Goal: Information Seeking & Learning: Learn about a topic

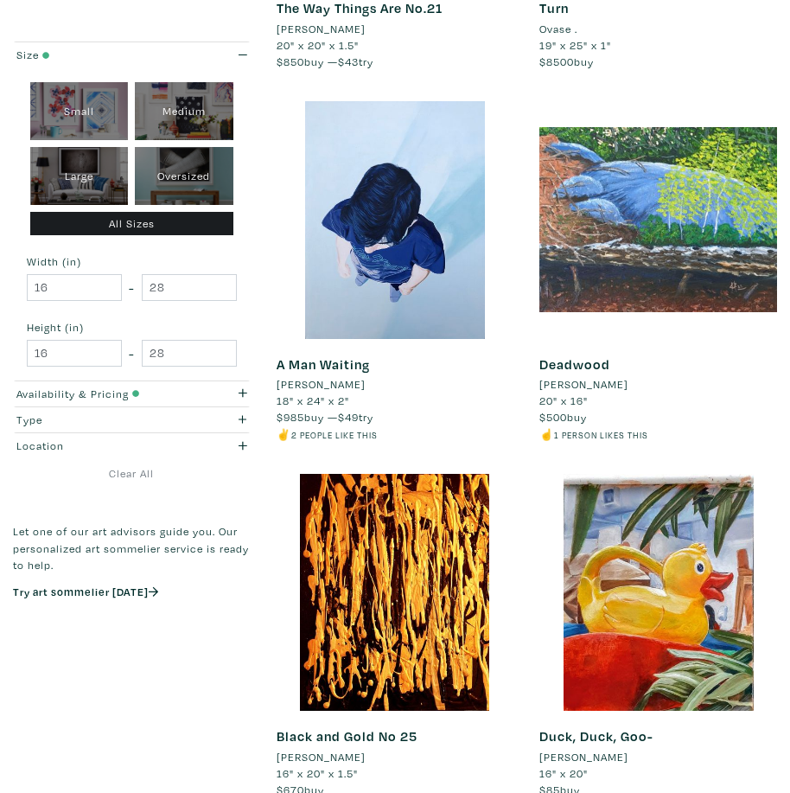
scroll to position [4322, 0]
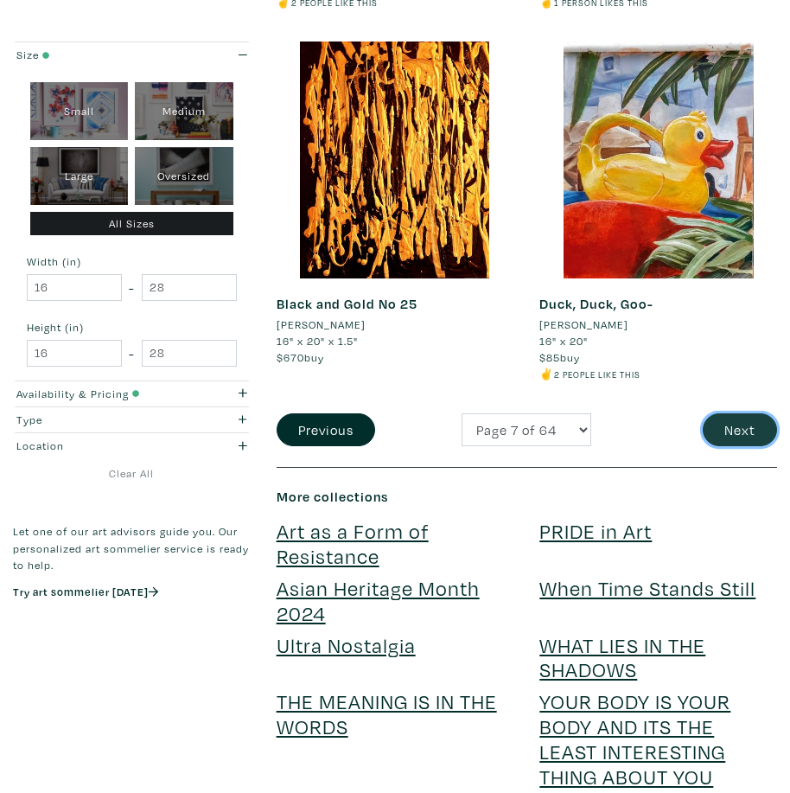
click at [745, 422] on button "Next" at bounding box center [740, 429] width 74 height 33
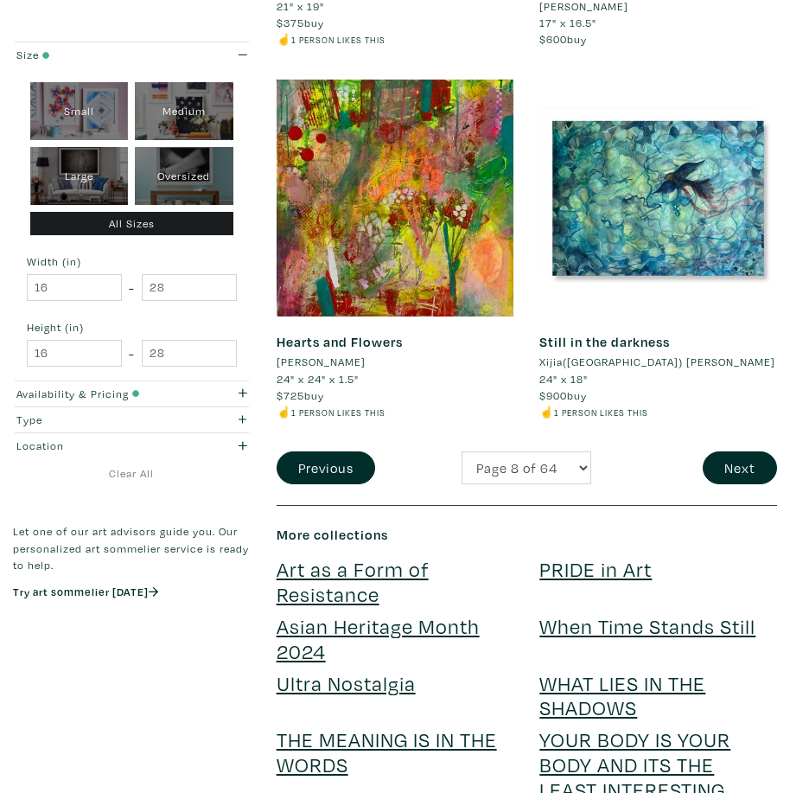
scroll to position [4409, 0]
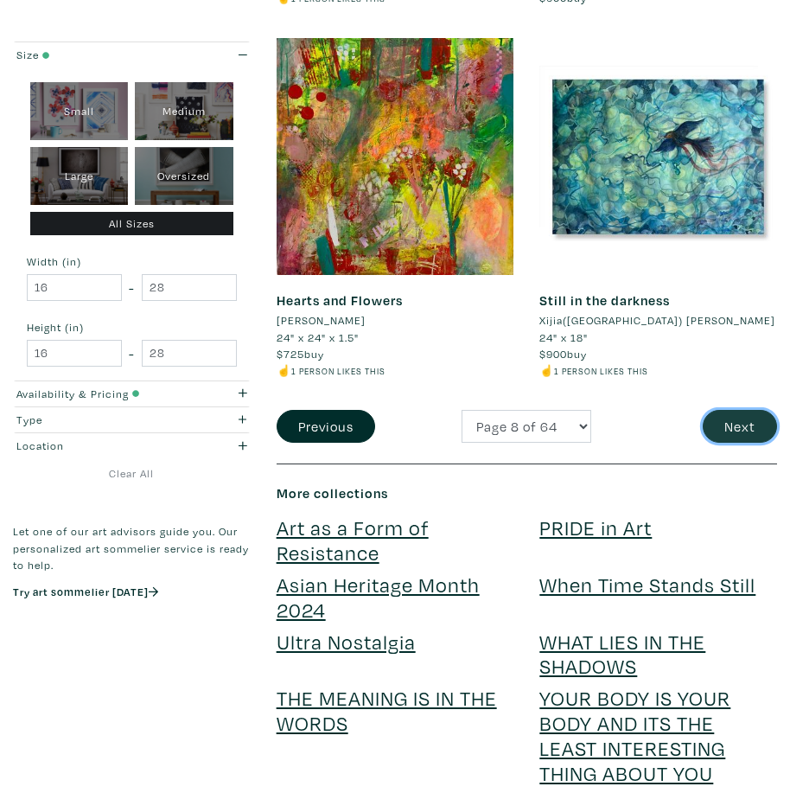
click at [748, 410] on button "Next" at bounding box center [740, 426] width 74 height 33
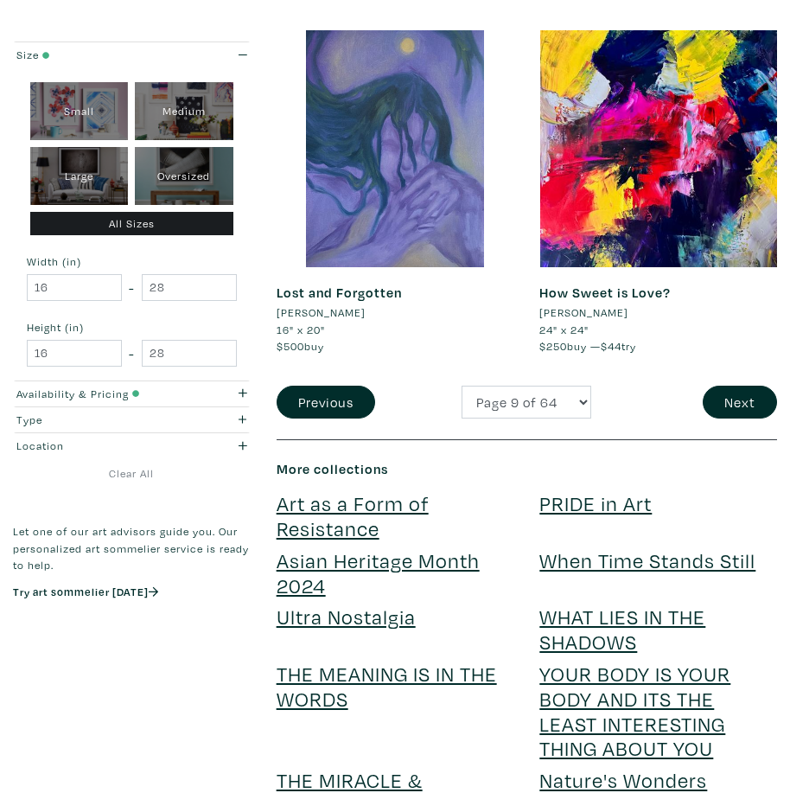
scroll to position [4582, 0]
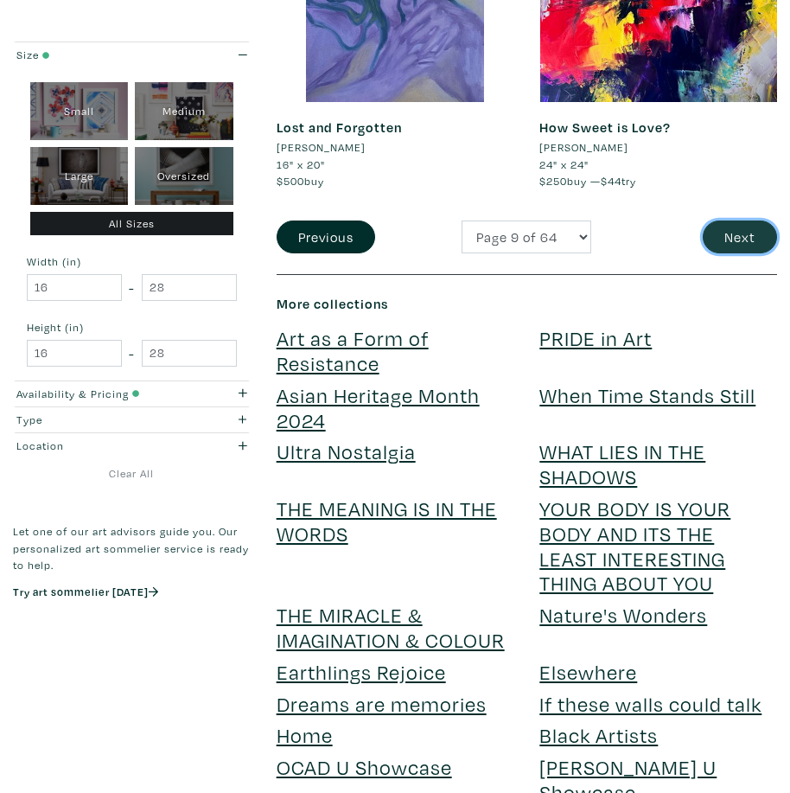
click at [727, 220] on button "Next" at bounding box center [740, 236] width 74 height 33
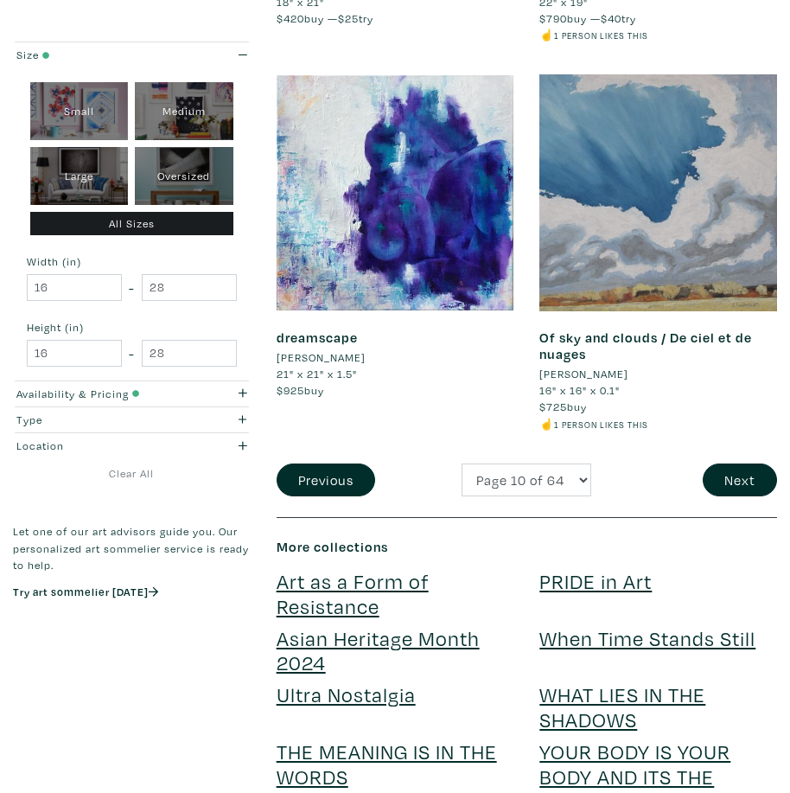
scroll to position [4495, 0]
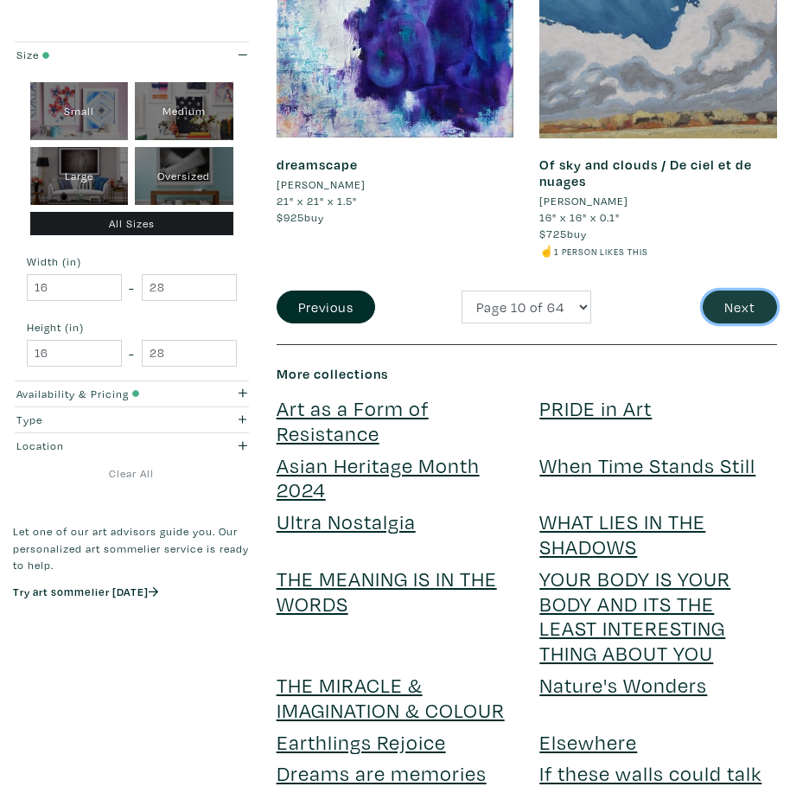
click at [747, 298] on button "Next" at bounding box center [740, 306] width 74 height 33
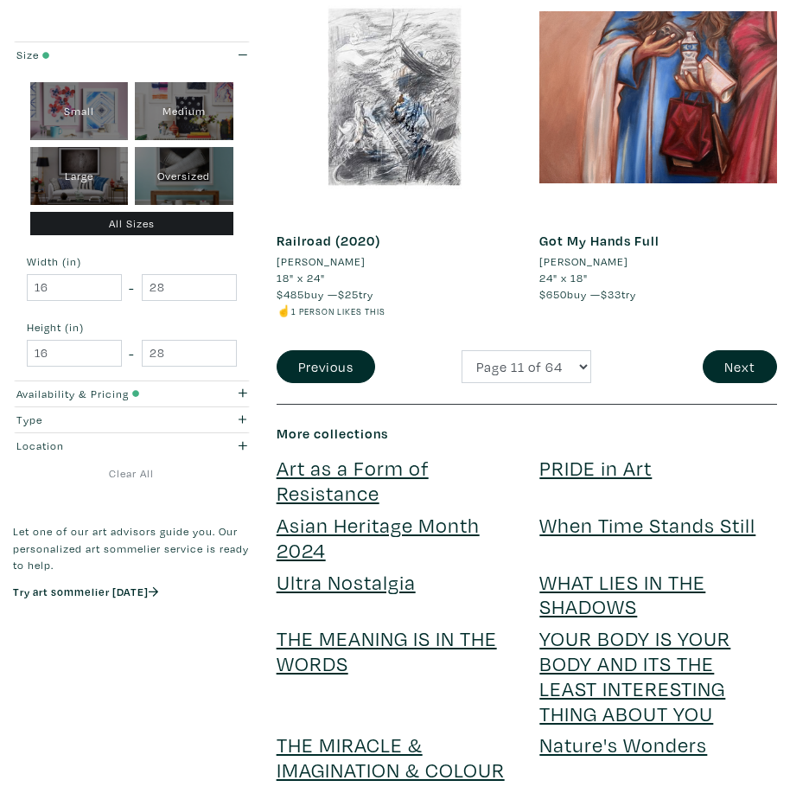
scroll to position [4409, 0]
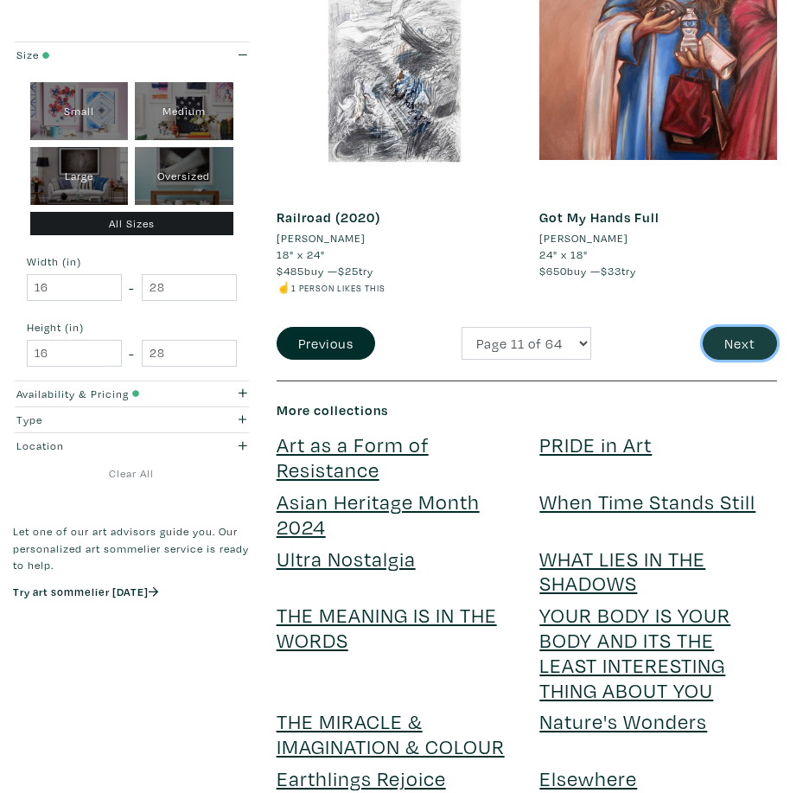
click at [768, 346] on button "Next" at bounding box center [740, 343] width 74 height 33
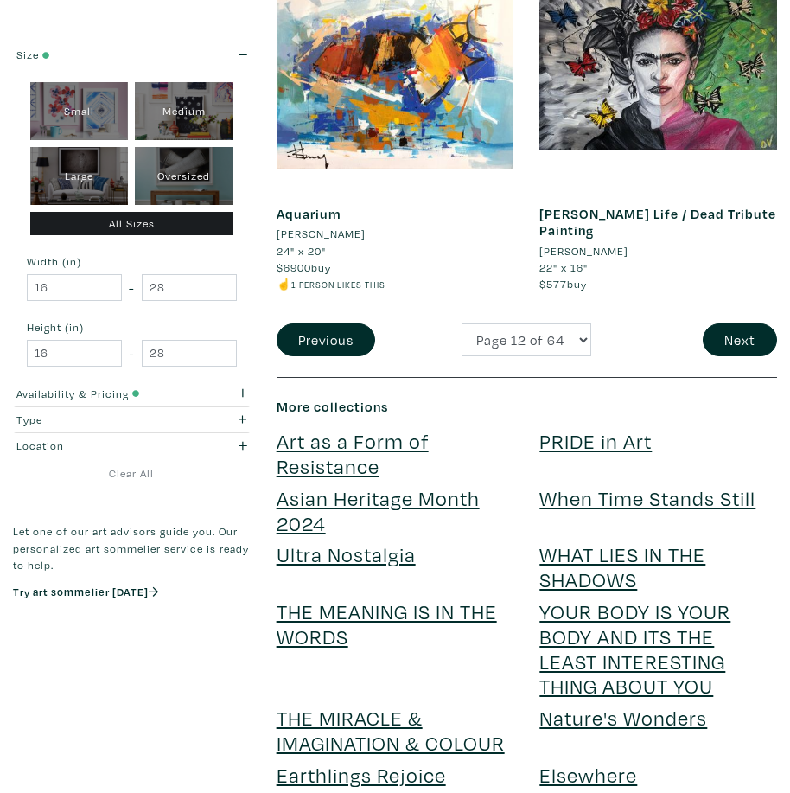
scroll to position [4409, 0]
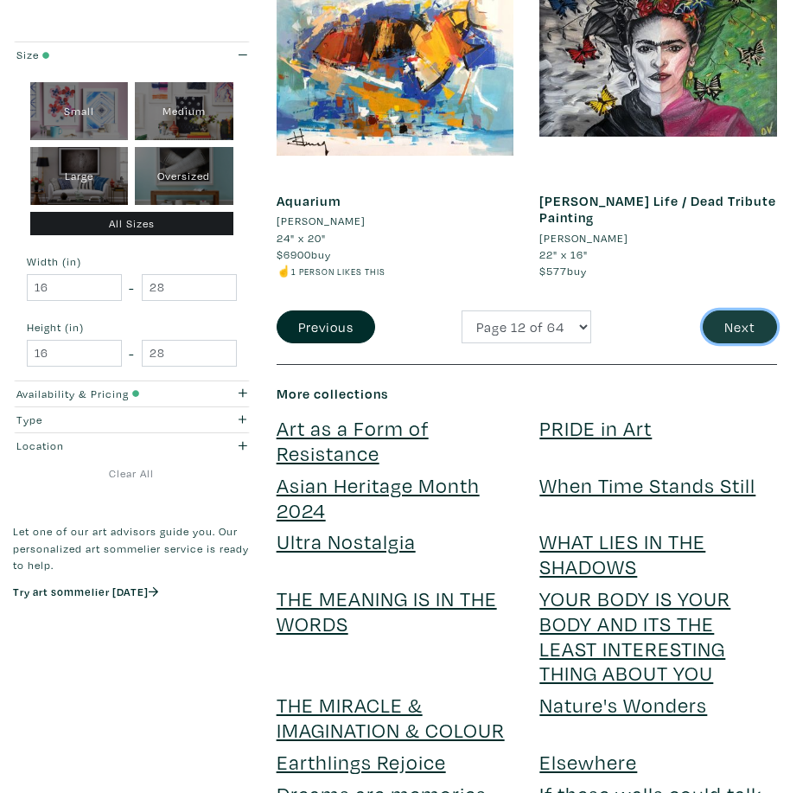
click at [733, 328] on button "Next" at bounding box center [740, 326] width 74 height 33
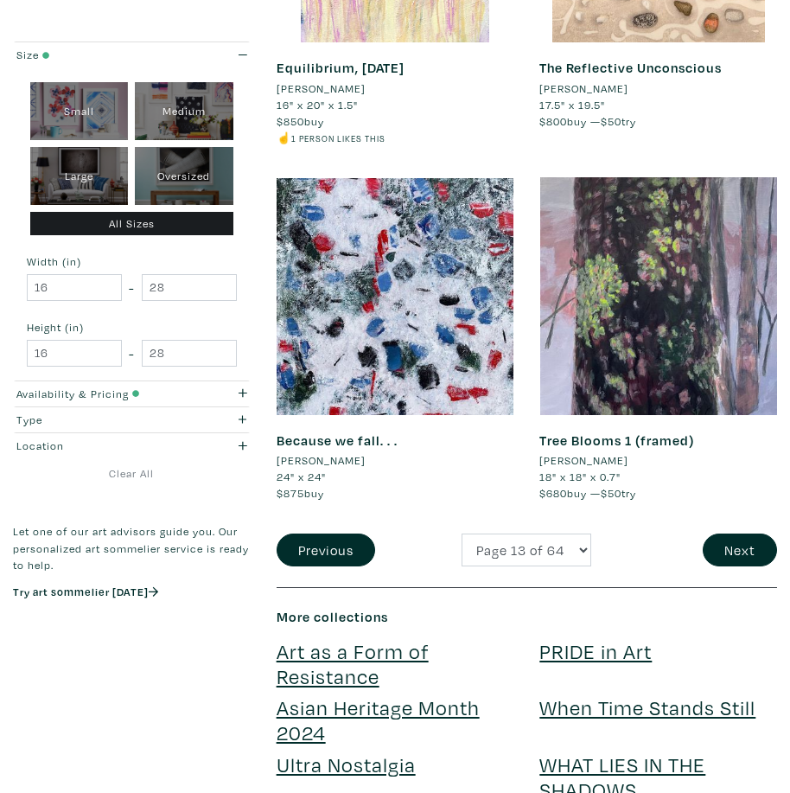
scroll to position [4495, 0]
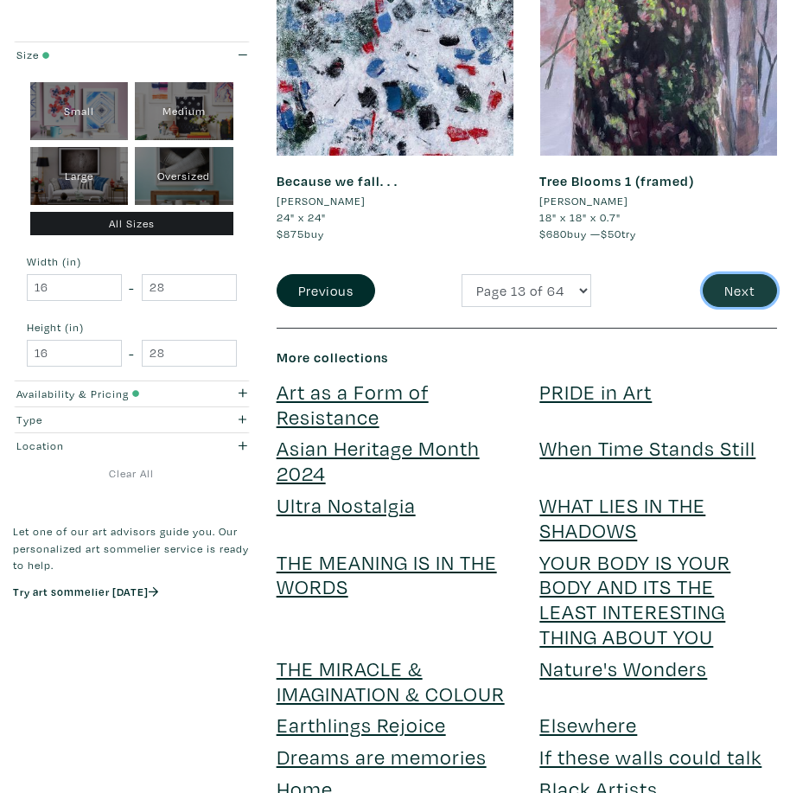
click at [734, 288] on button "Next" at bounding box center [740, 290] width 74 height 33
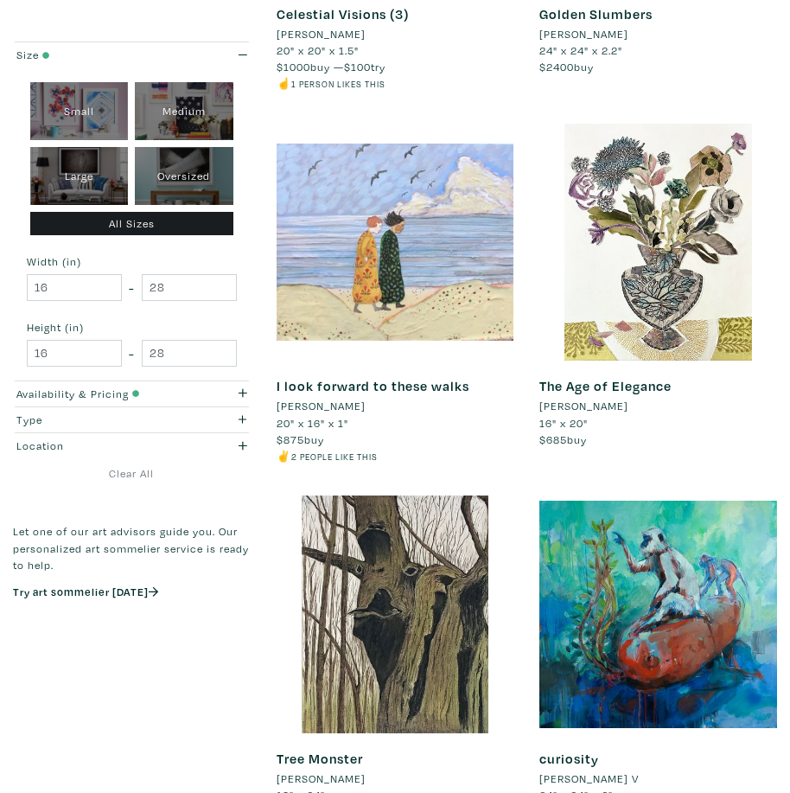
scroll to position [2766, 0]
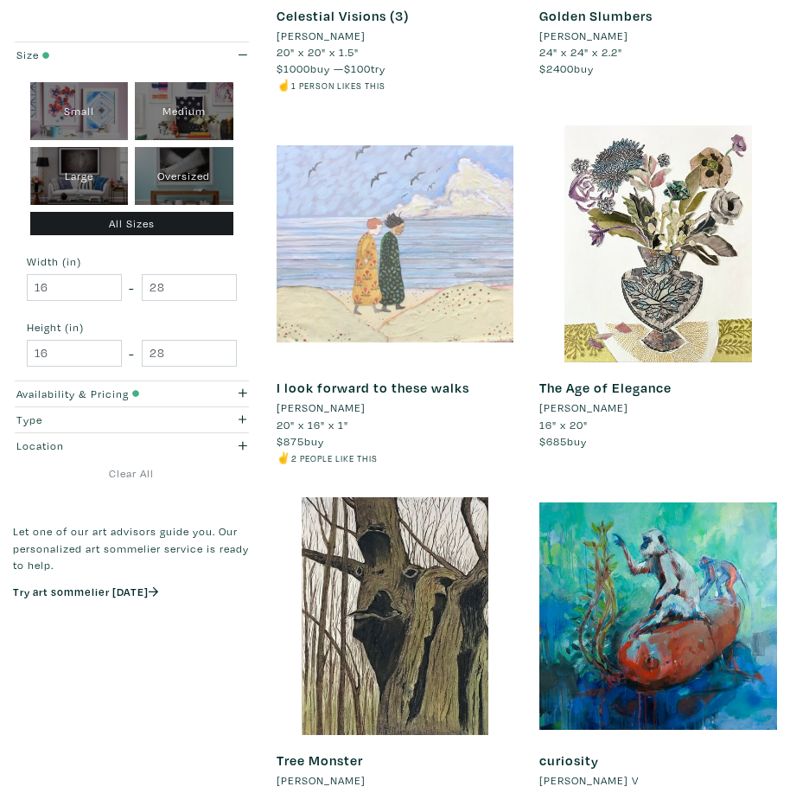
click at [411, 239] on div at bounding box center [396, 244] width 238 height 238
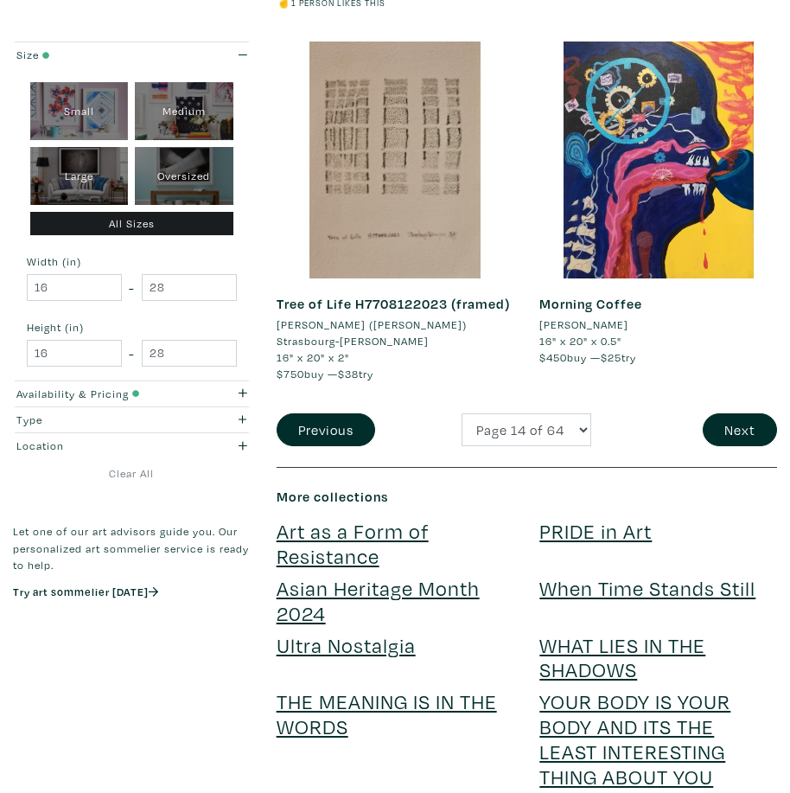
scroll to position [4409, 0]
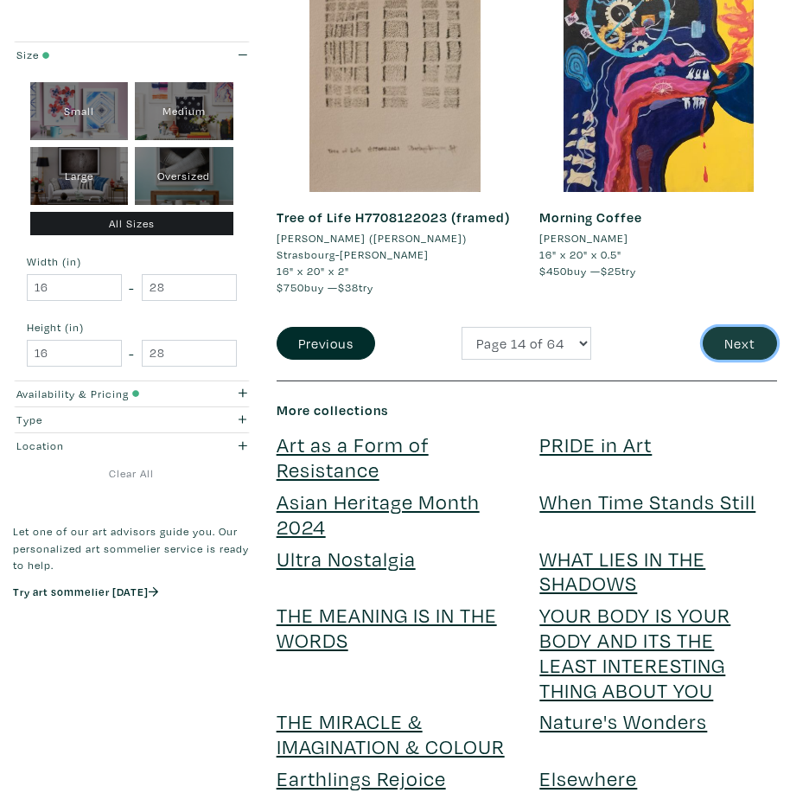
click at [739, 327] on button "Next" at bounding box center [740, 343] width 74 height 33
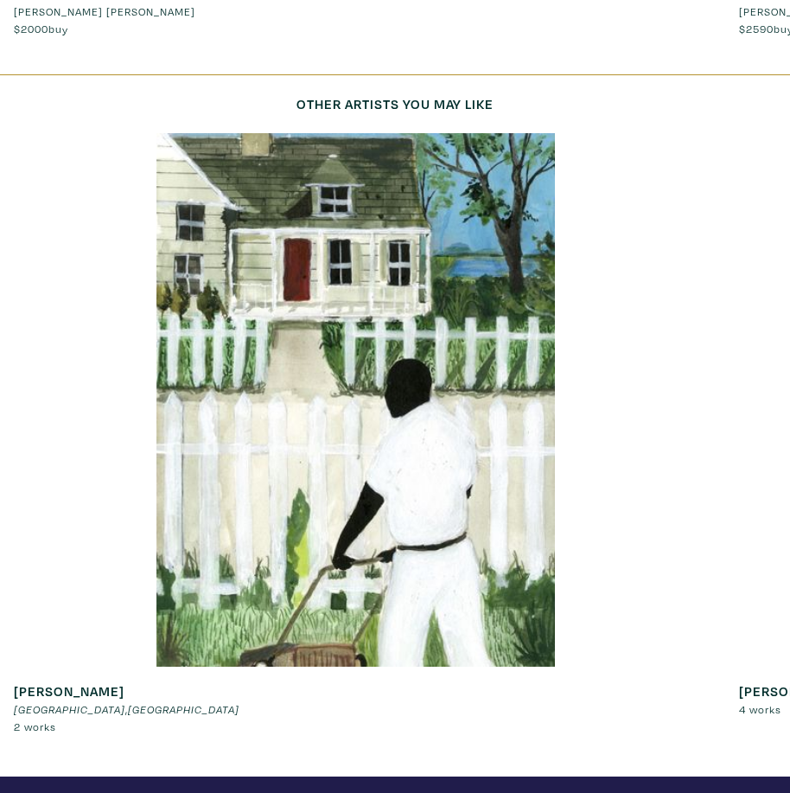
scroll to position [4582, 0]
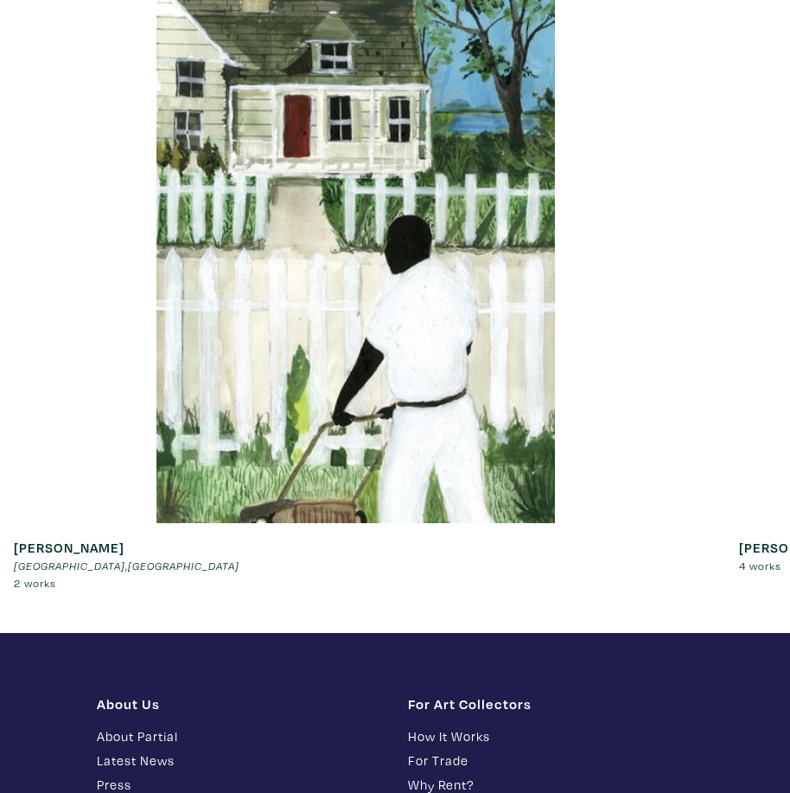
click at [66, 539] on strong "[PERSON_NAME]" at bounding box center [69, 547] width 111 height 17
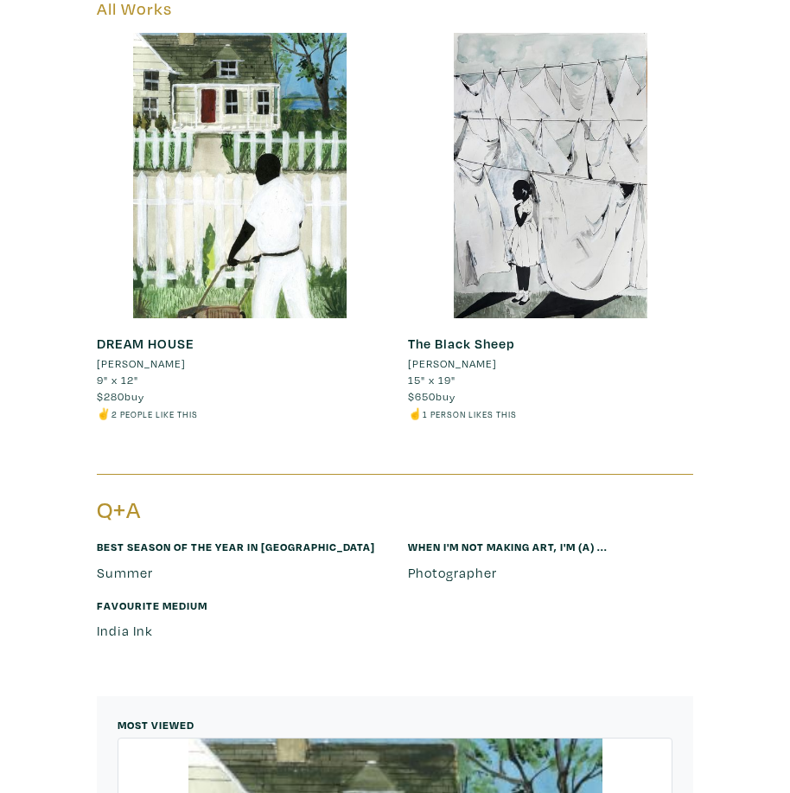
scroll to position [778, 0]
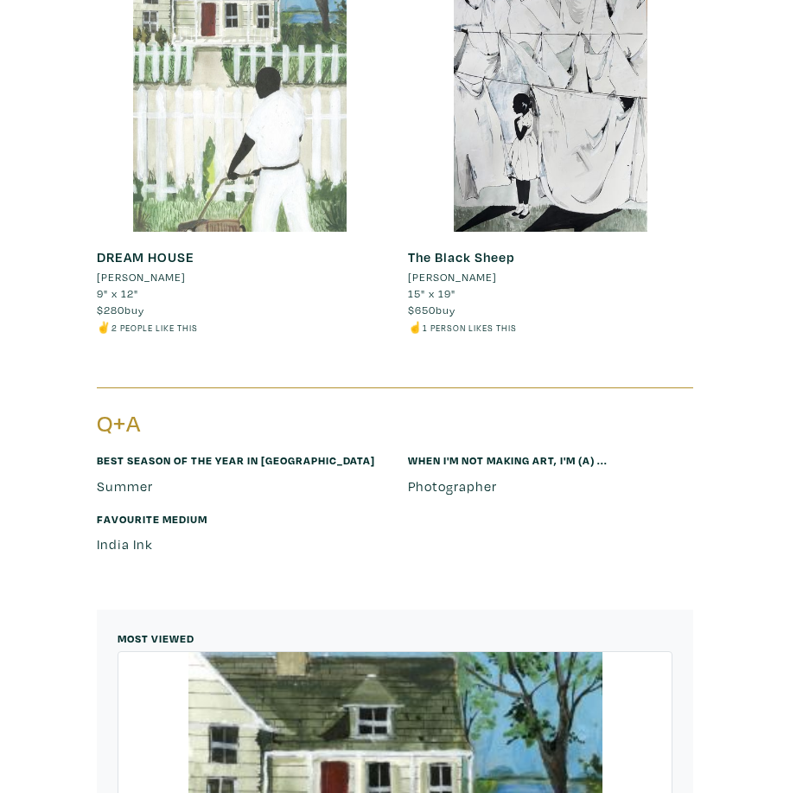
click at [215, 89] on div at bounding box center [239, 88] width 285 height 285
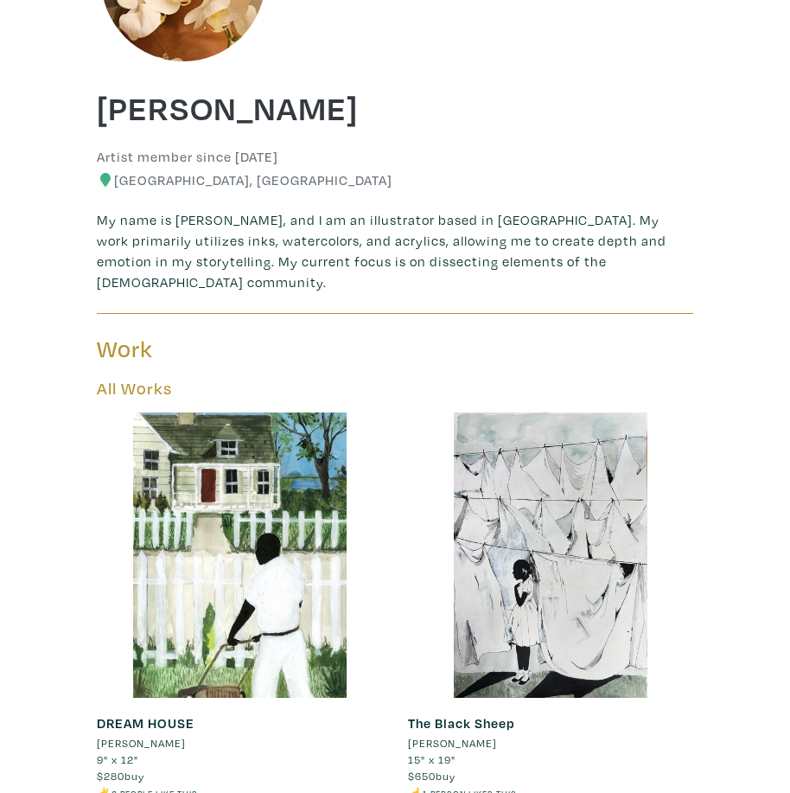
scroll to position [86, 0]
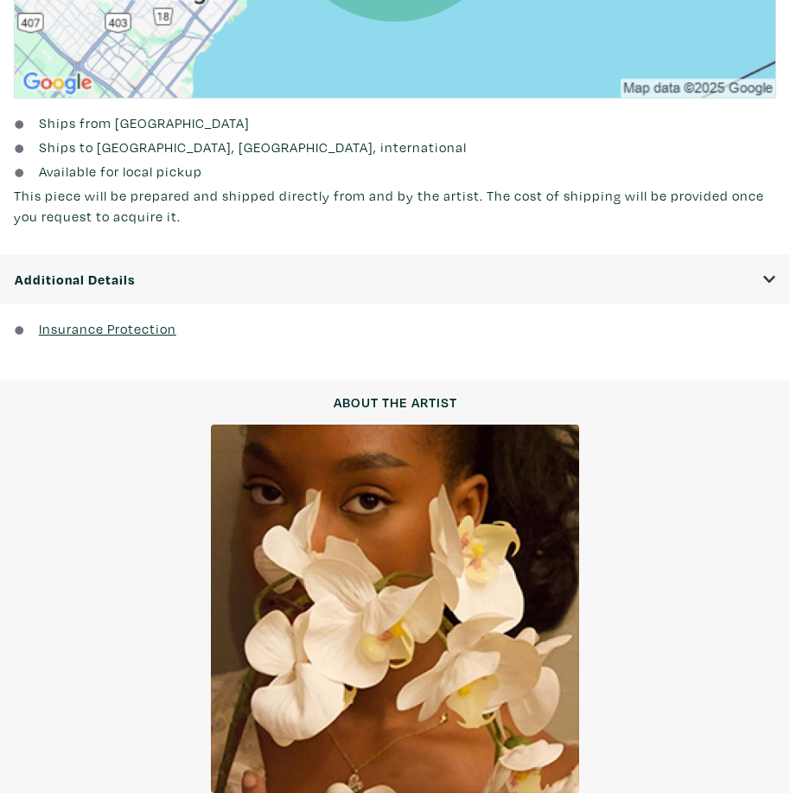
scroll to position [1470, 0]
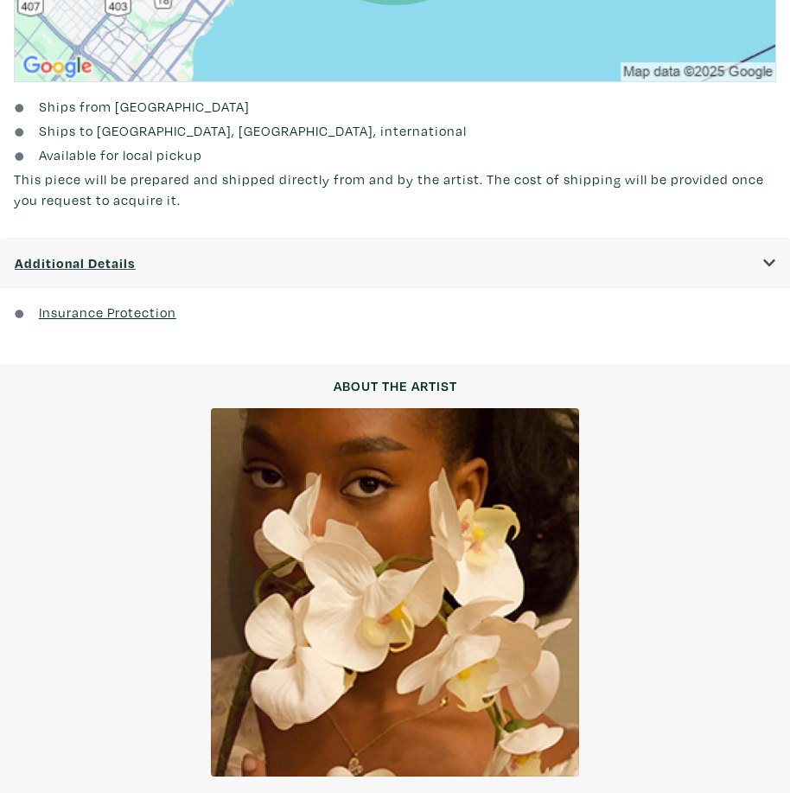
click at [762, 258] on button "Additional Details" at bounding box center [395, 263] width 762 height 22
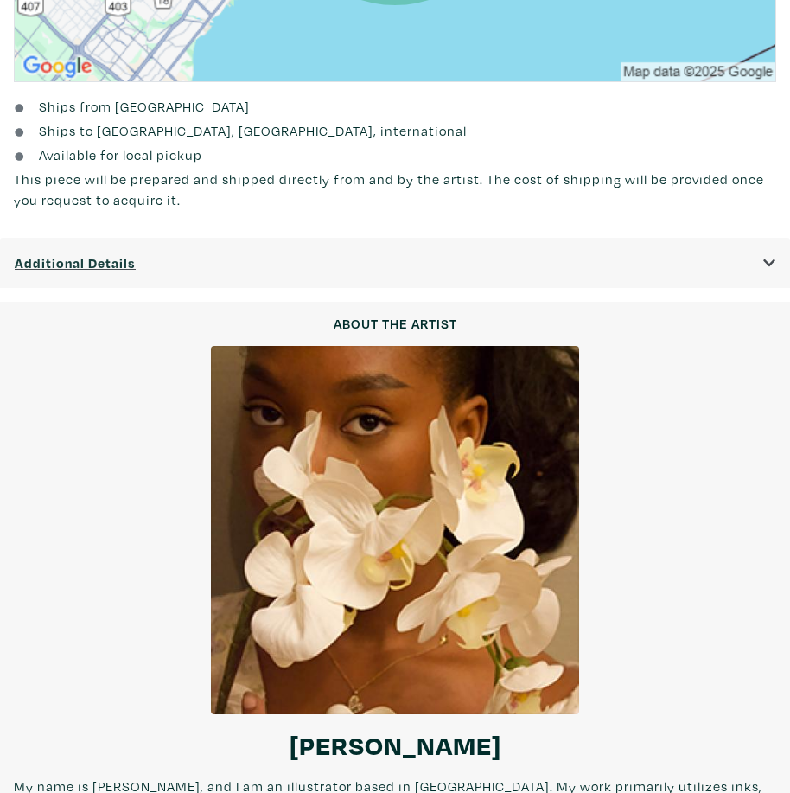
click at [762, 258] on button "Additional Details" at bounding box center [395, 263] width 762 height 22
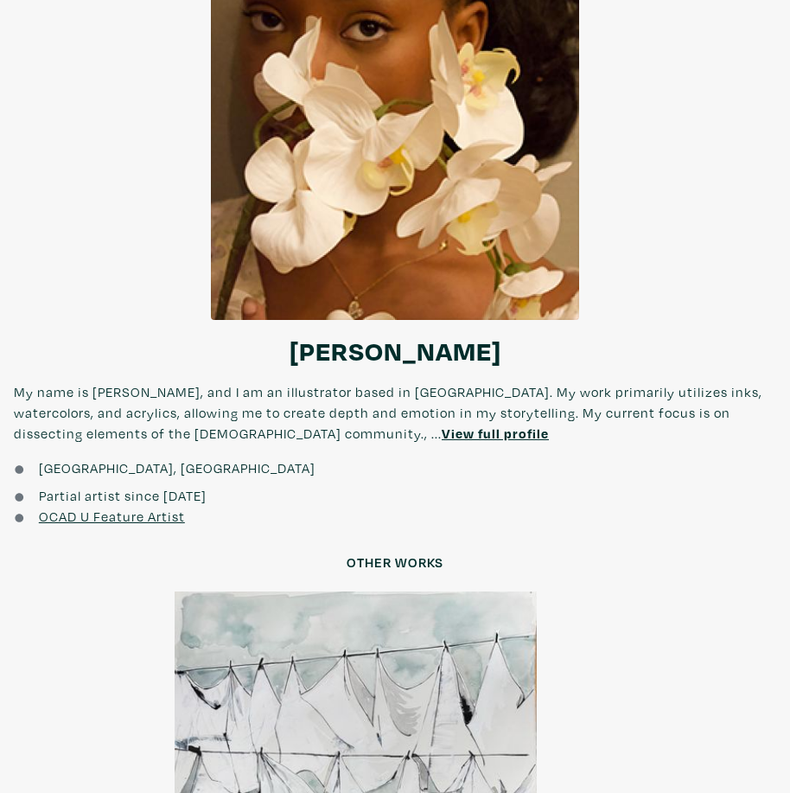
scroll to position [2161, 0]
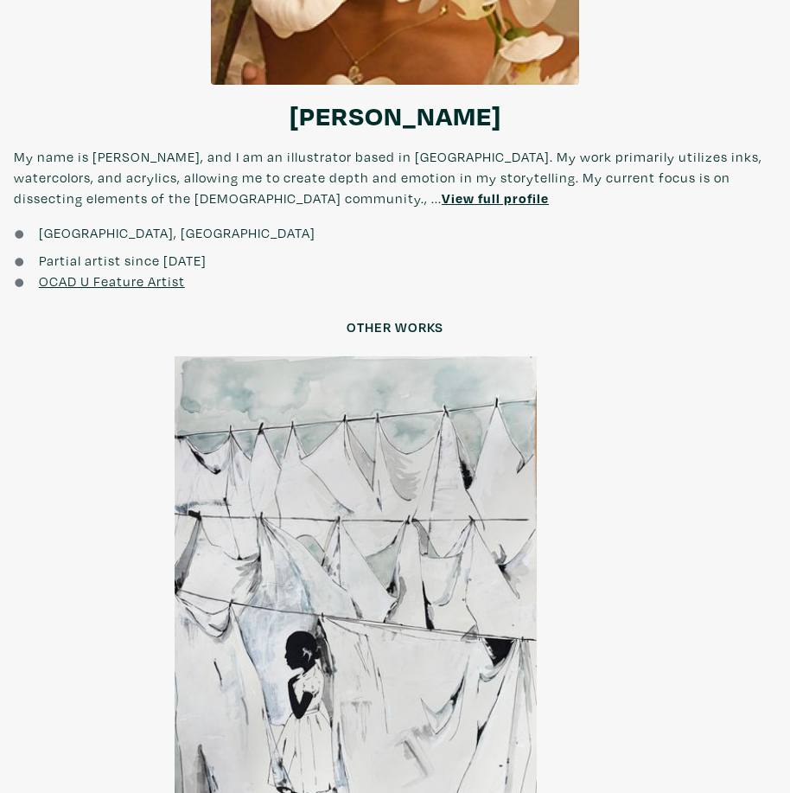
click at [442, 197] on u "View full profile" at bounding box center [495, 197] width 107 height 17
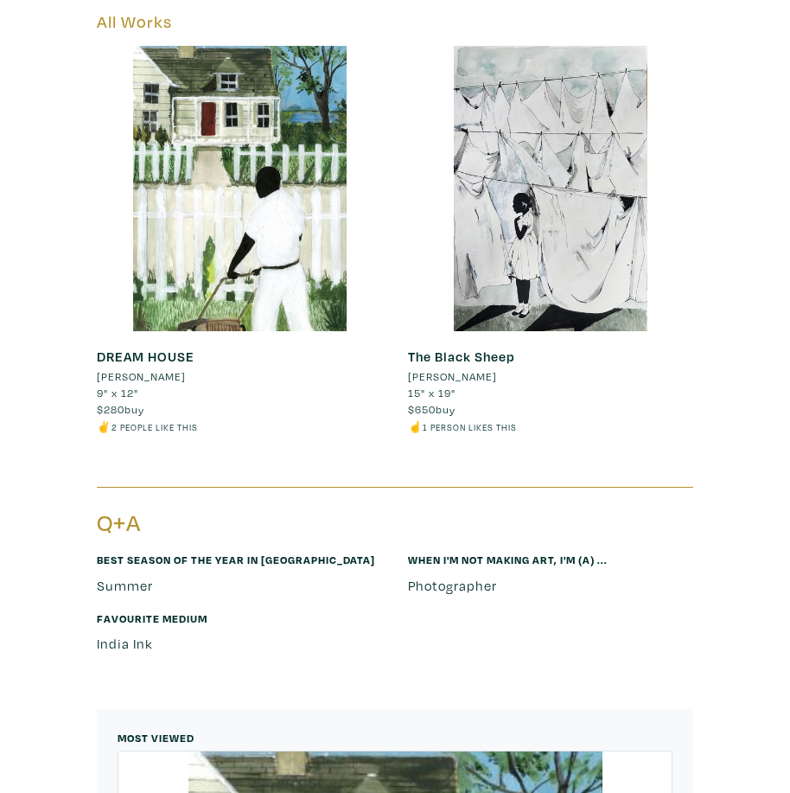
scroll to position [692, 0]
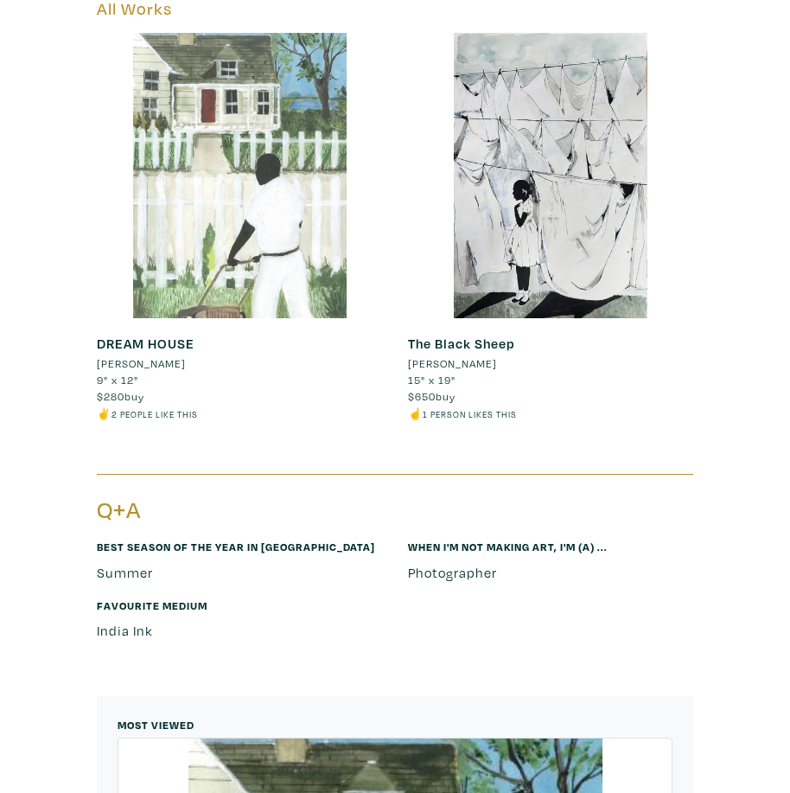
click at [220, 172] on div at bounding box center [239, 175] width 285 height 285
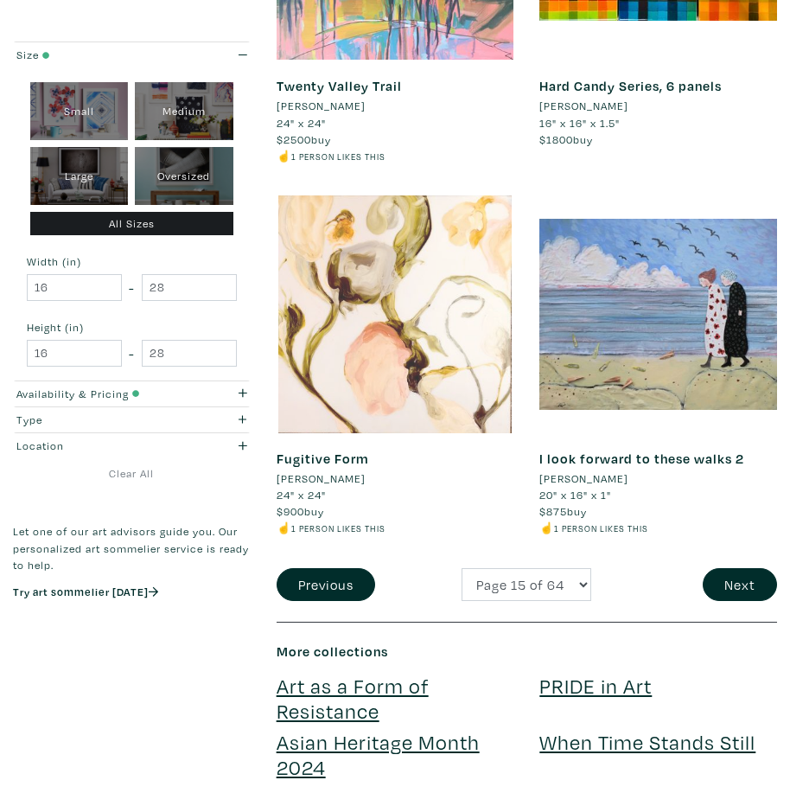
scroll to position [4322, 0]
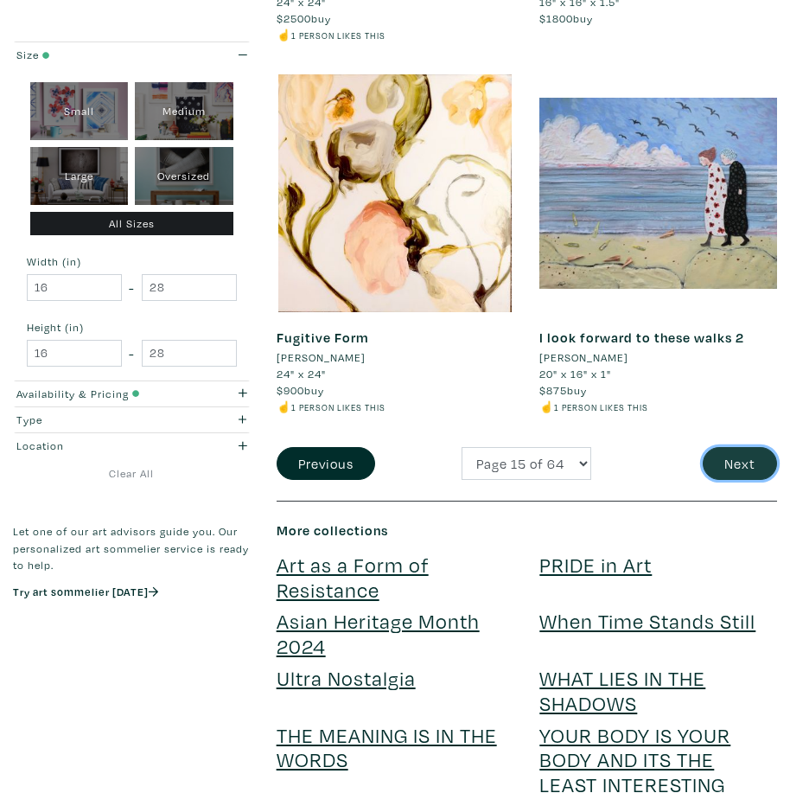
click at [744, 461] on button "Next" at bounding box center [740, 463] width 74 height 33
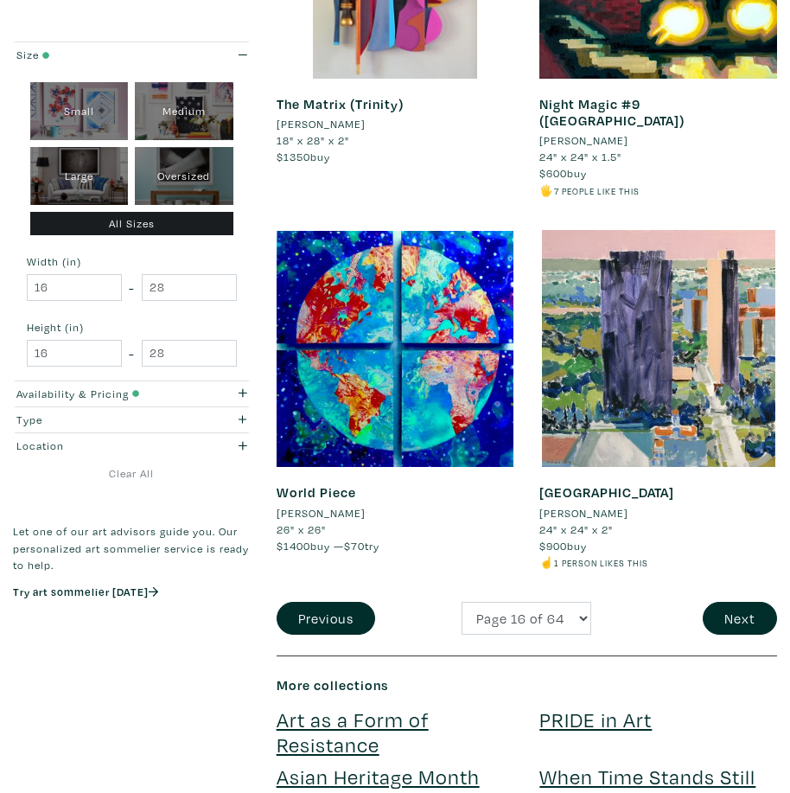
scroll to position [4149, 0]
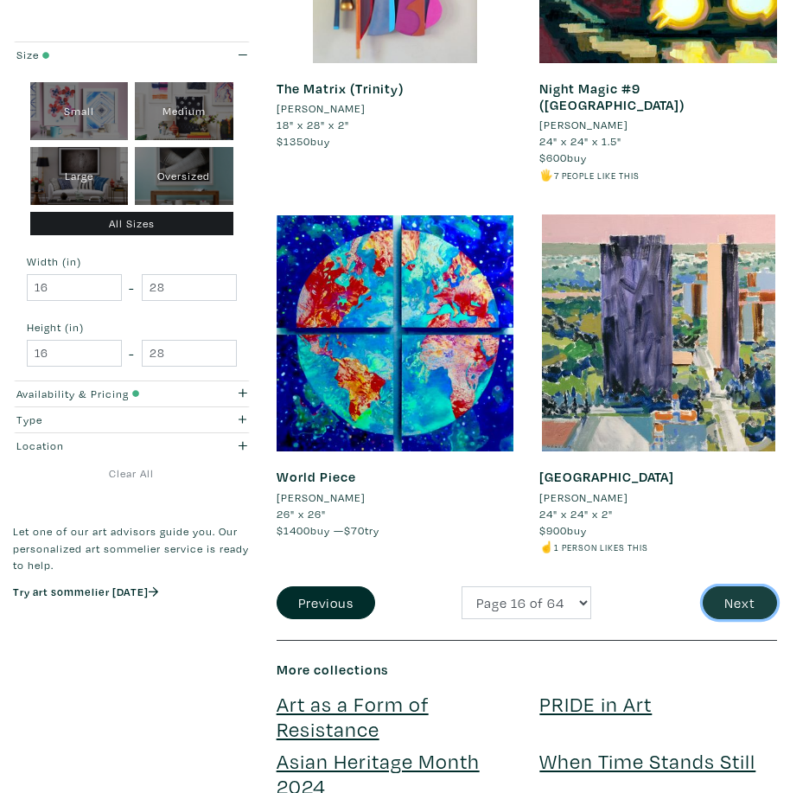
click at [756, 594] on button "Next" at bounding box center [740, 602] width 74 height 33
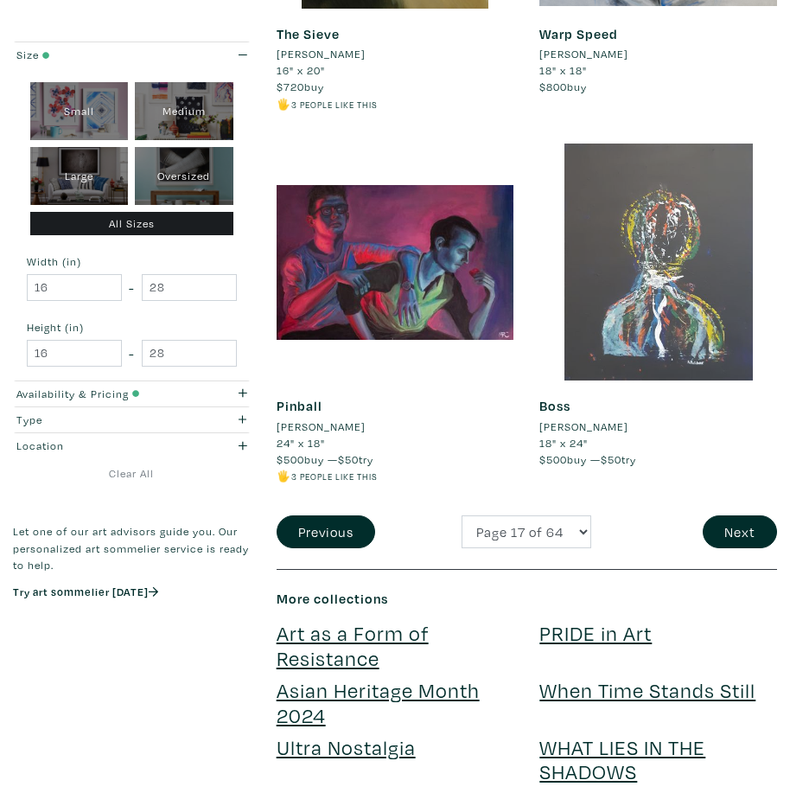
scroll to position [4236, 0]
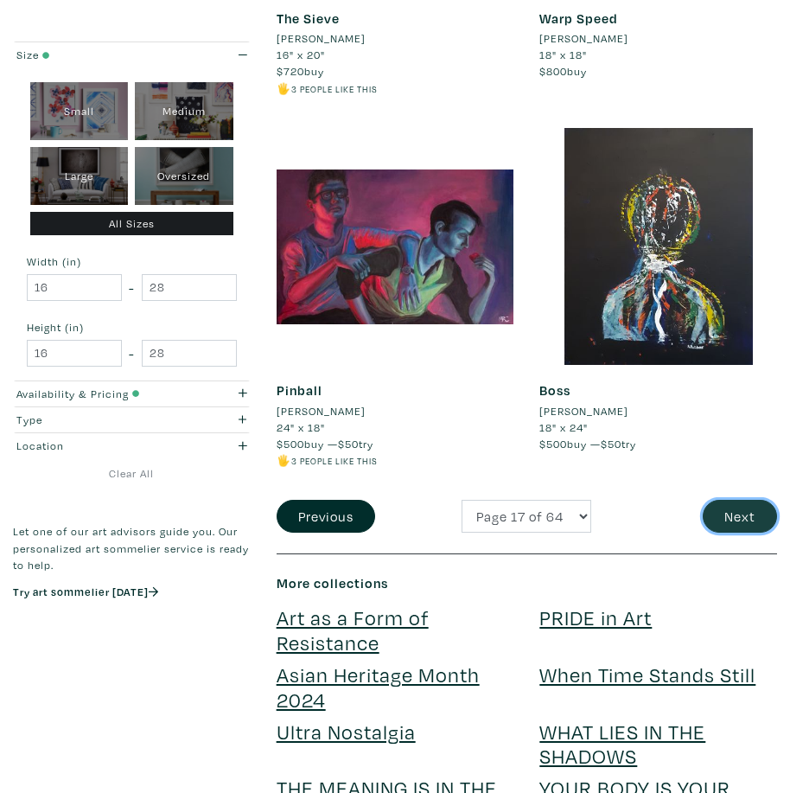
click at [758, 507] on button "Next" at bounding box center [740, 516] width 74 height 33
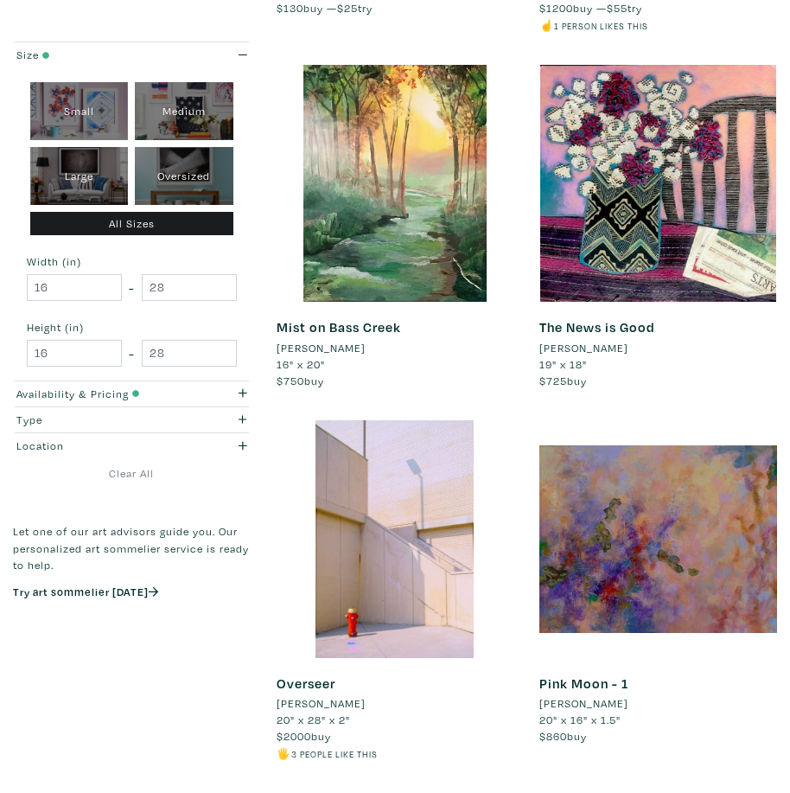
scroll to position [2075, 0]
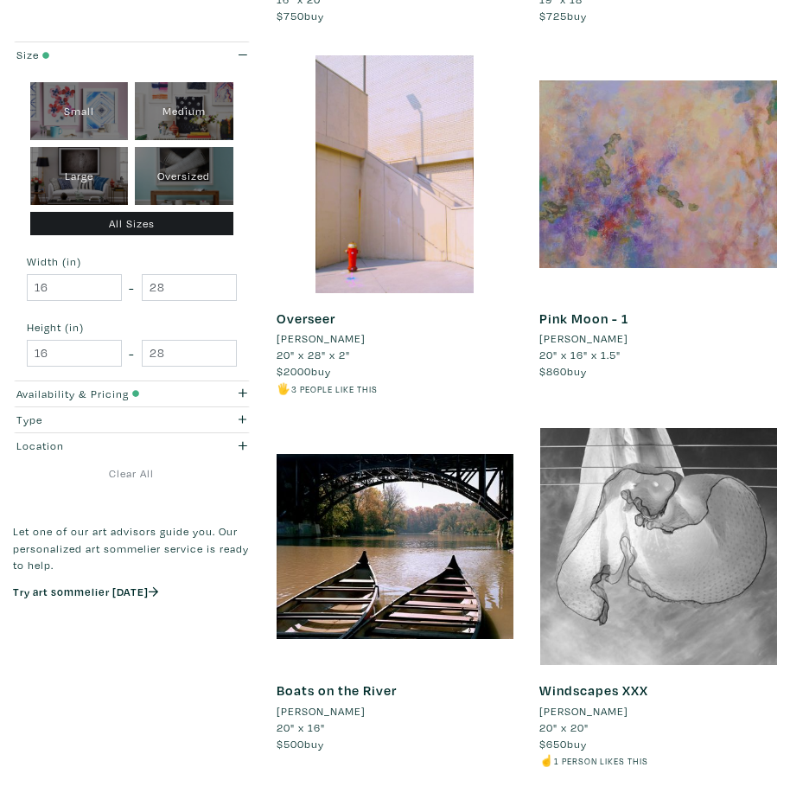
click at [616, 227] on div at bounding box center [658, 174] width 238 height 238
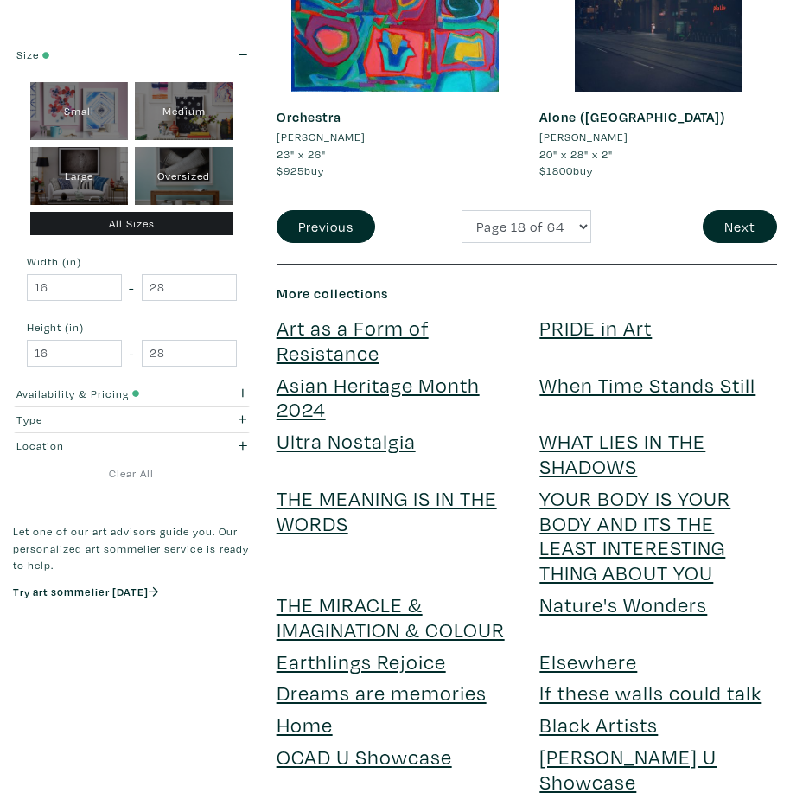
scroll to position [4495, 0]
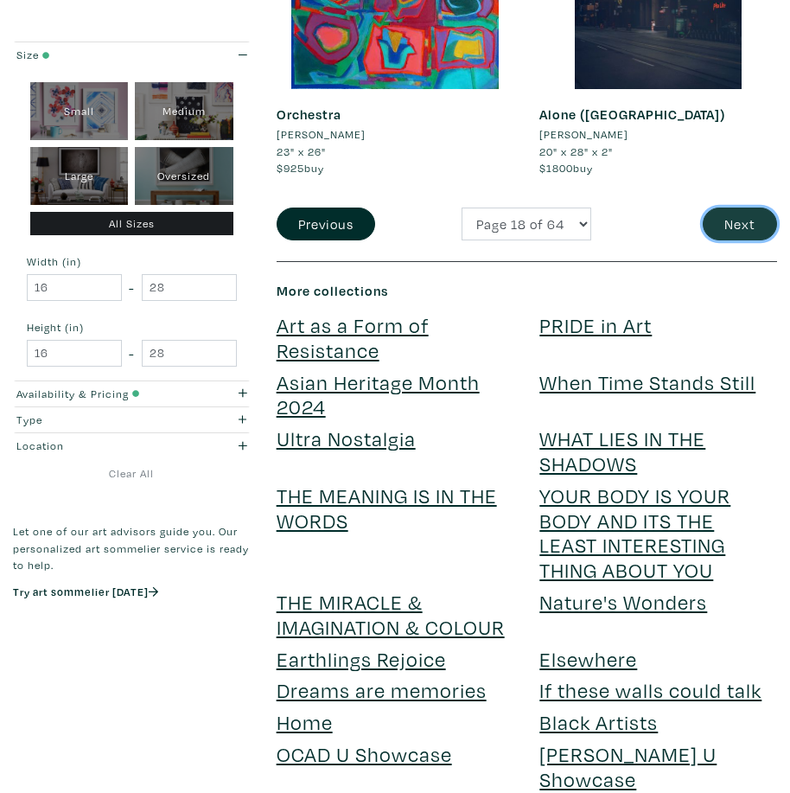
click at [732, 229] on button "Next" at bounding box center [740, 223] width 74 height 33
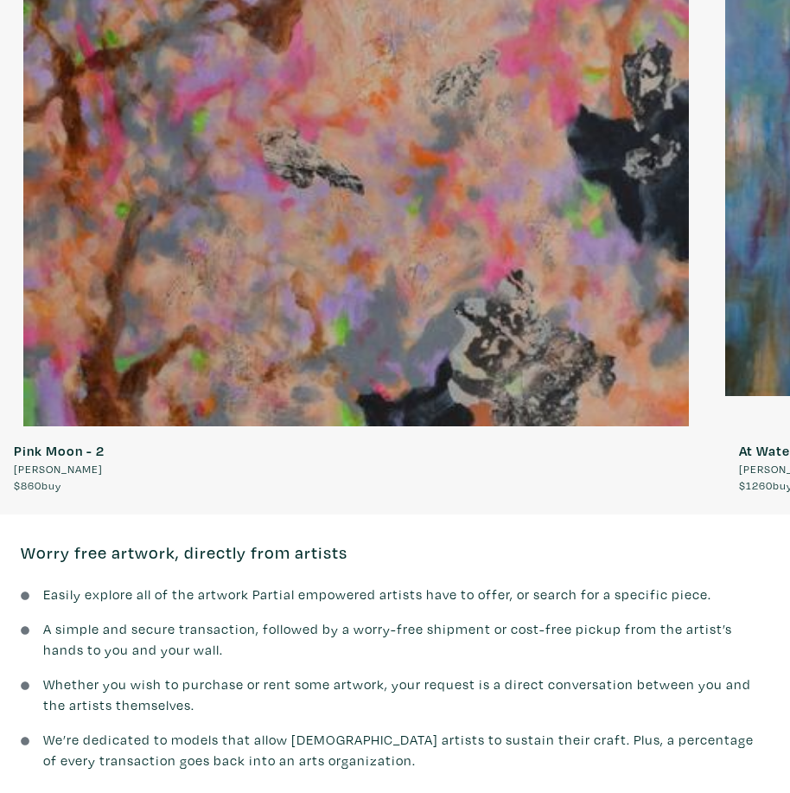
scroll to position [2507, 0]
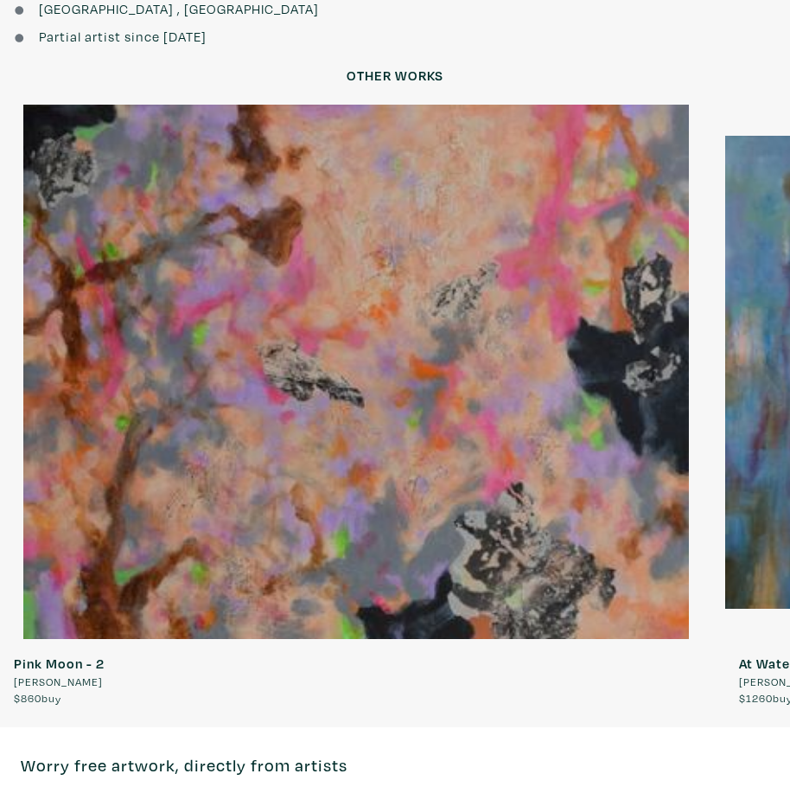
drag, startPoint x: 749, startPoint y: 392, endPoint x: 431, endPoint y: 396, distance: 318.1
click at [431, 396] on div "Pink Moon - 2 Simon Zhang $860 buy At Water By Wind -3 Simon Zhang $1260 buy 1 2" at bounding box center [395, 406] width 790 height 602
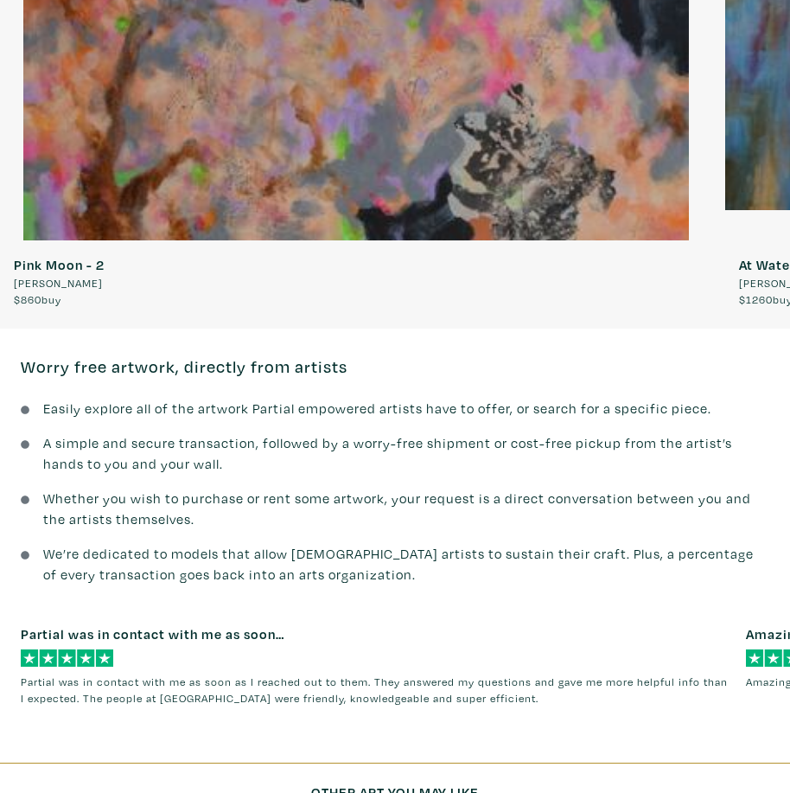
scroll to position [2939, 0]
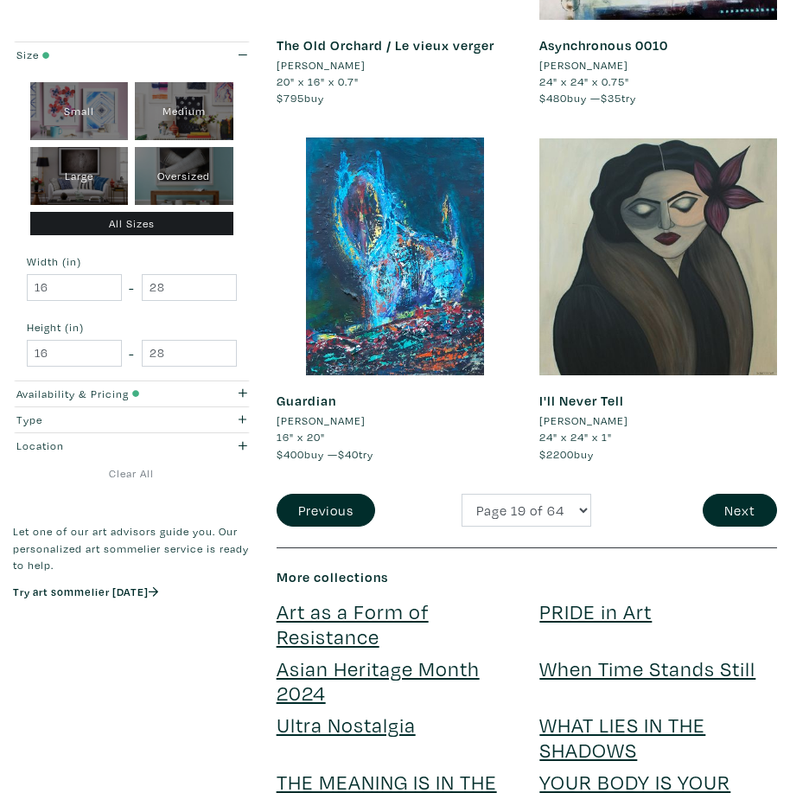
scroll to position [4322, 0]
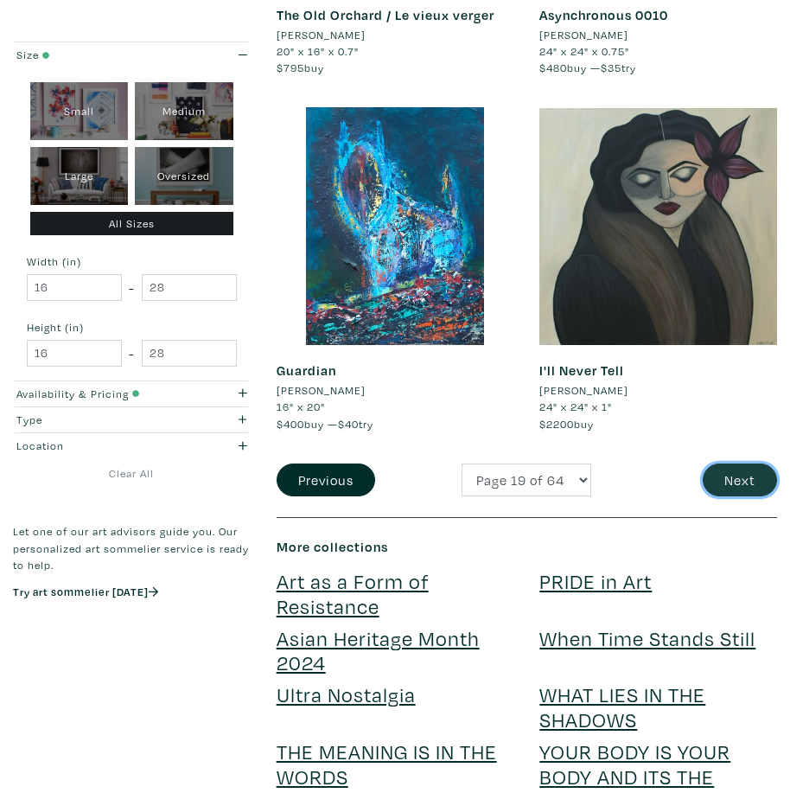
click at [768, 463] on button "Next" at bounding box center [740, 479] width 74 height 33
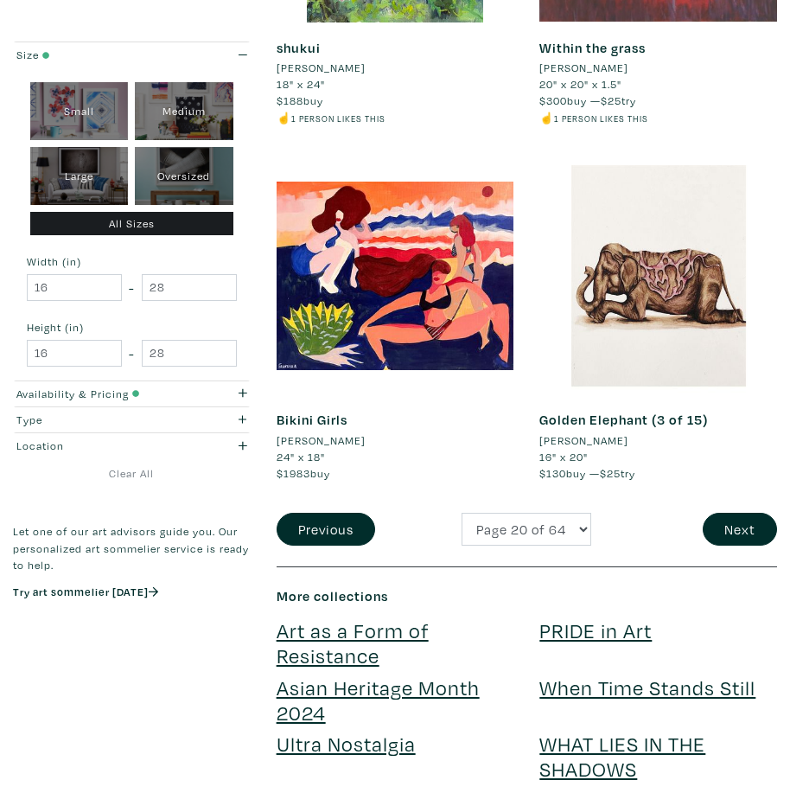
scroll to position [4236, 0]
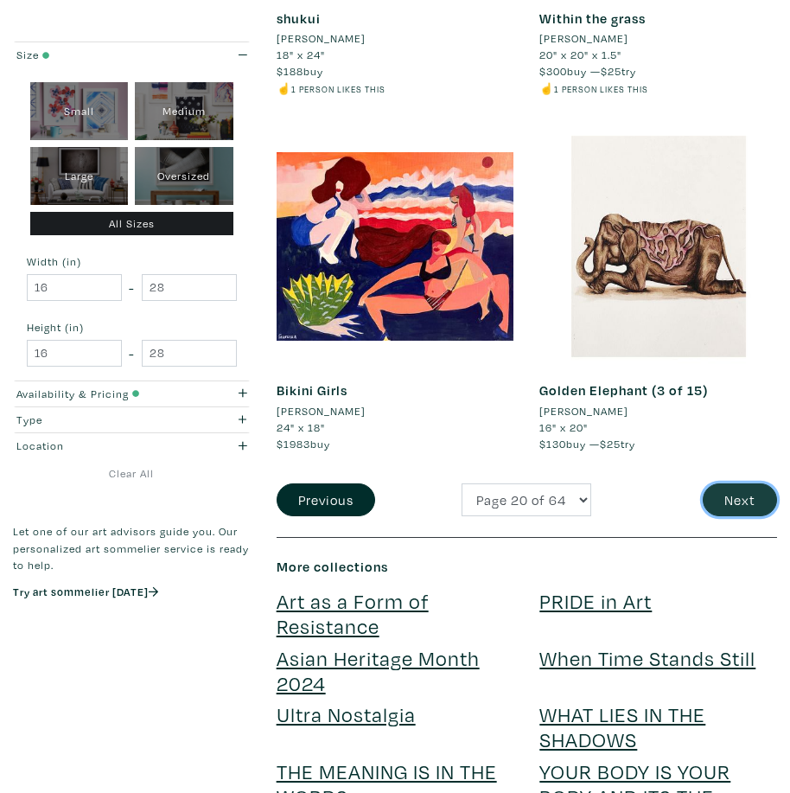
click at [758, 490] on button "Next" at bounding box center [740, 499] width 74 height 33
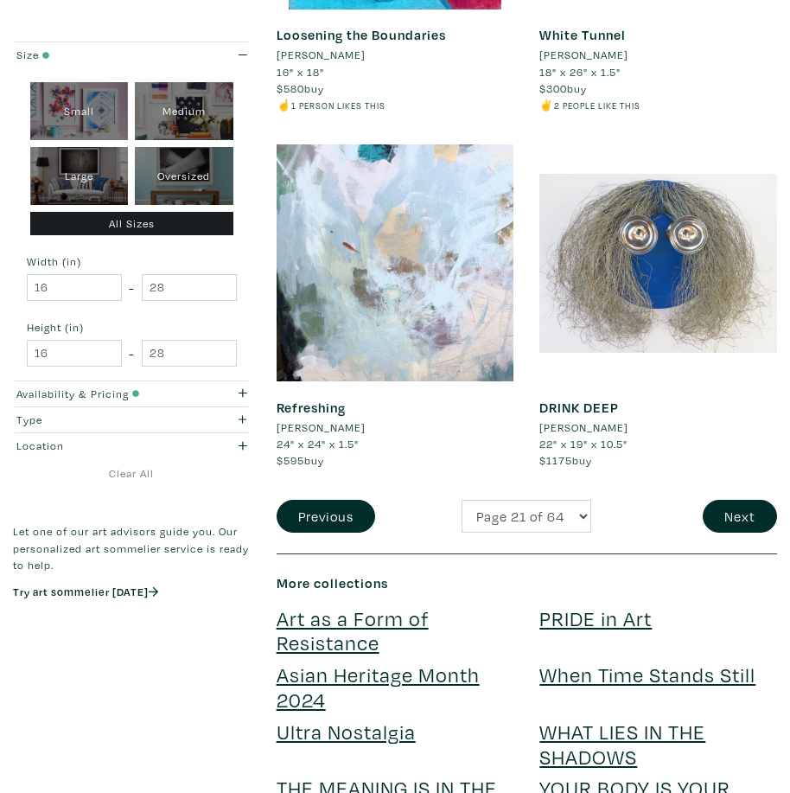
scroll to position [4322, 0]
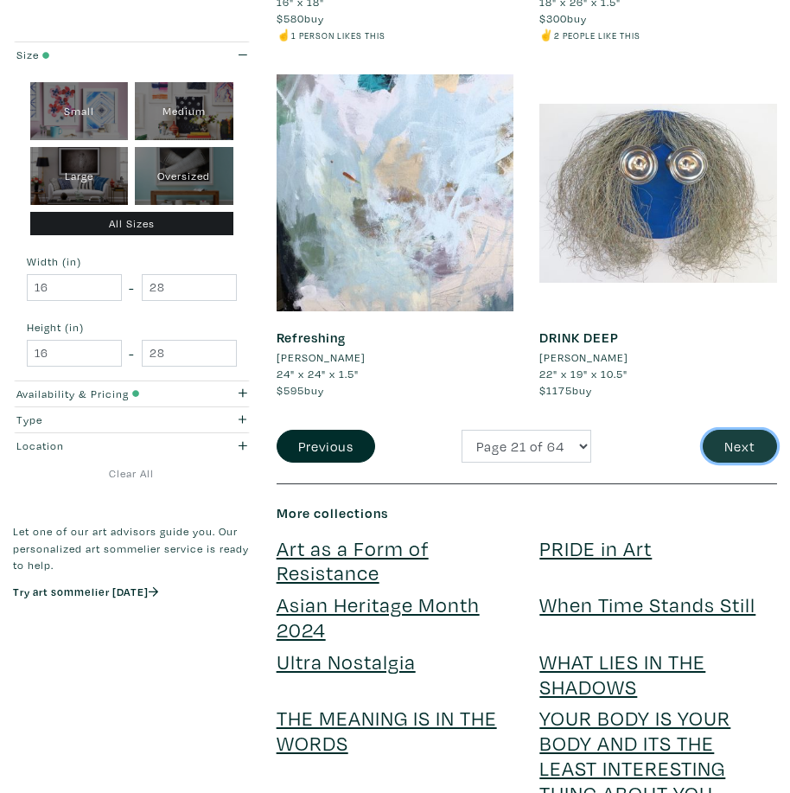
click at [733, 447] on button "Next" at bounding box center [740, 446] width 74 height 33
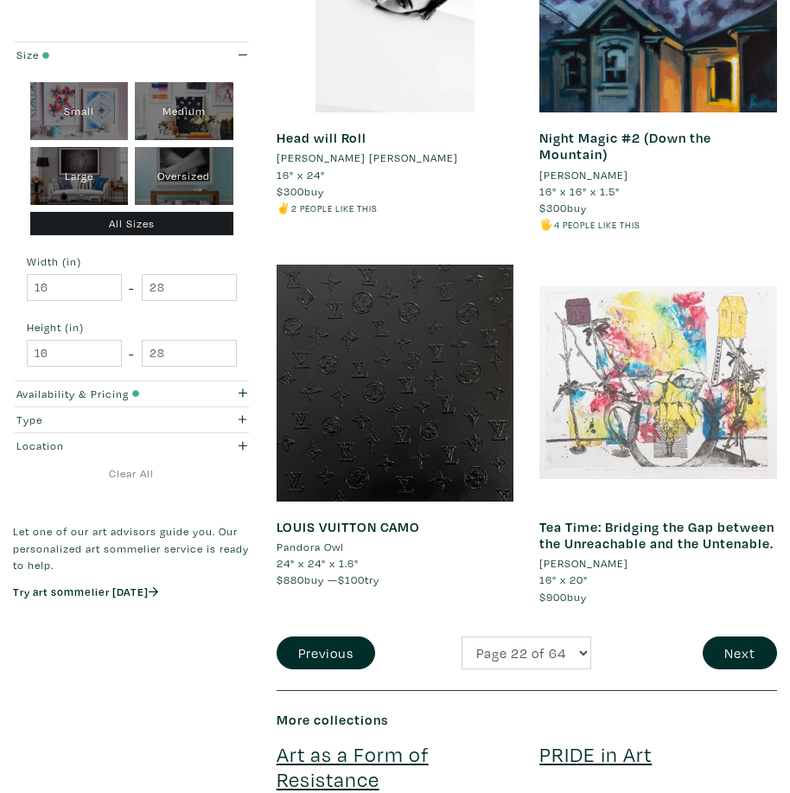
scroll to position [4582, 0]
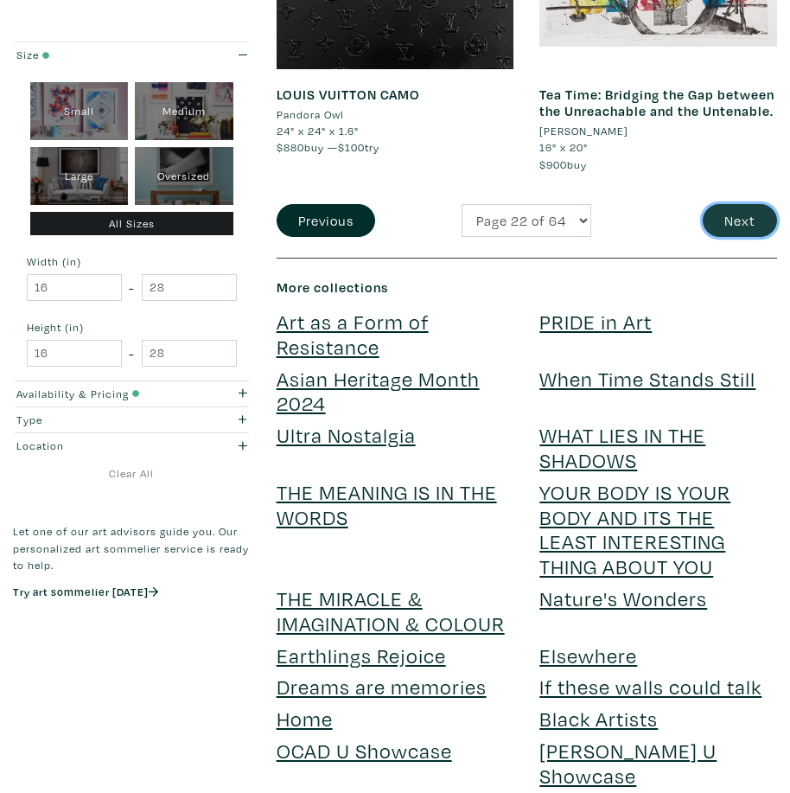
click at [723, 218] on button "Next" at bounding box center [740, 220] width 74 height 33
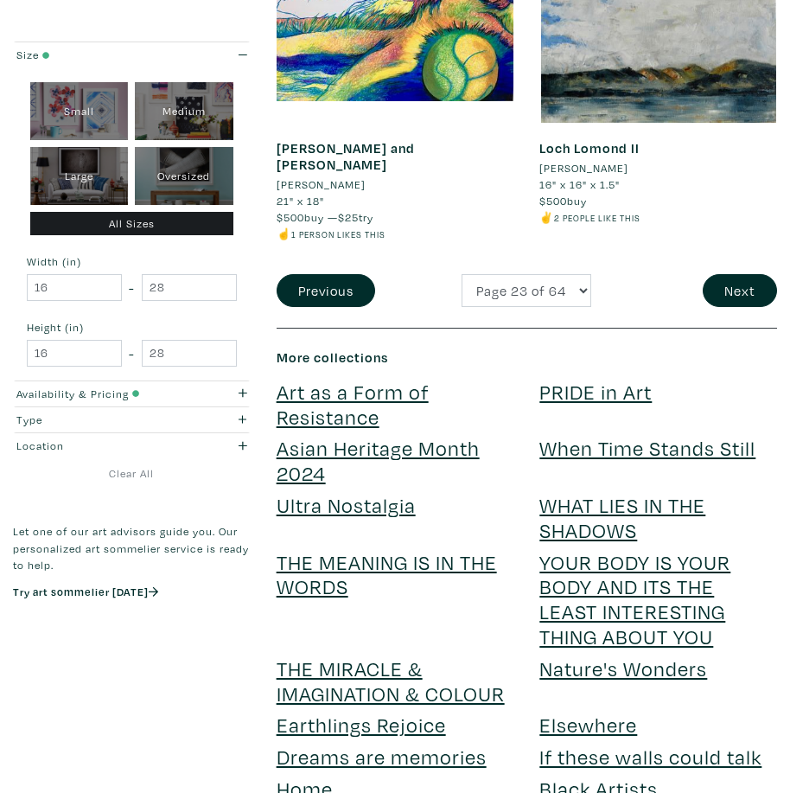
scroll to position [4236, 0]
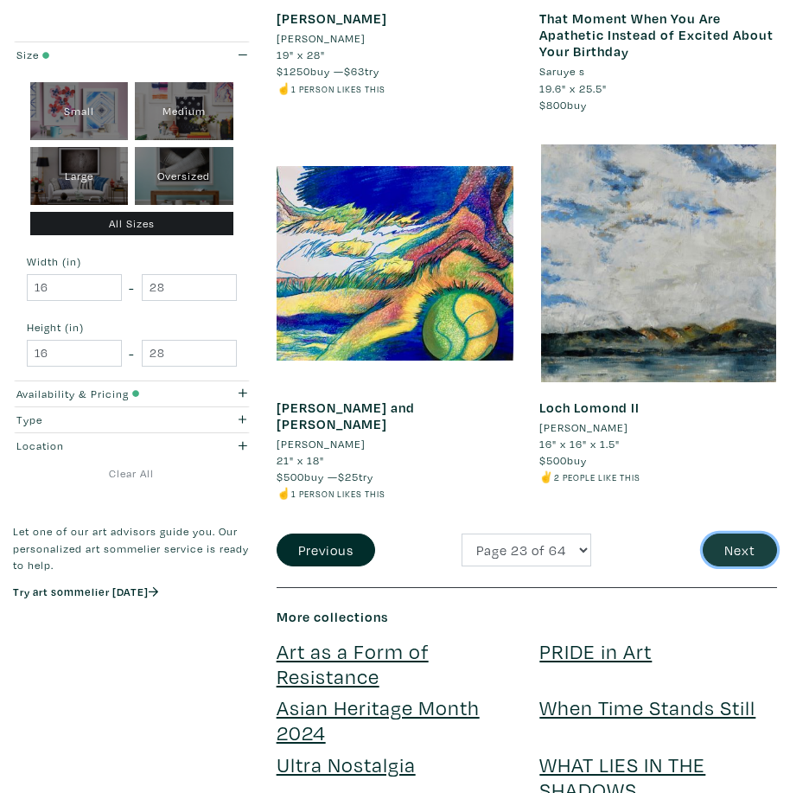
click at [742, 533] on button "Next" at bounding box center [740, 549] width 74 height 33
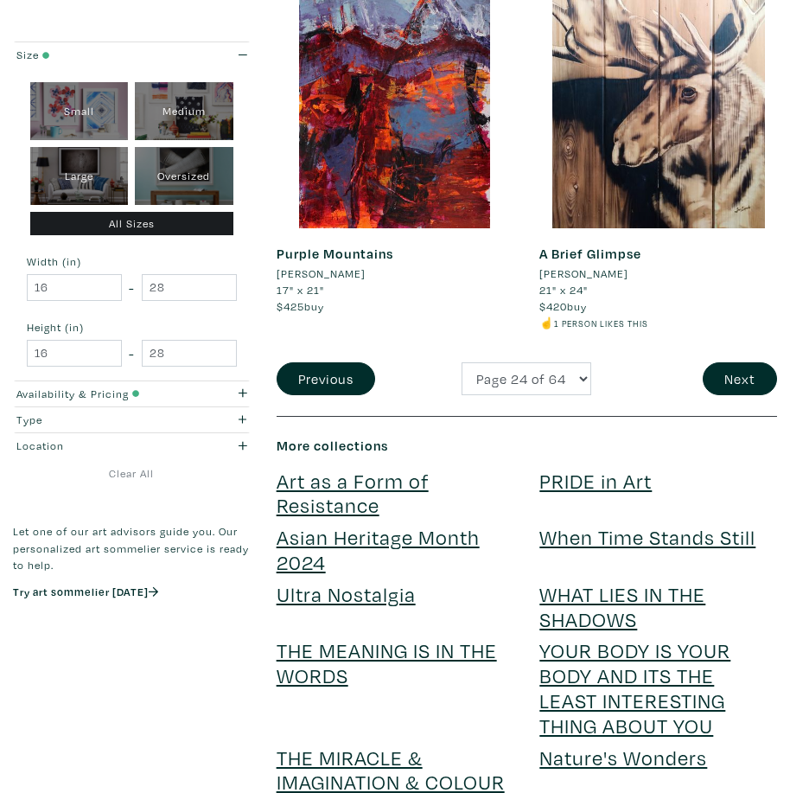
scroll to position [4409, 0]
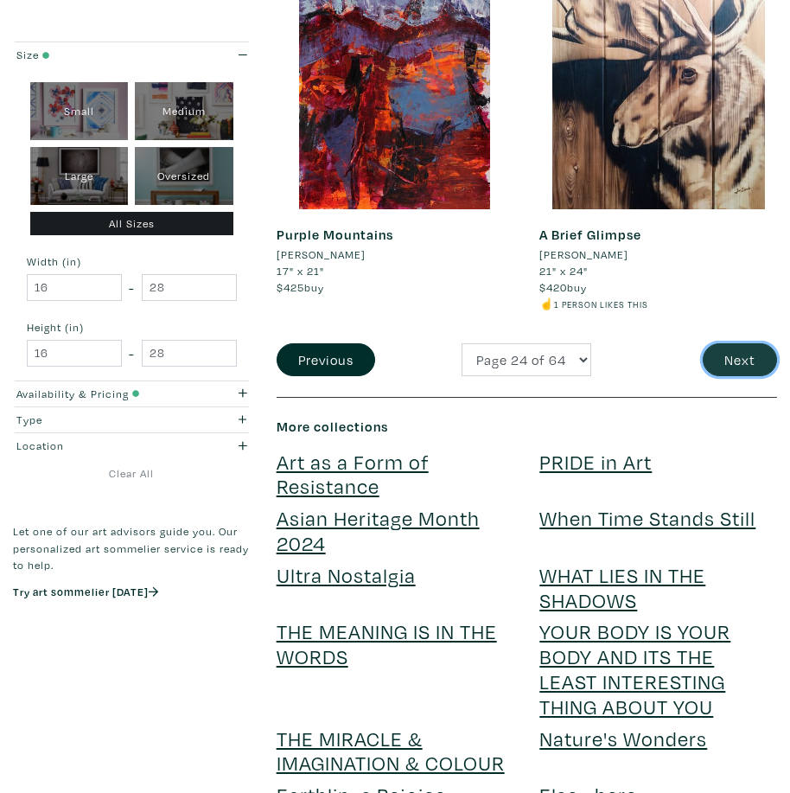
click at [747, 365] on button "Next" at bounding box center [740, 359] width 74 height 33
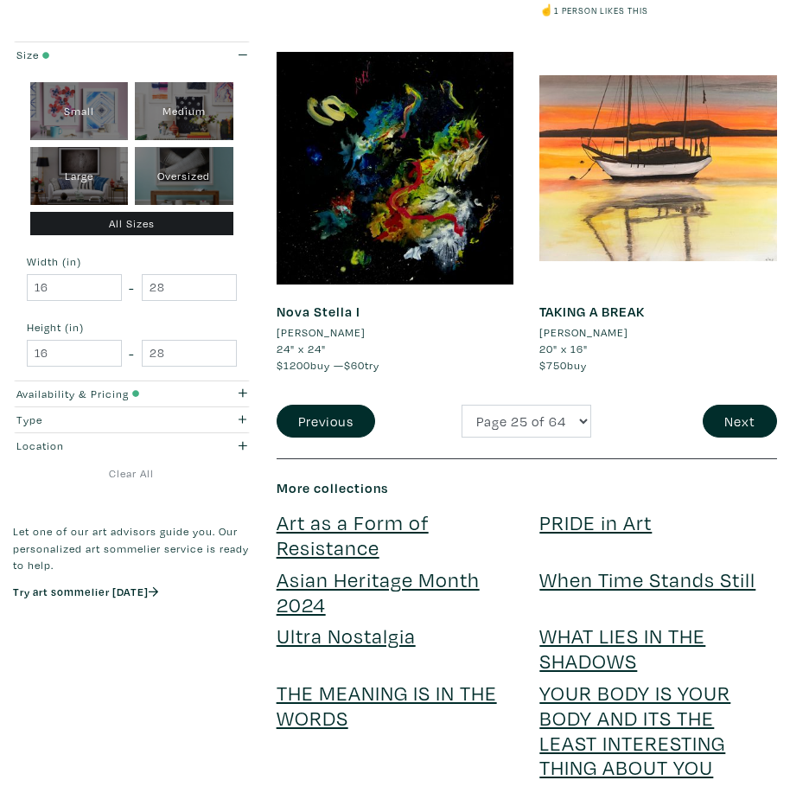
scroll to position [4322, 0]
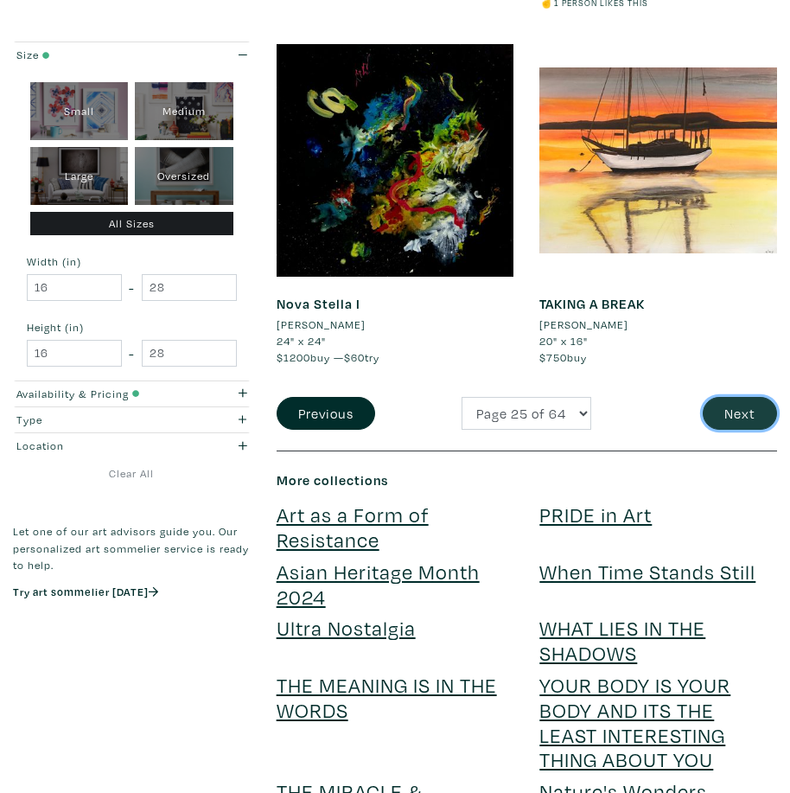
click at [744, 422] on button "Next" at bounding box center [740, 413] width 74 height 33
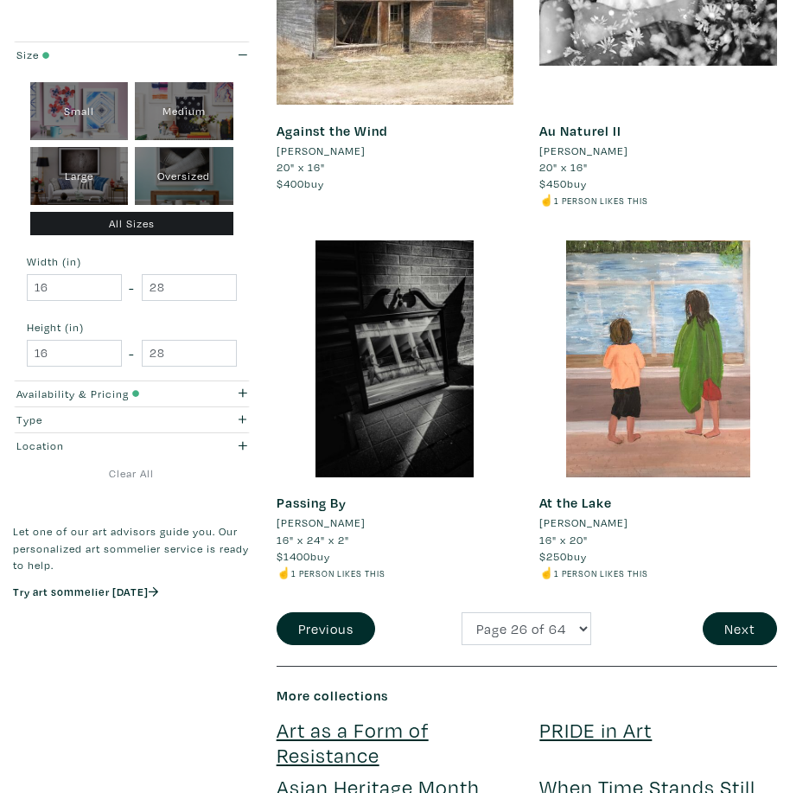
scroll to position [4322, 0]
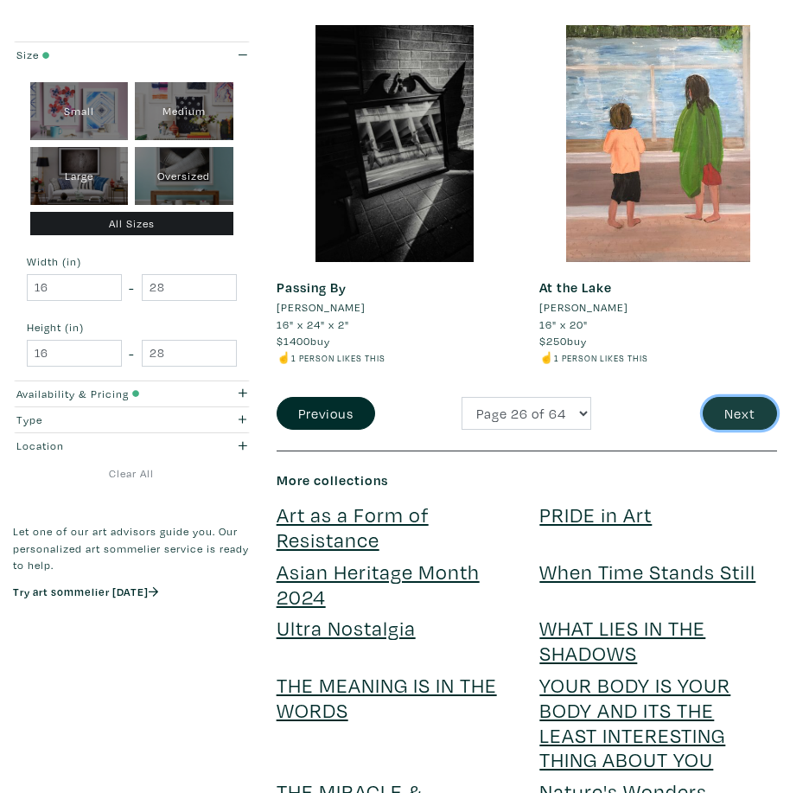
click at [740, 410] on button "Next" at bounding box center [740, 413] width 74 height 33
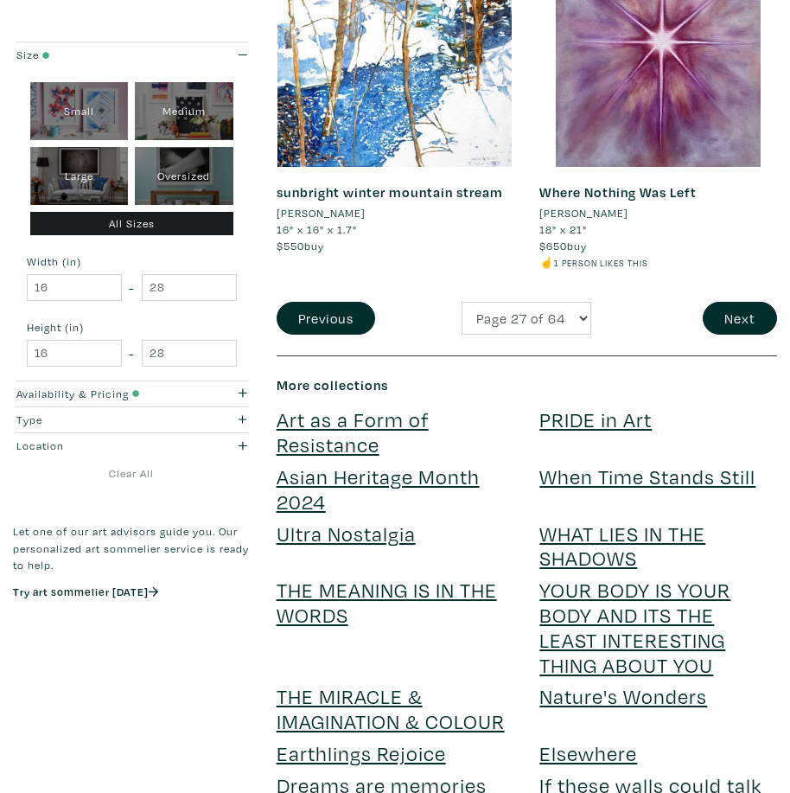
scroll to position [4149, 0]
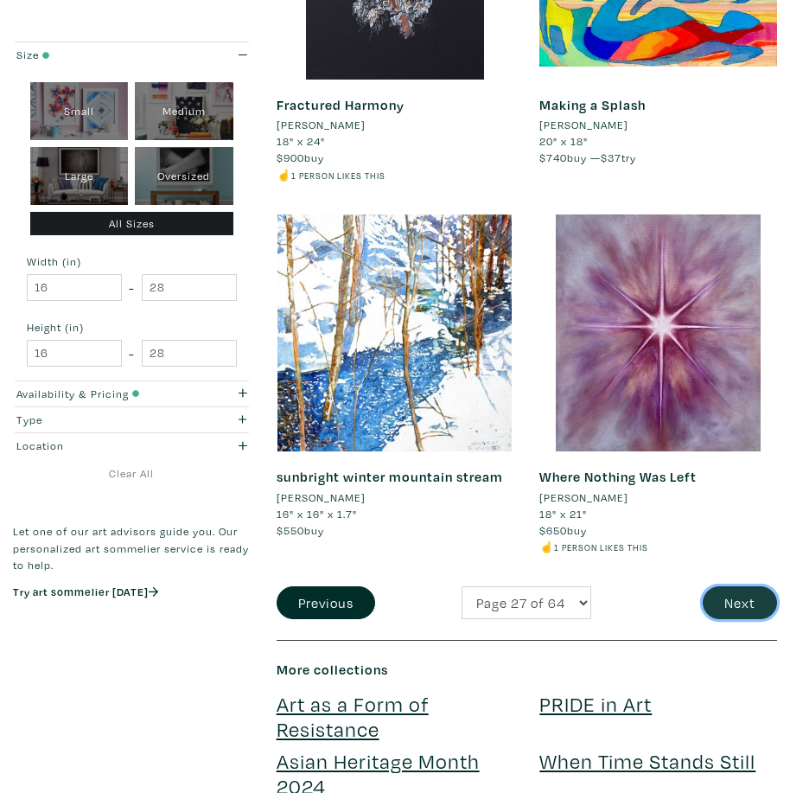
click at [734, 610] on button "Next" at bounding box center [740, 602] width 74 height 33
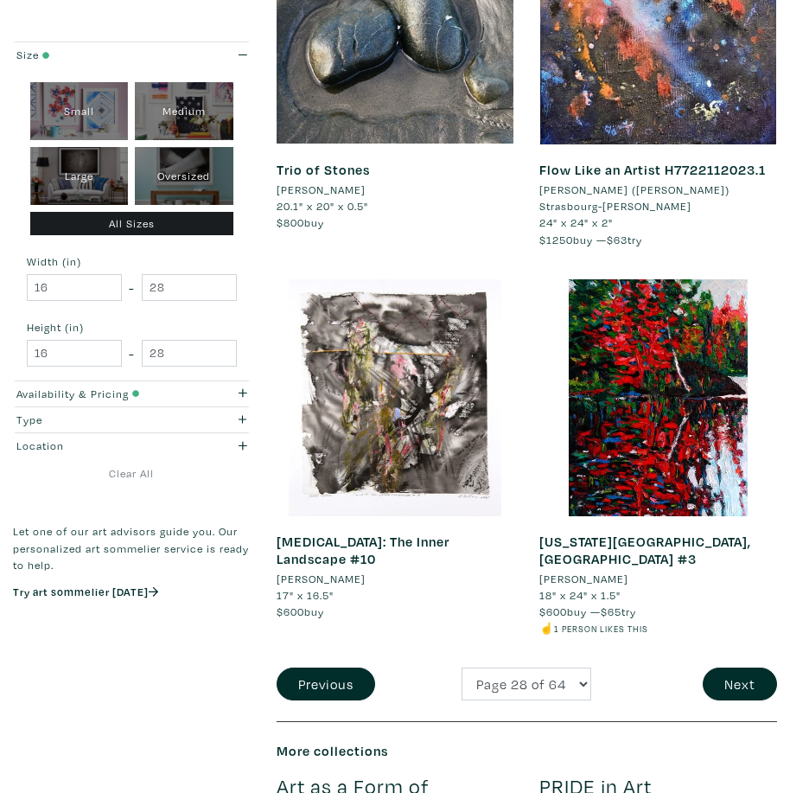
scroll to position [4236, 0]
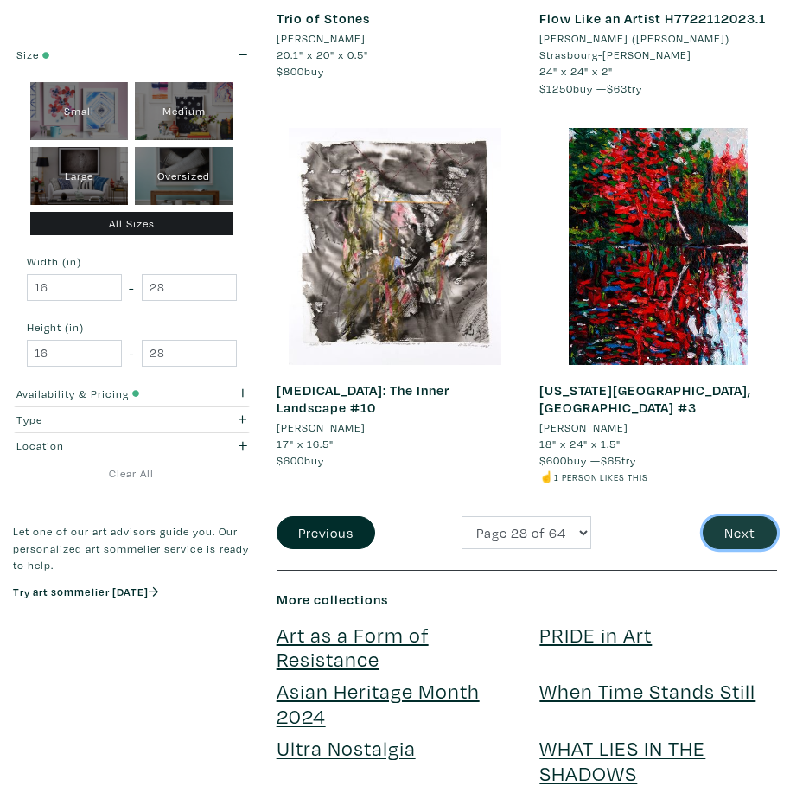
click at [759, 516] on button "Next" at bounding box center [740, 532] width 74 height 33
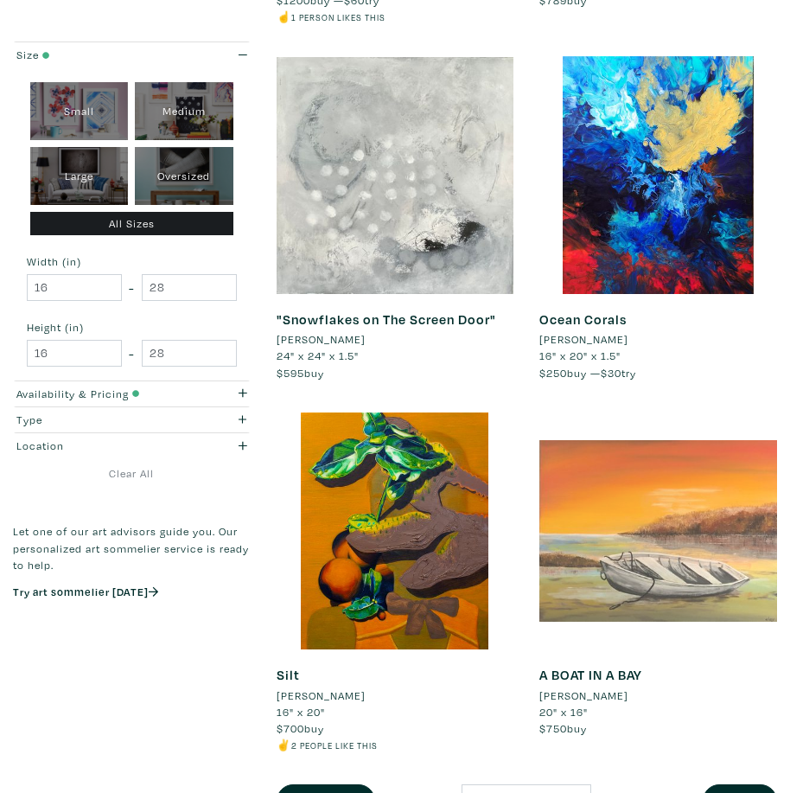
scroll to position [4236, 0]
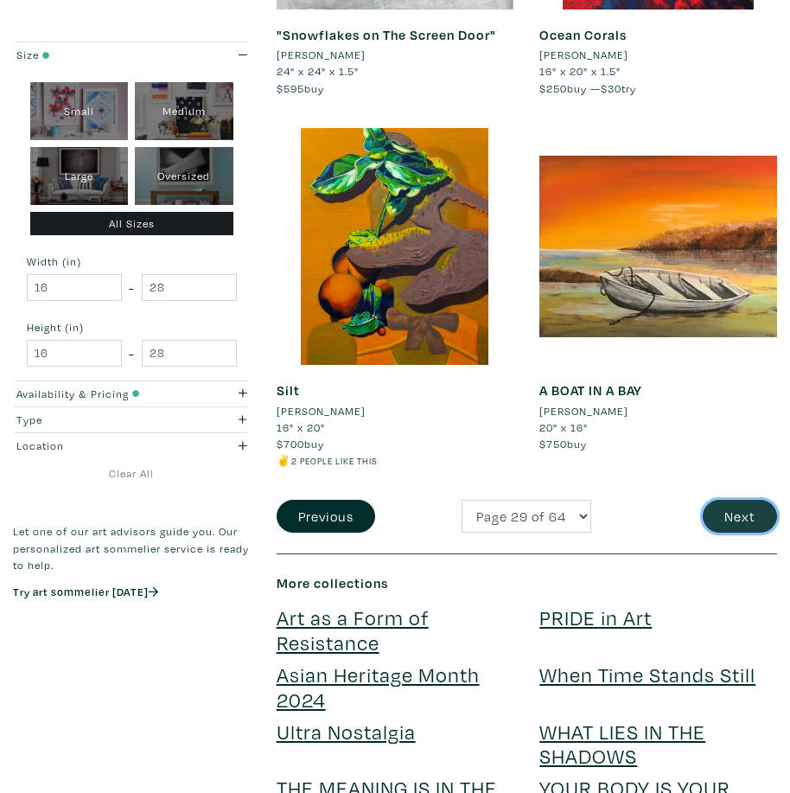
click at [742, 524] on button "Next" at bounding box center [740, 516] width 74 height 33
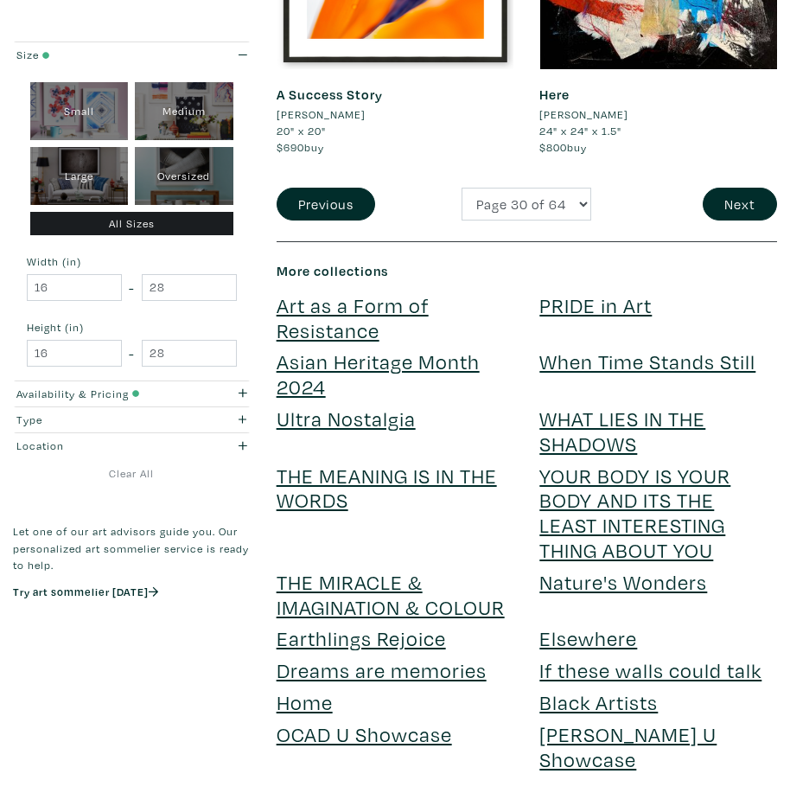
scroll to position [4149, 0]
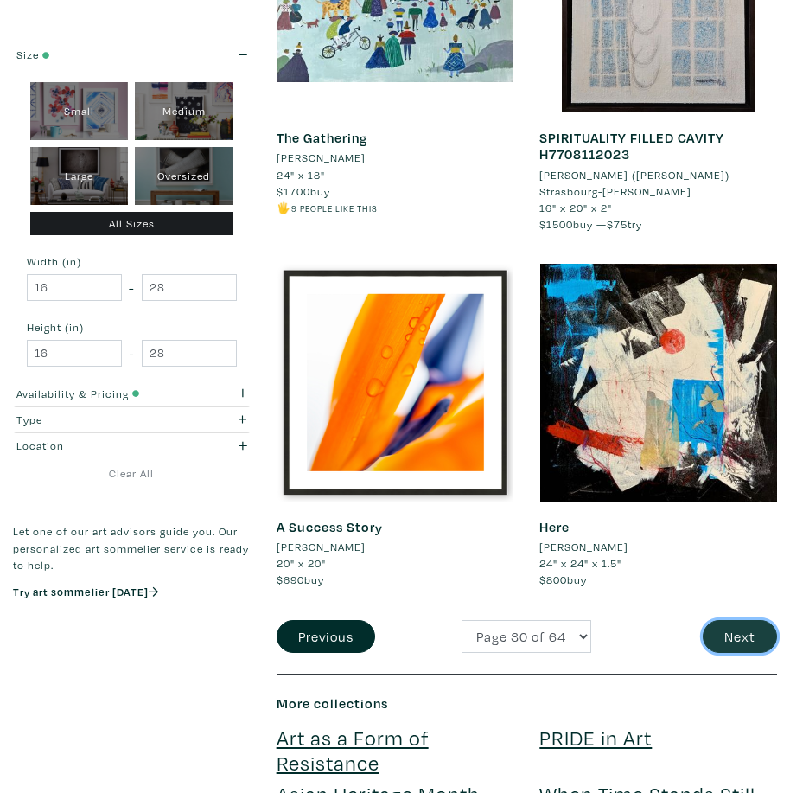
click at [737, 620] on button "Next" at bounding box center [740, 636] width 74 height 33
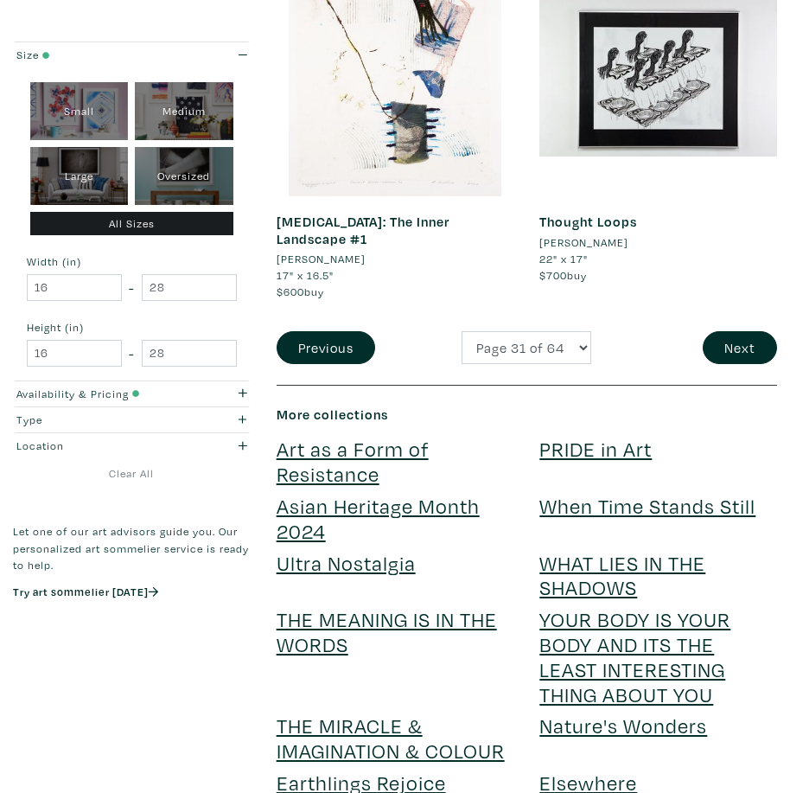
scroll to position [4409, 0]
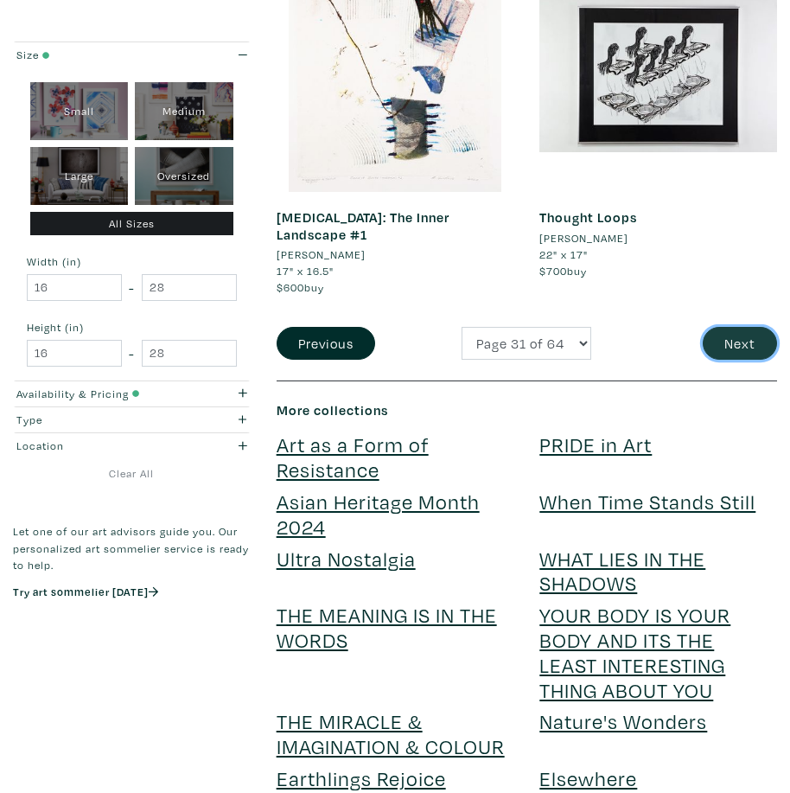
click at [741, 327] on button "Next" at bounding box center [740, 343] width 74 height 33
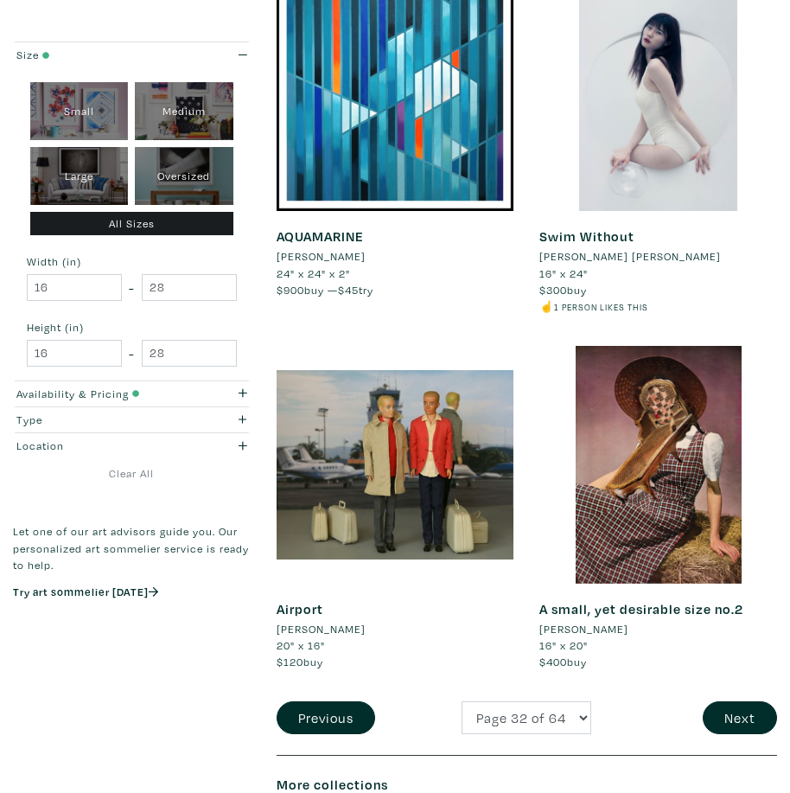
scroll to position [4063, 0]
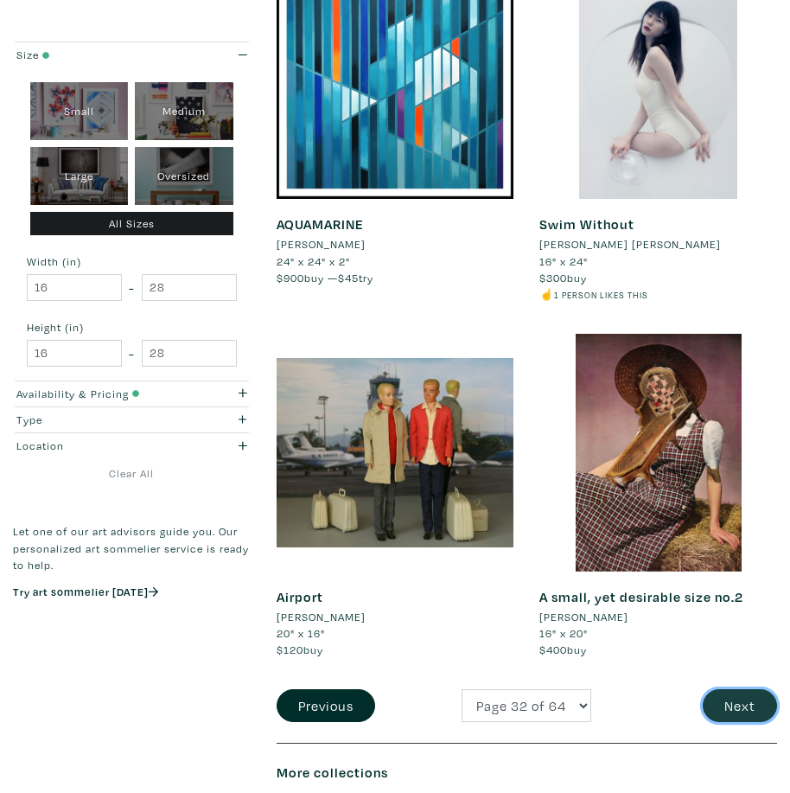
click at [743, 689] on button "Next" at bounding box center [740, 705] width 74 height 33
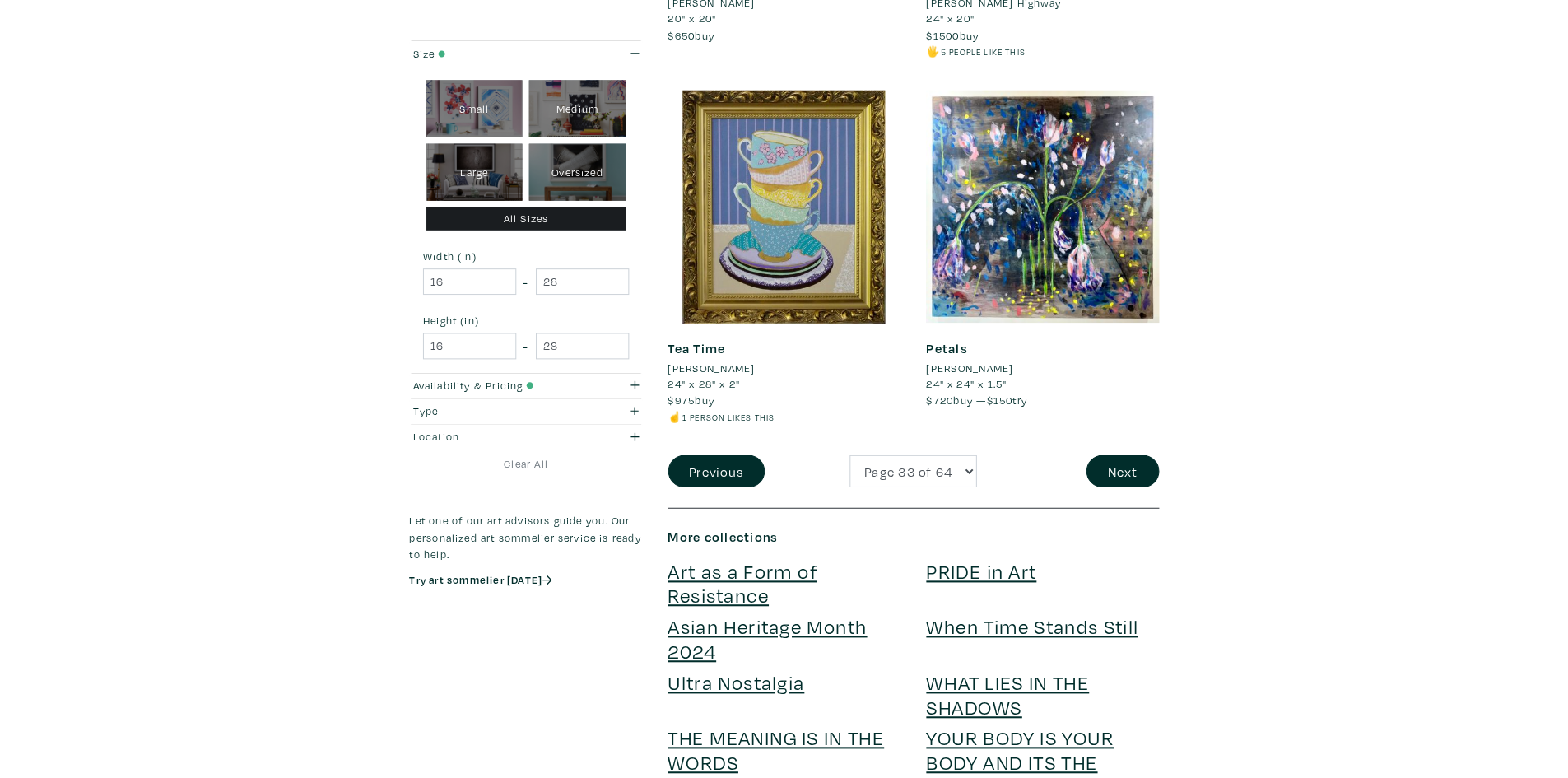
scroll to position [4116, 0]
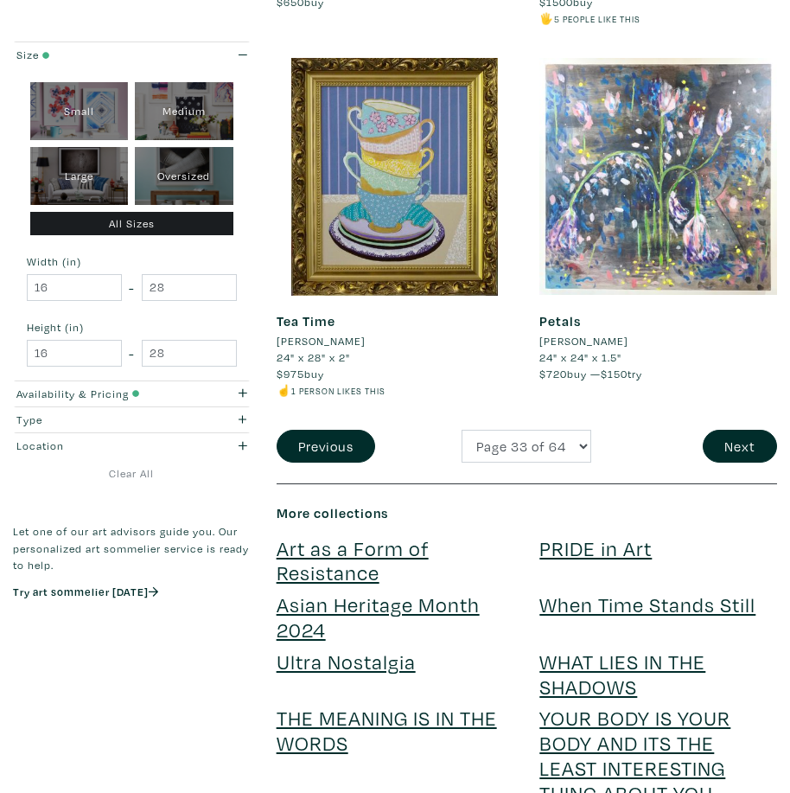
click at [706, 179] on div at bounding box center [658, 177] width 238 height 238
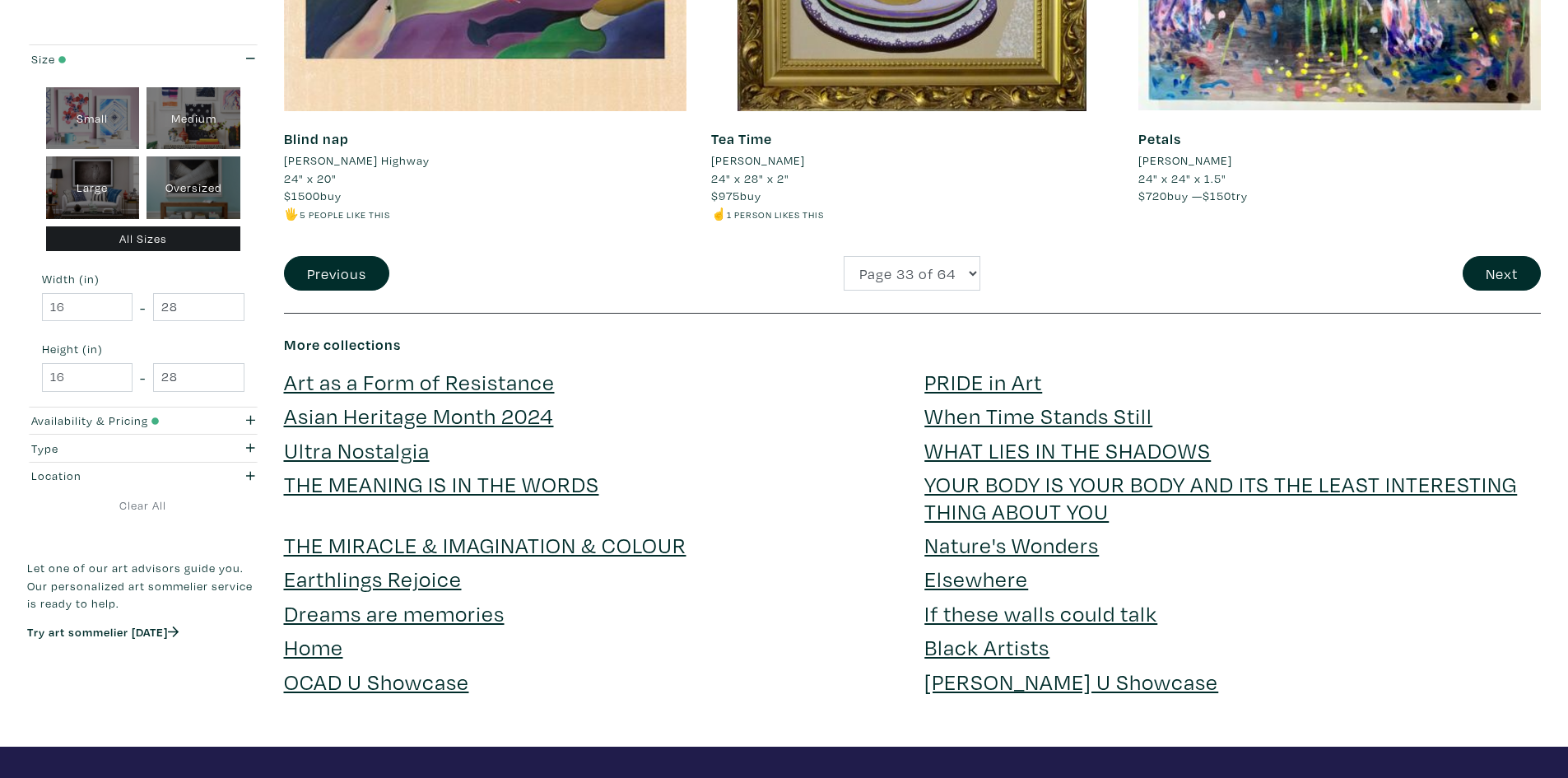
scroll to position [4445, 0]
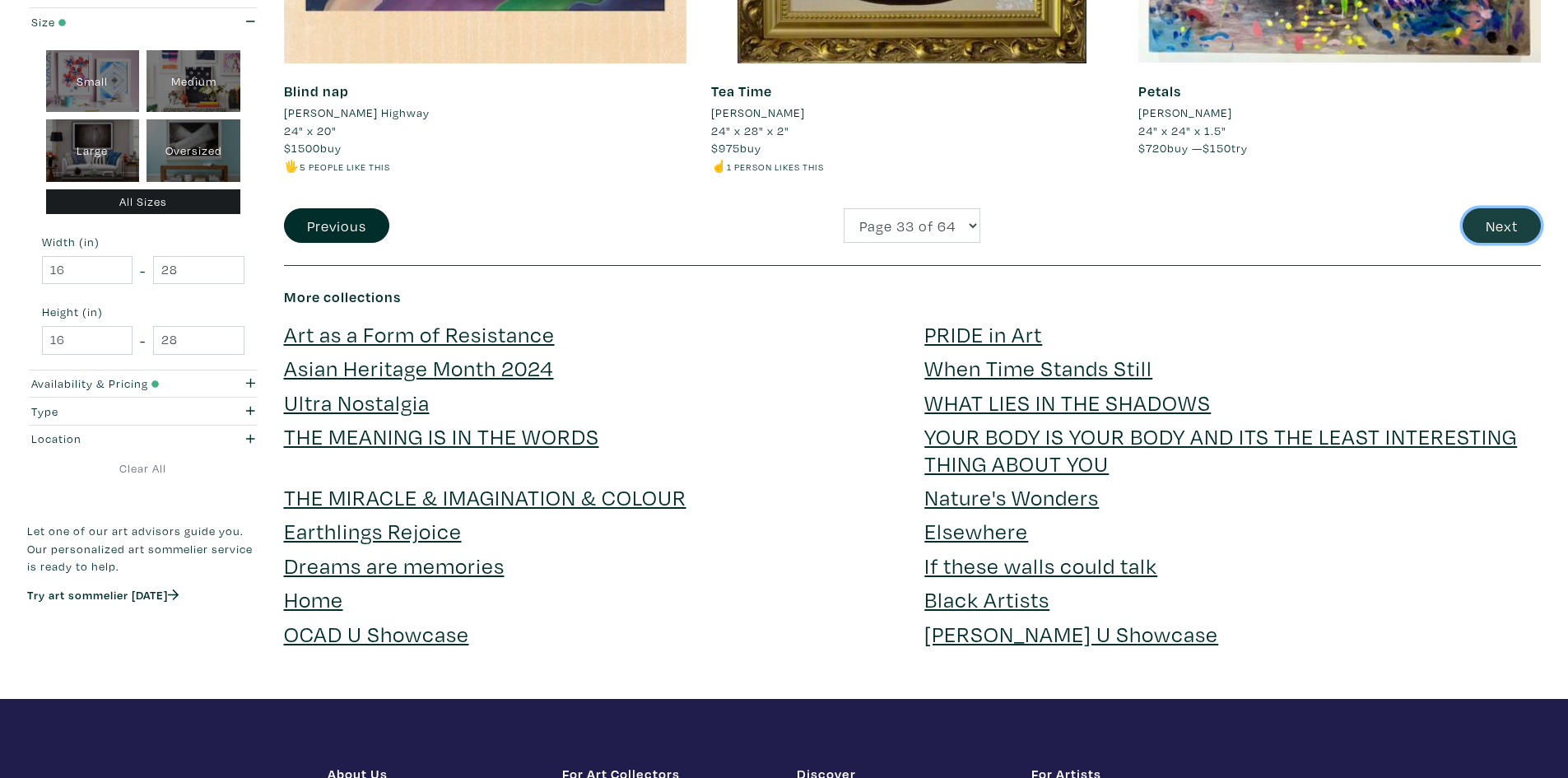
click at [751, 212] on button "Next" at bounding box center [1501, 226] width 78 height 35
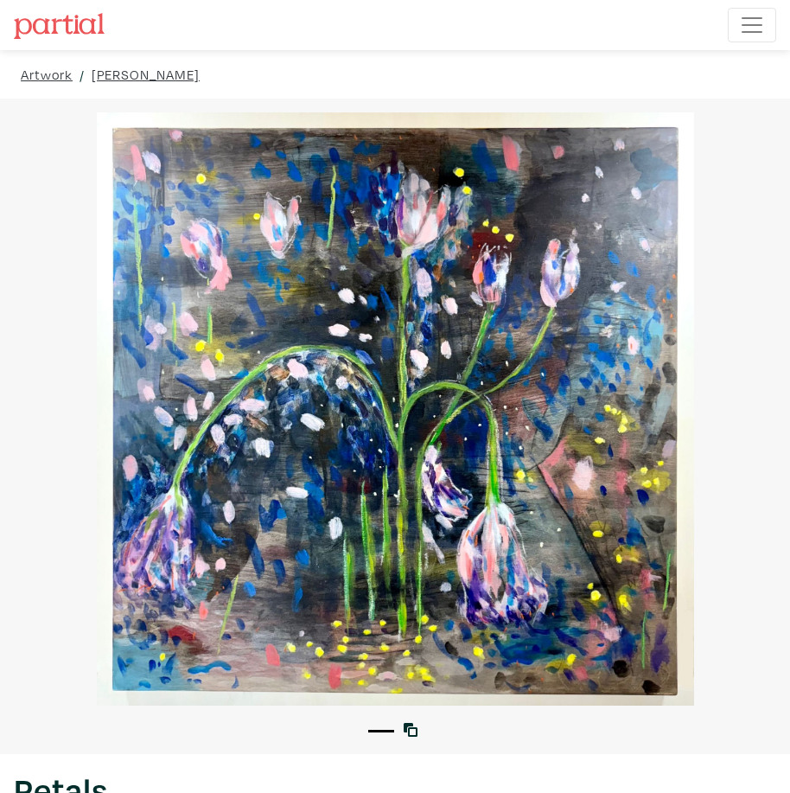
click at [70, 28] on img at bounding box center [59, 26] width 91 height 26
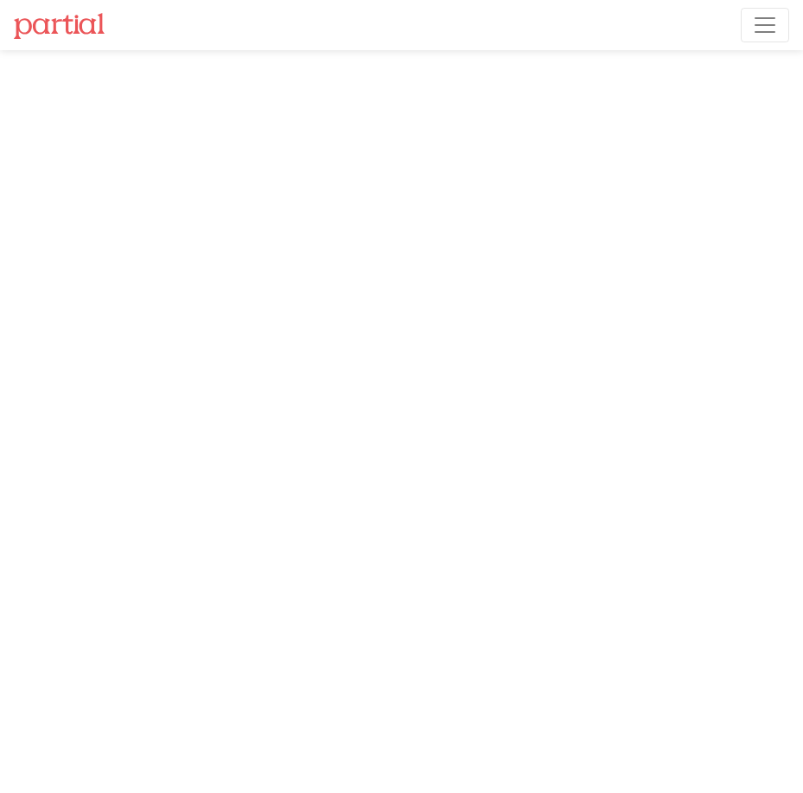
click at [54, 30] on img at bounding box center [59, 26] width 91 height 26
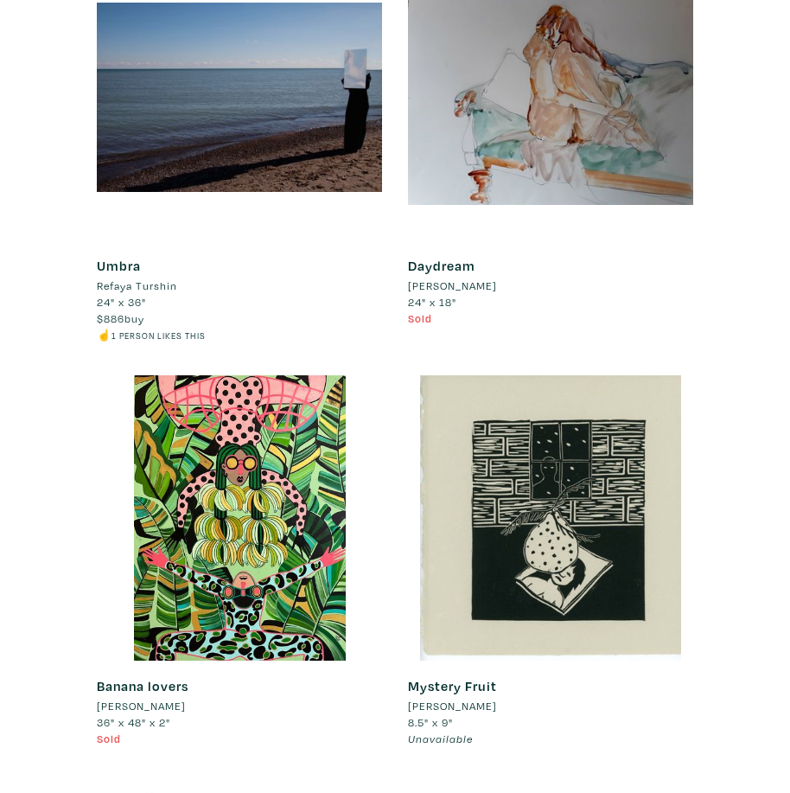
scroll to position [795, 0]
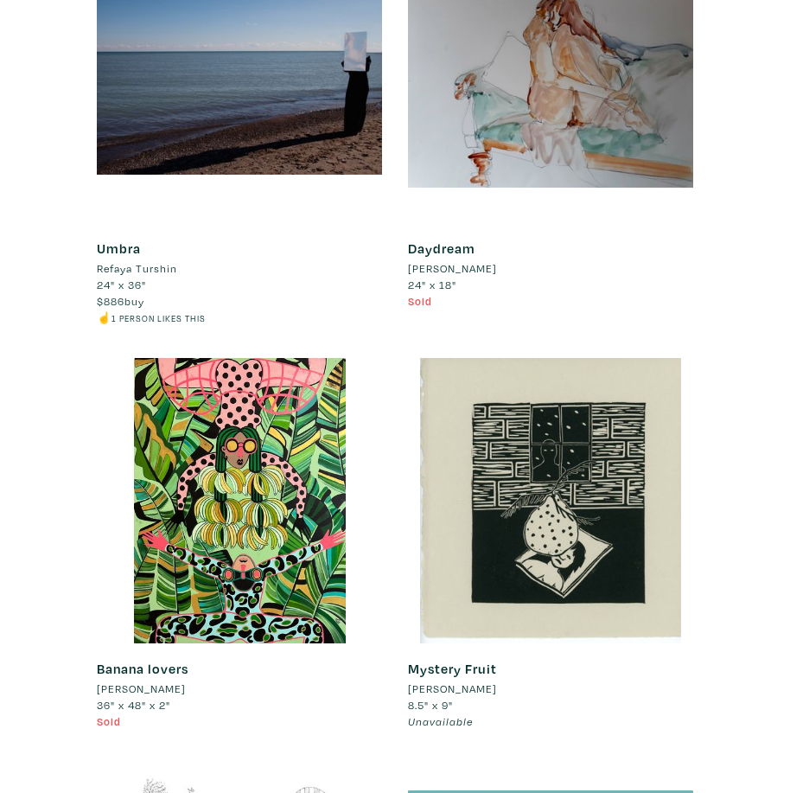
click at [144, 669] on link "Banana lovers" at bounding box center [143, 668] width 92 height 17
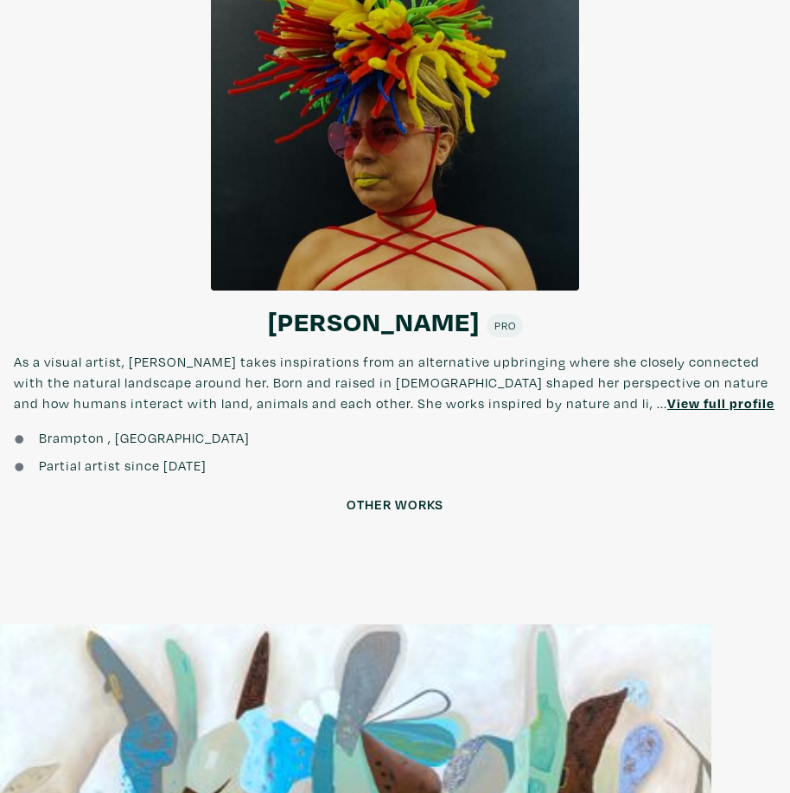
scroll to position [1902, 0]
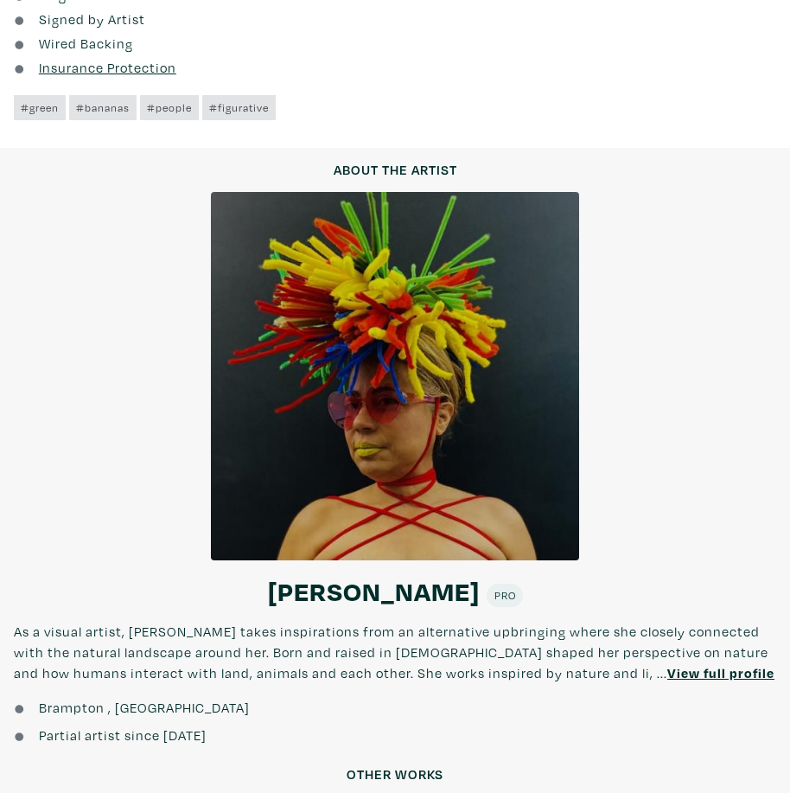
click at [399, 594] on h2 "Diana Rosa" at bounding box center [374, 590] width 212 height 33
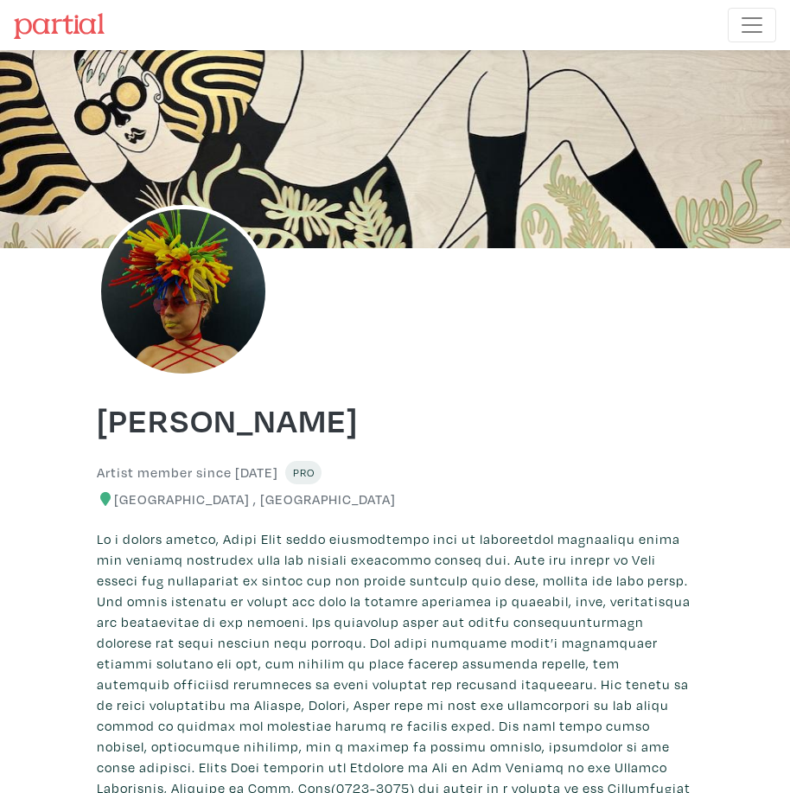
click at [44, 21] on img at bounding box center [59, 26] width 91 height 26
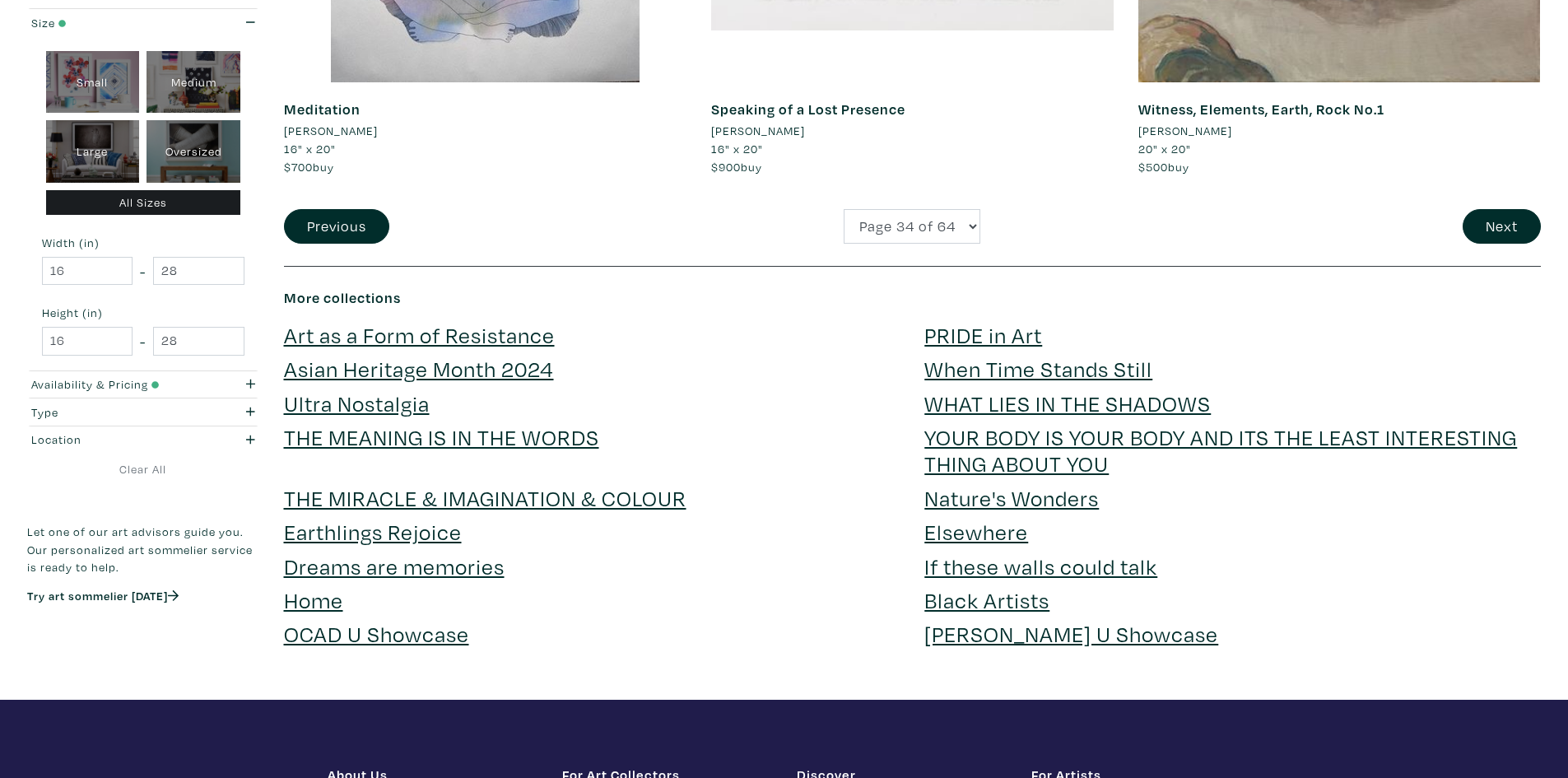
scroll to position [4445, 0]
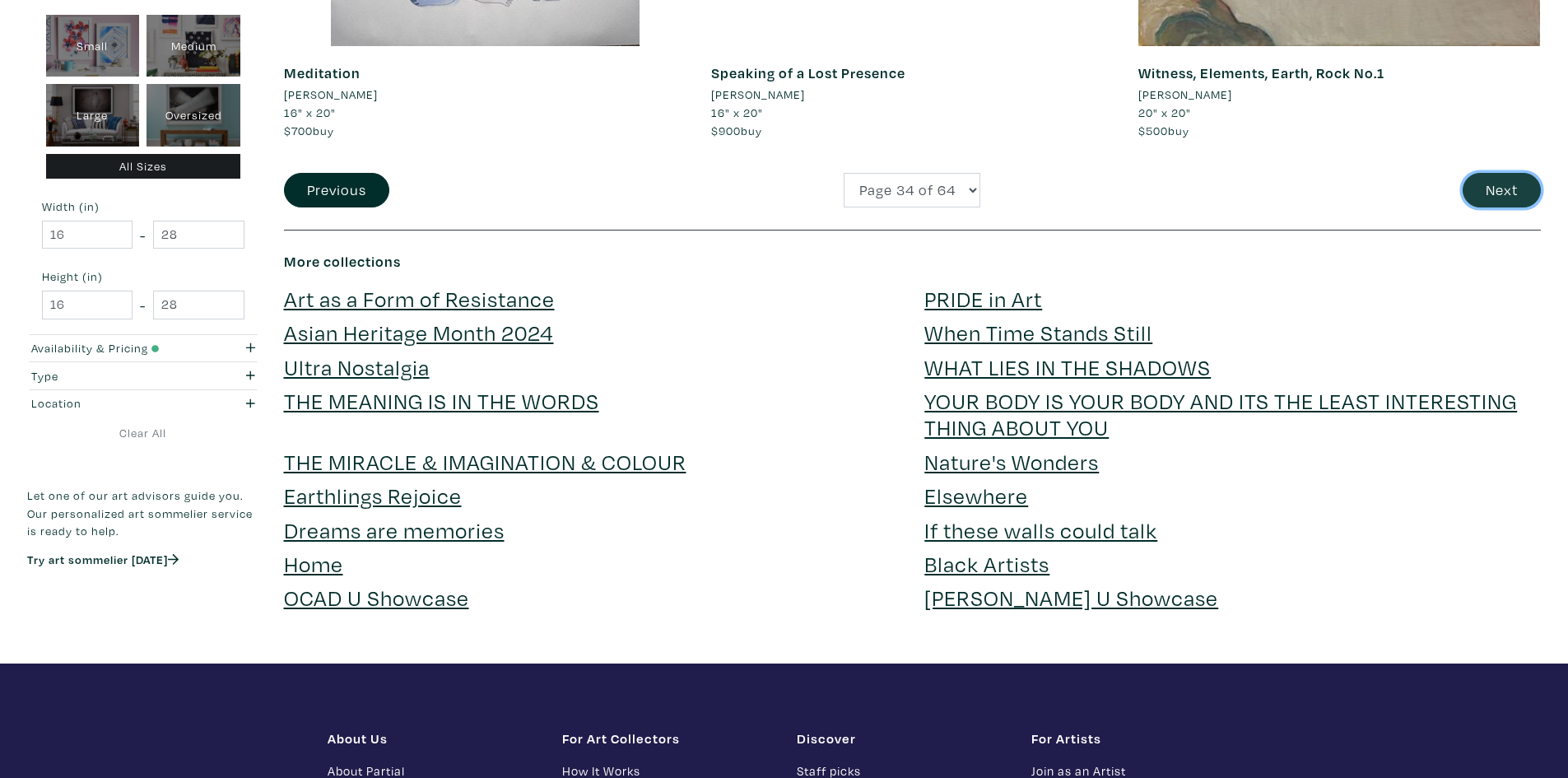
click at [1498, 193] on button "Next" at bounding box center [1501, 190] width 78 height 35
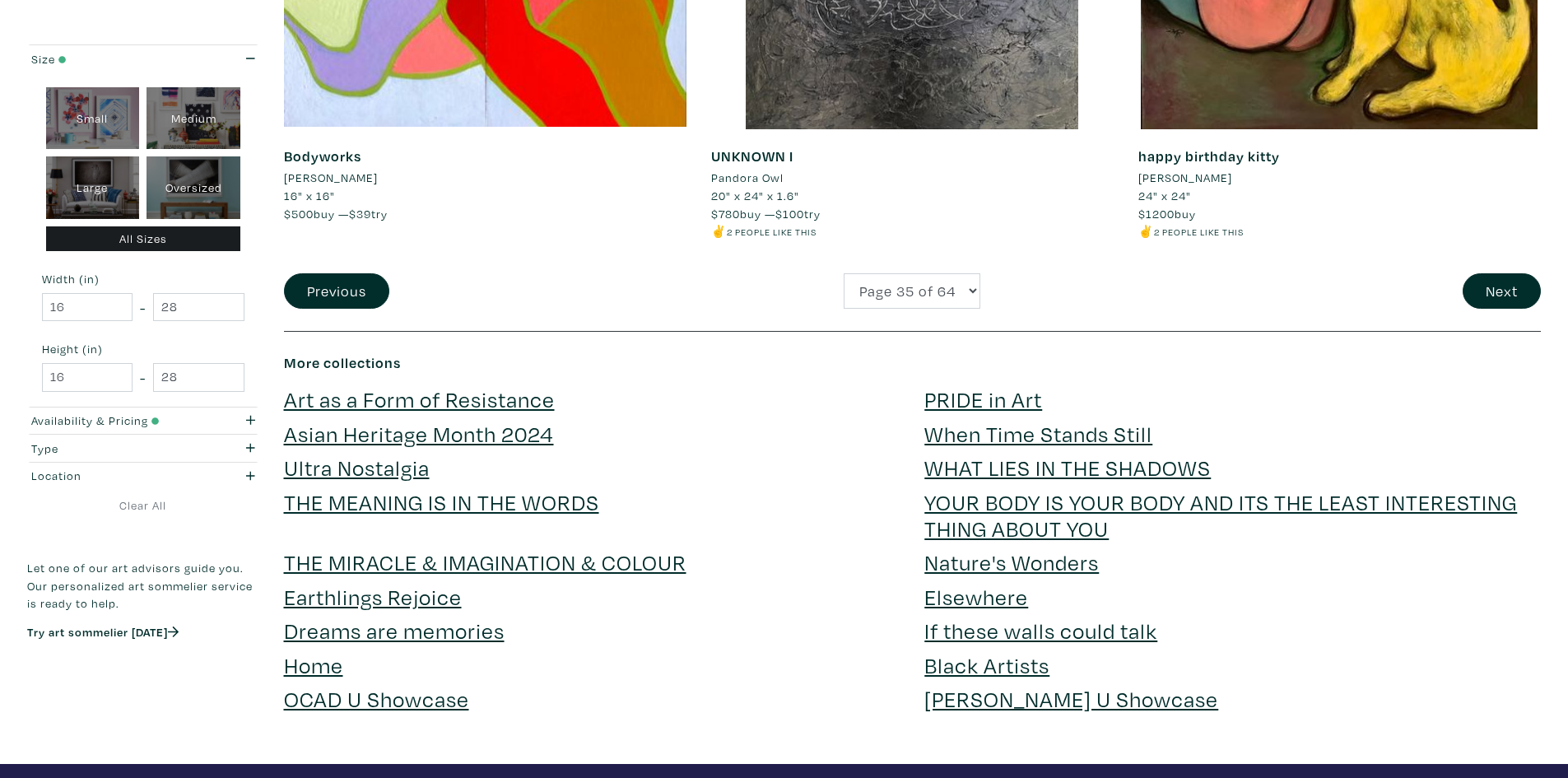
scroll to position [4363, 0]
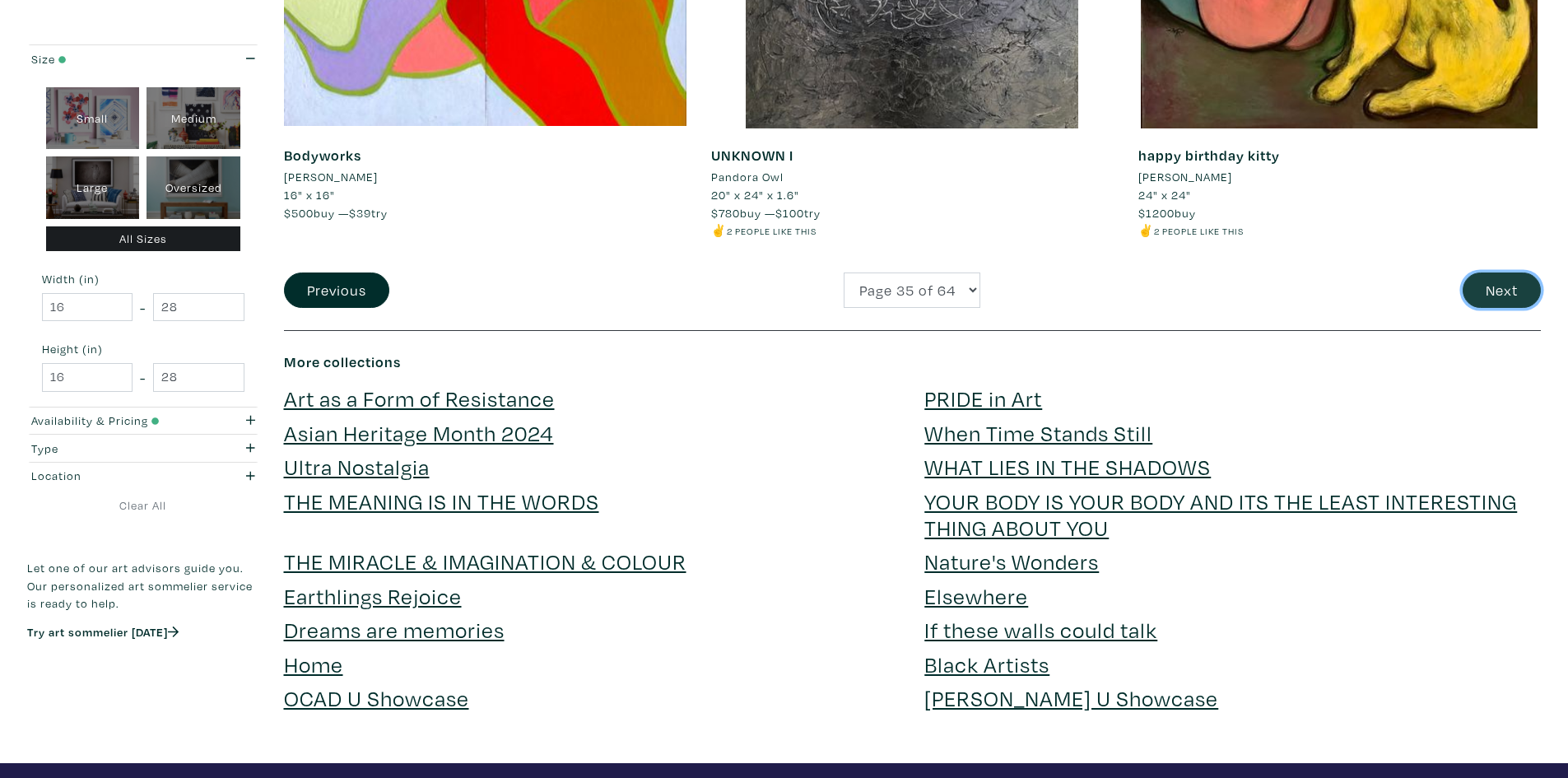
click at [1498, 289] on button "Next" at bounding box center [1501, 289] width 78 height 35
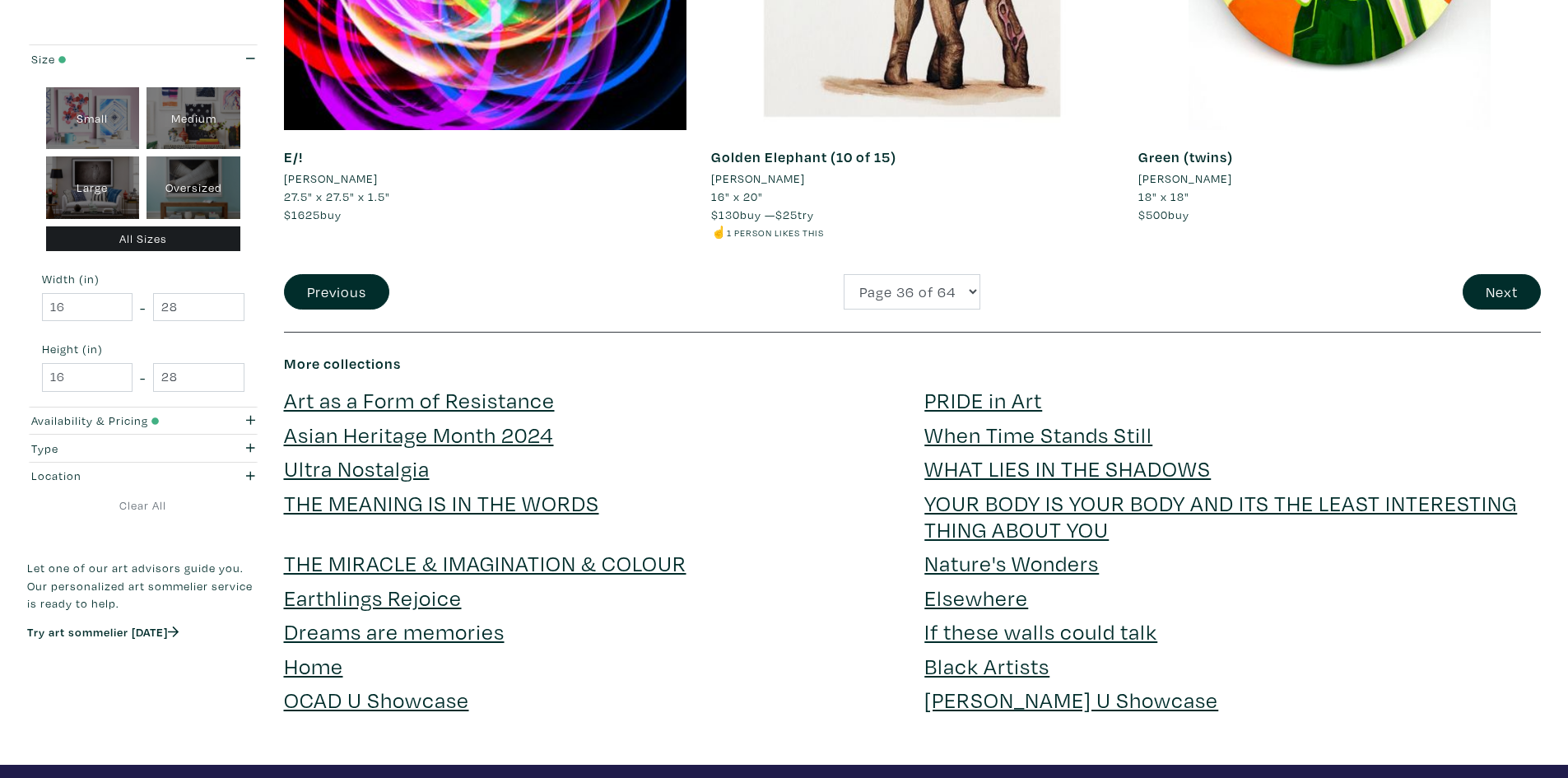
scroll to position [4363, 0]
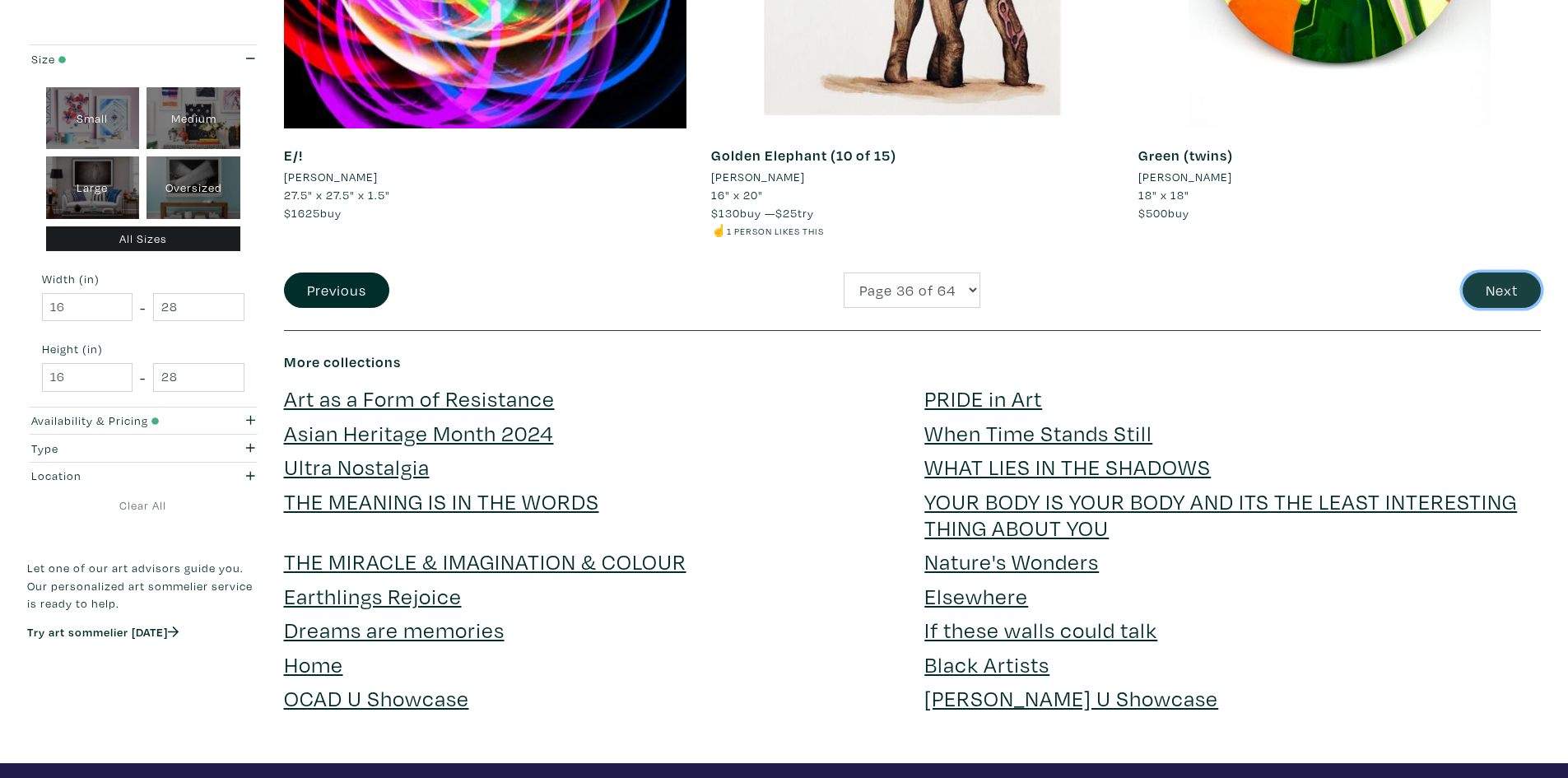
click at [1530, 290] on button "Next" at bounding box center [1501, 289] width 78 height 35
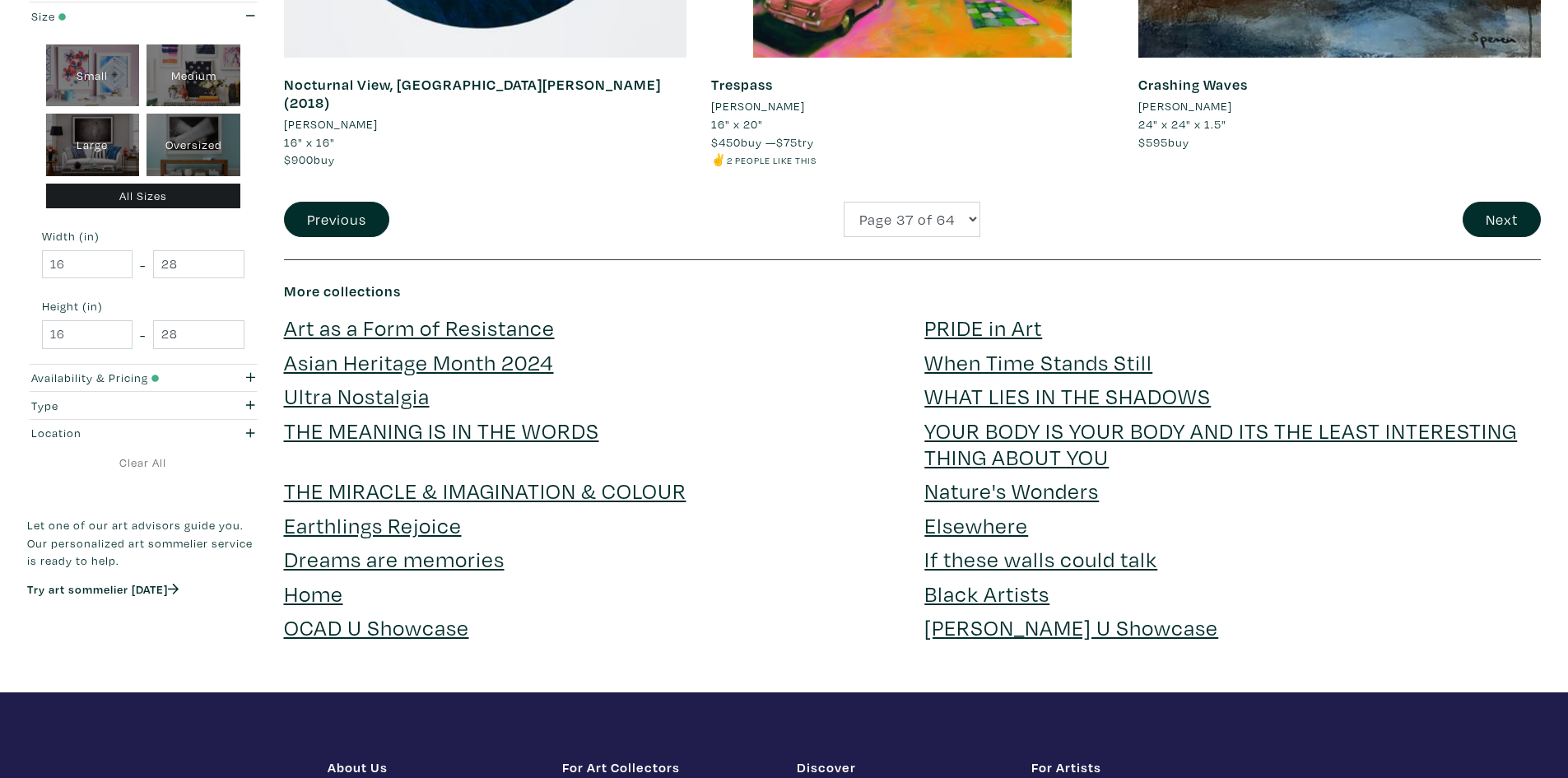
scroll to position [4445, 0]
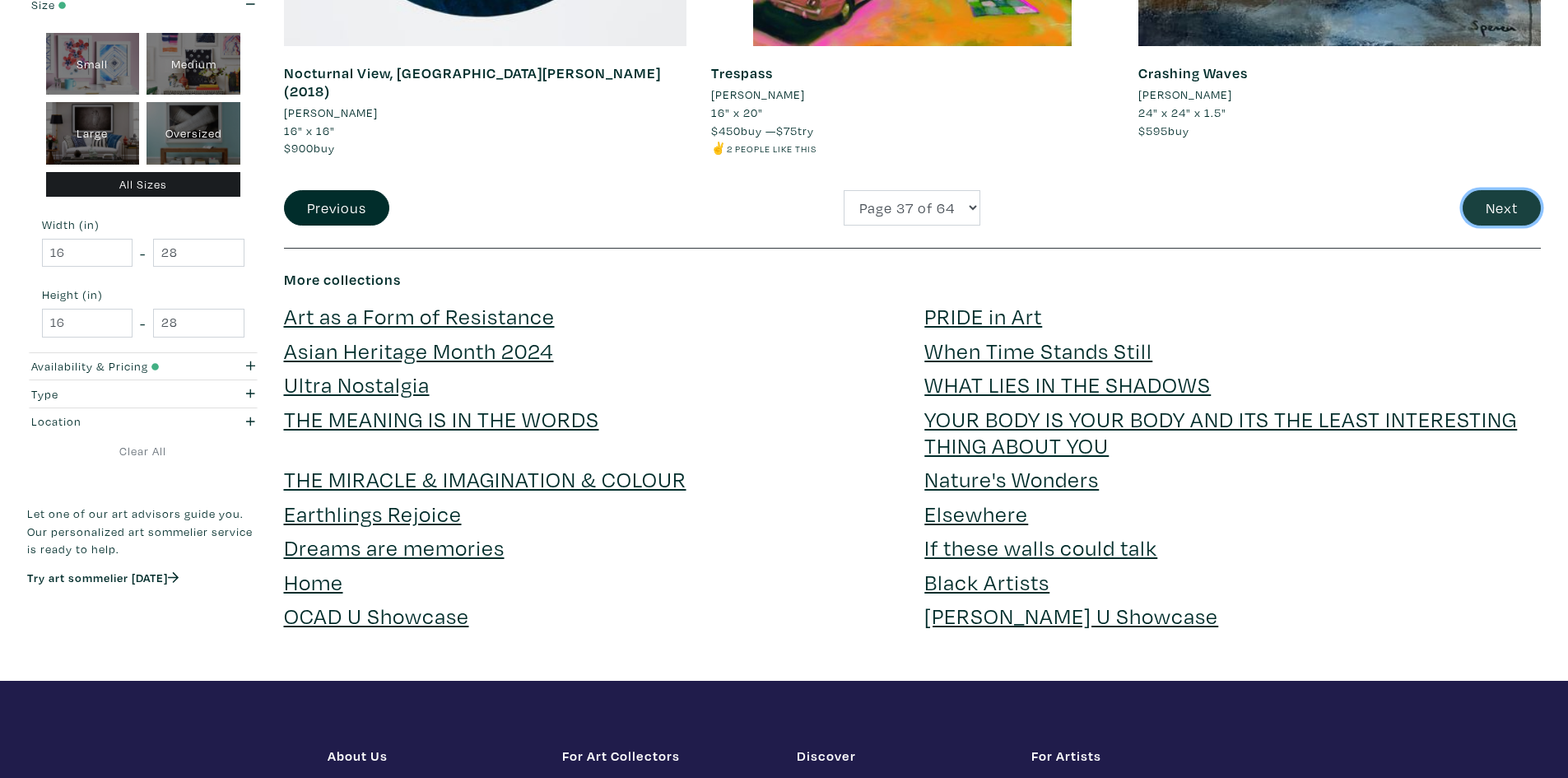
click at [1484, 203] on button "Next" at bounding box center [1501, 208] width 78 height 35
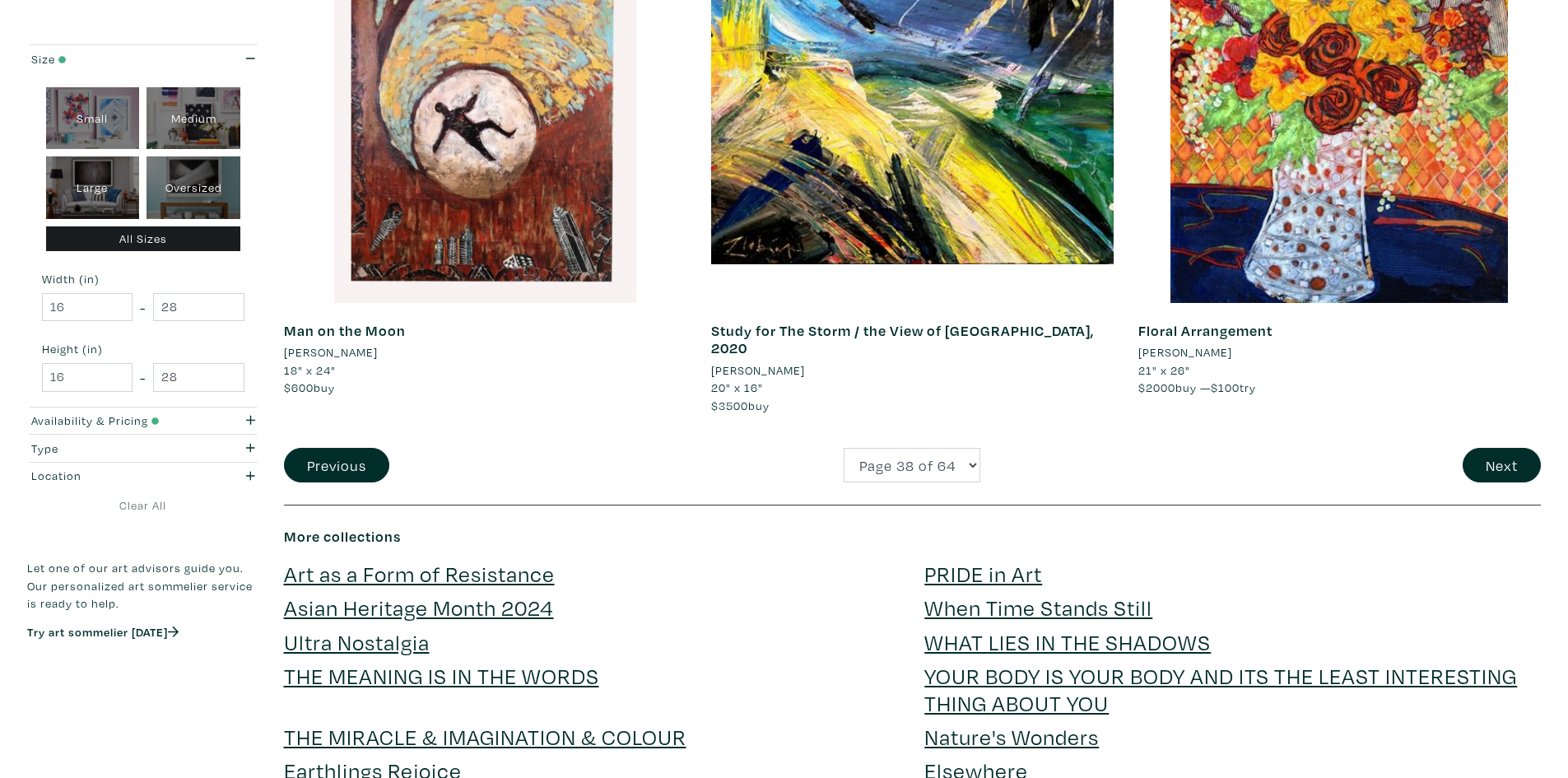
scroll to position [4280, 0]
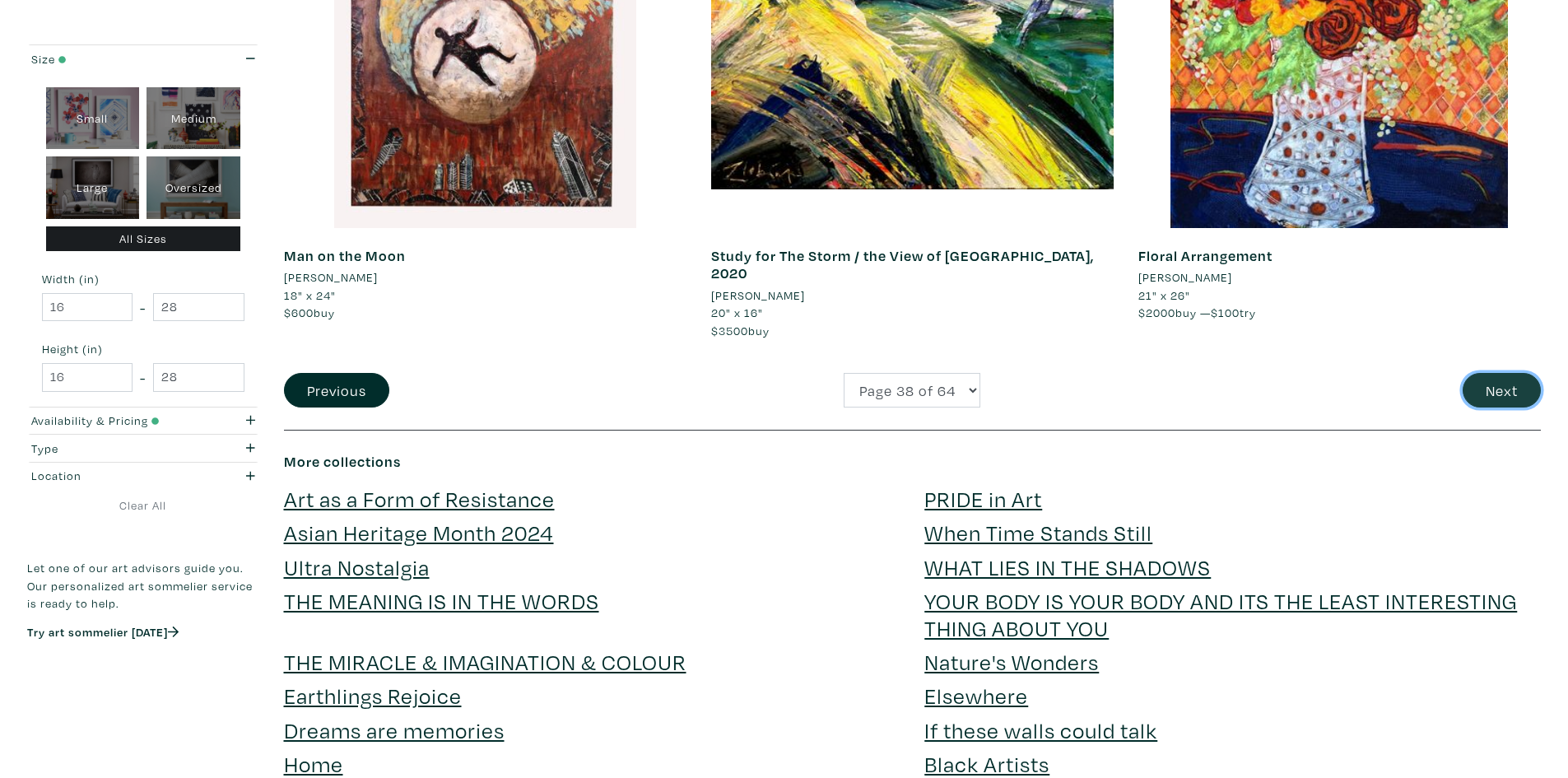
click at [1478, 378] on button "Next" at bounding box center [1501, 390] width 78 height 35
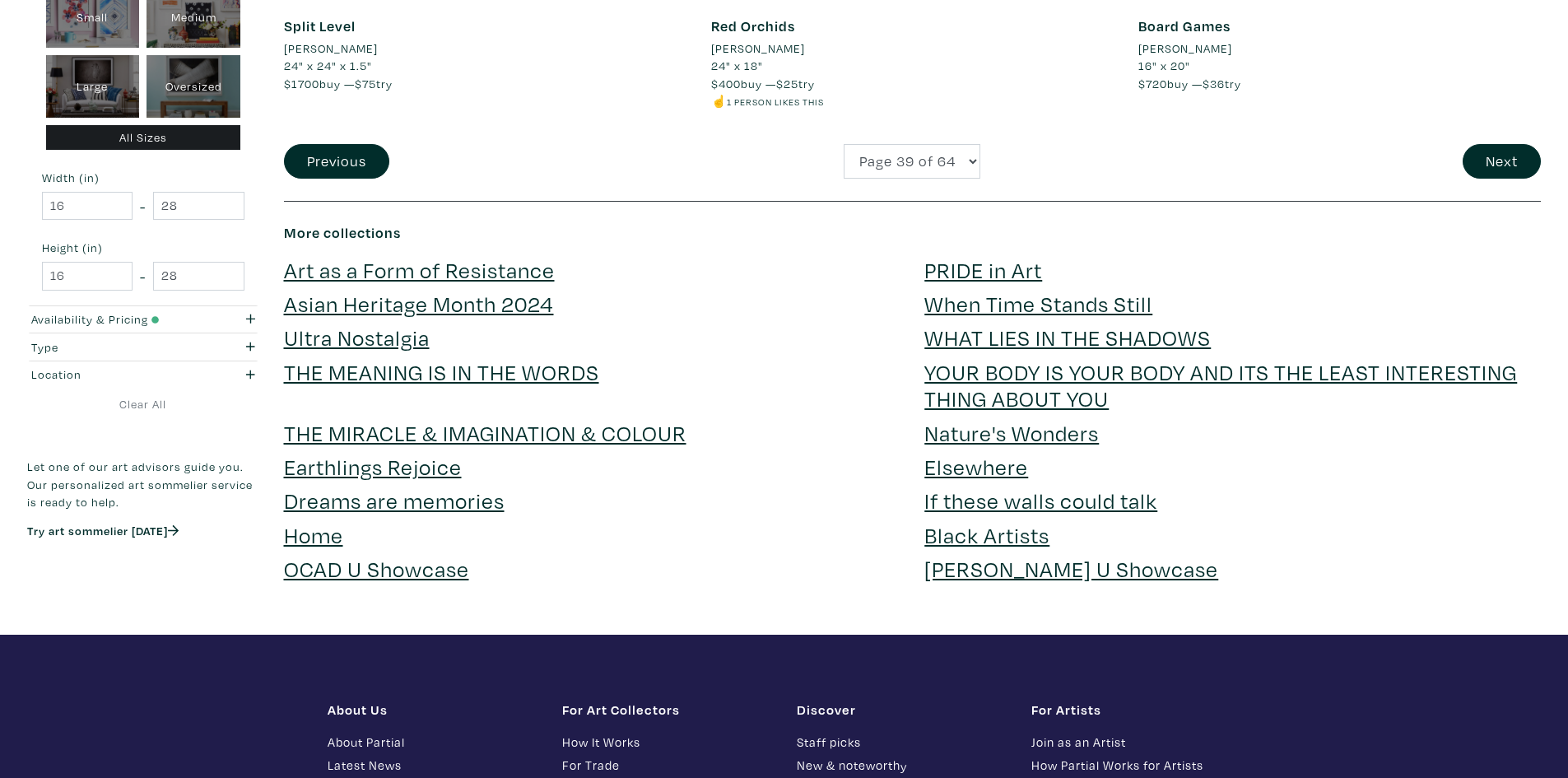
scroll to position [4280, 0]
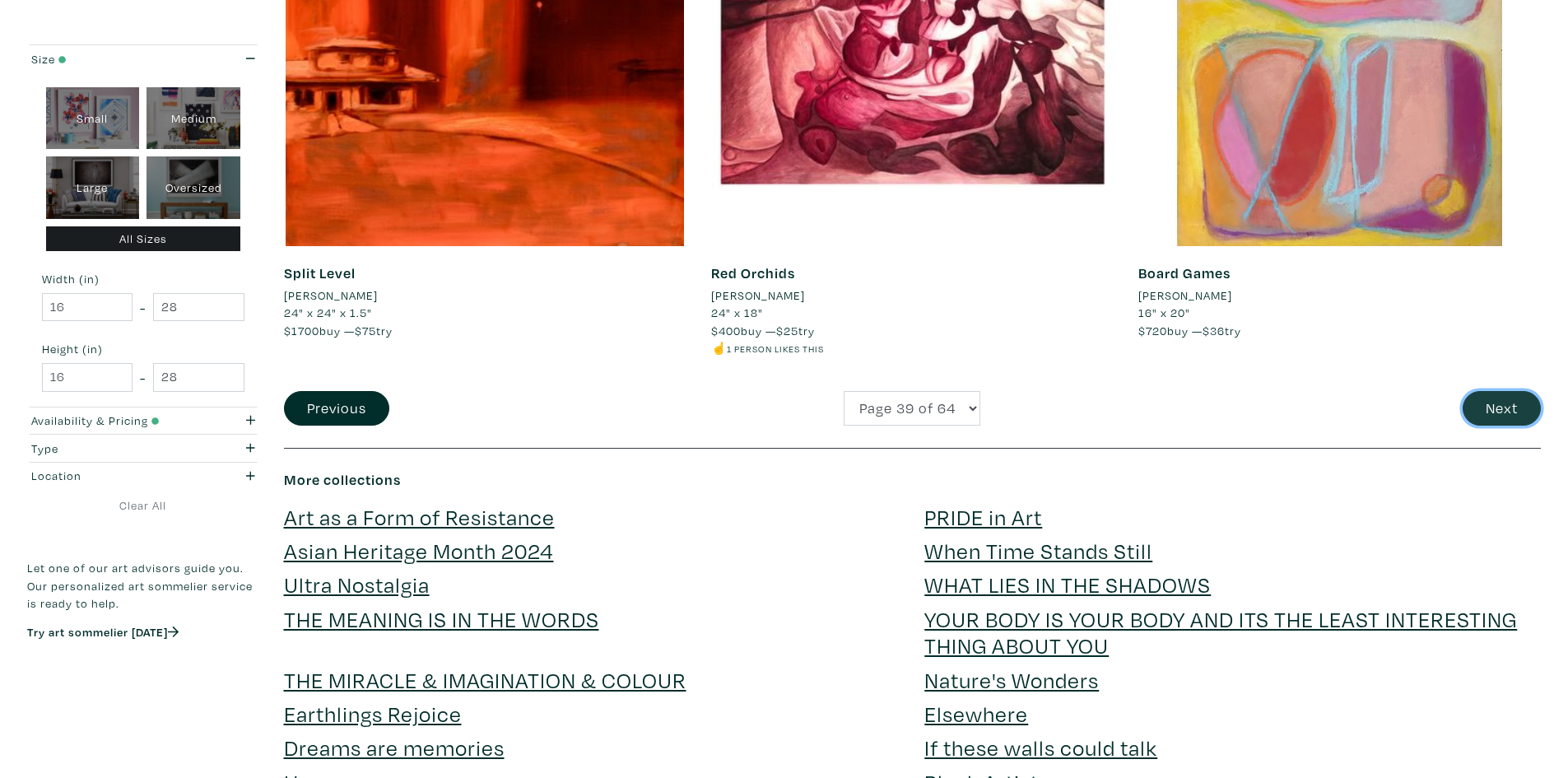
click at [1499, 393] on button "Next" at bounding box center [1501, 409] width 78 height 35
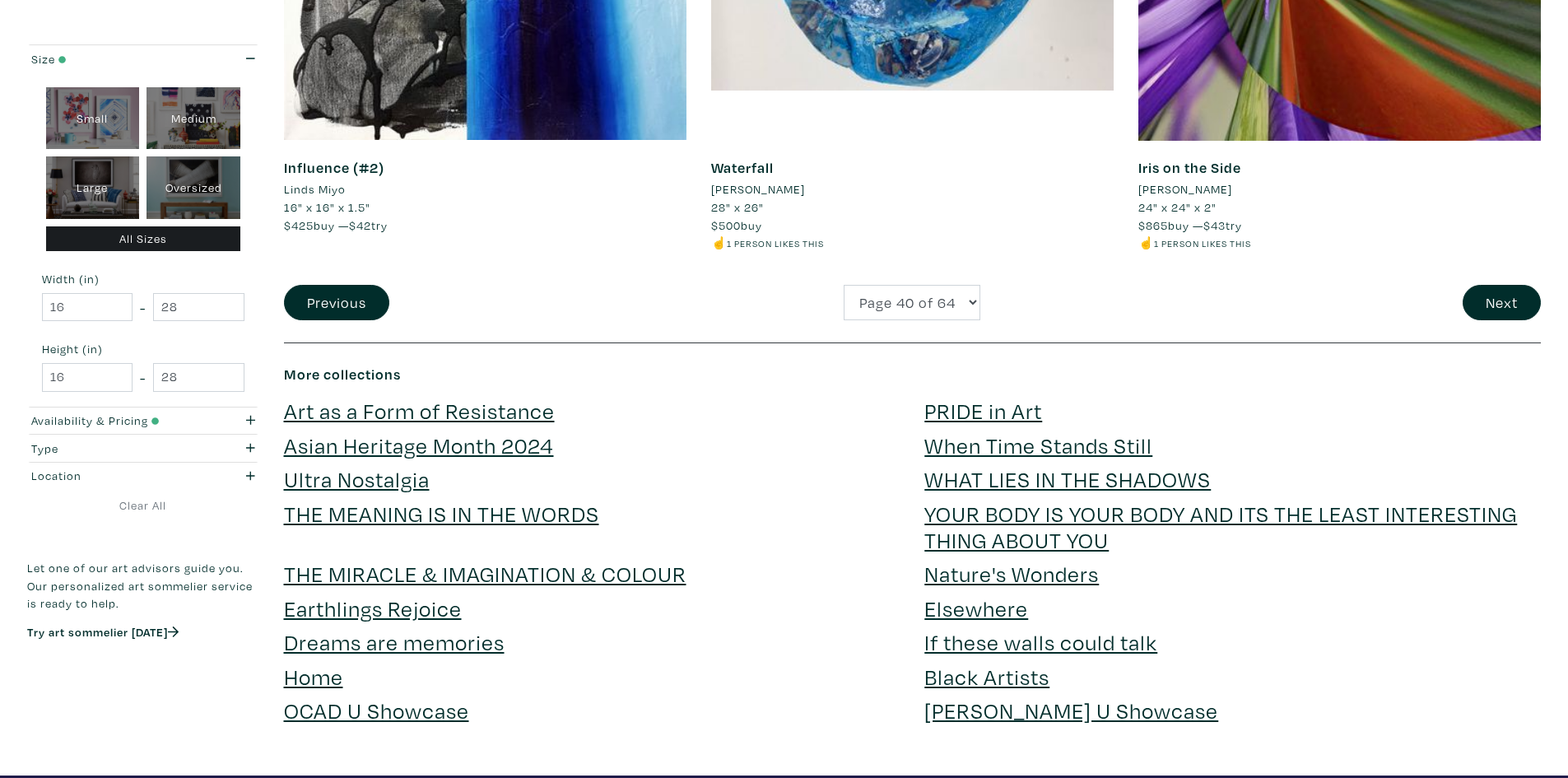
scroll to position [4610, 0]
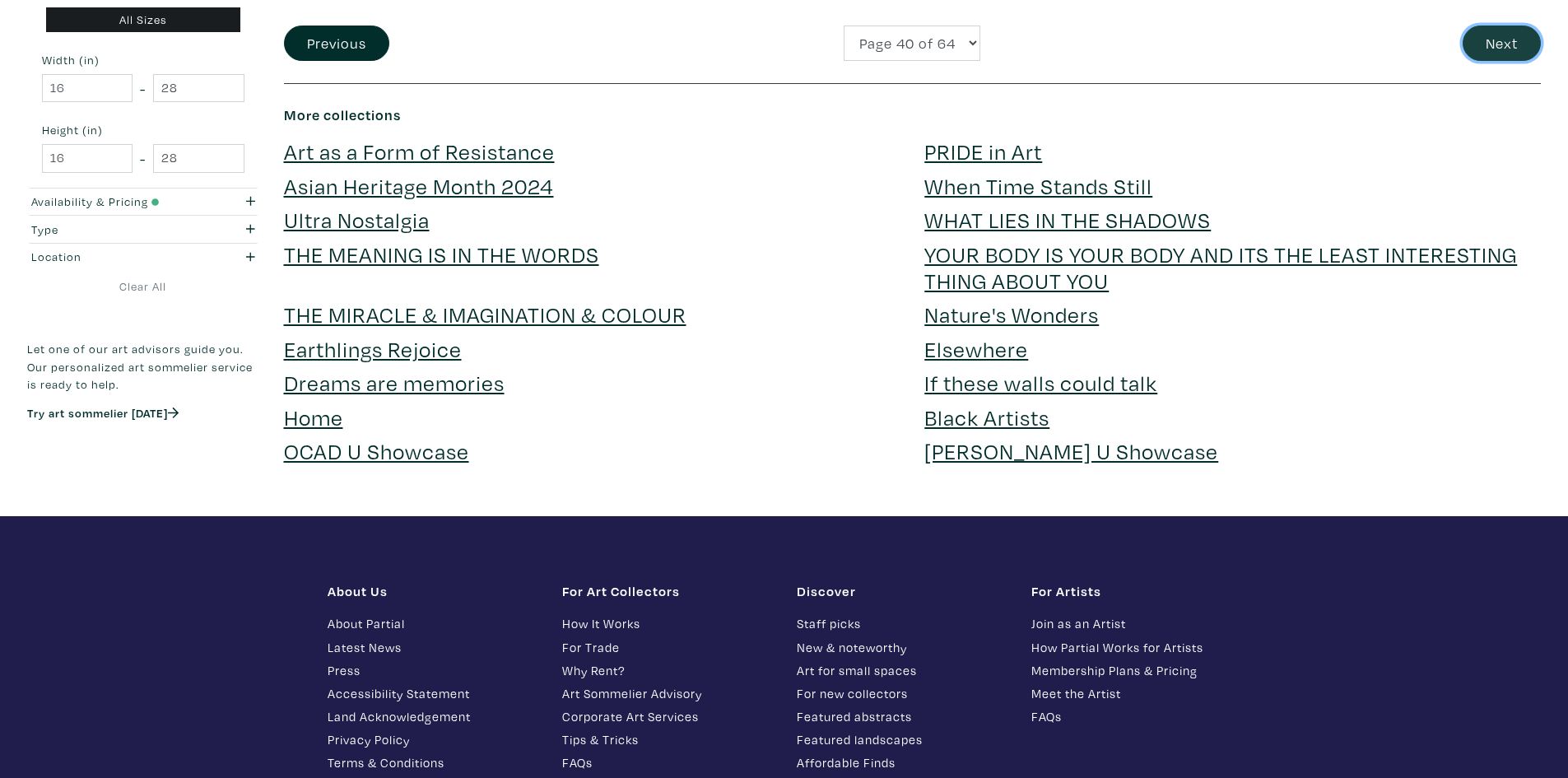
click at [1510, 48] on button "Next" at bounding box center [1501, 43] width 78 height 35
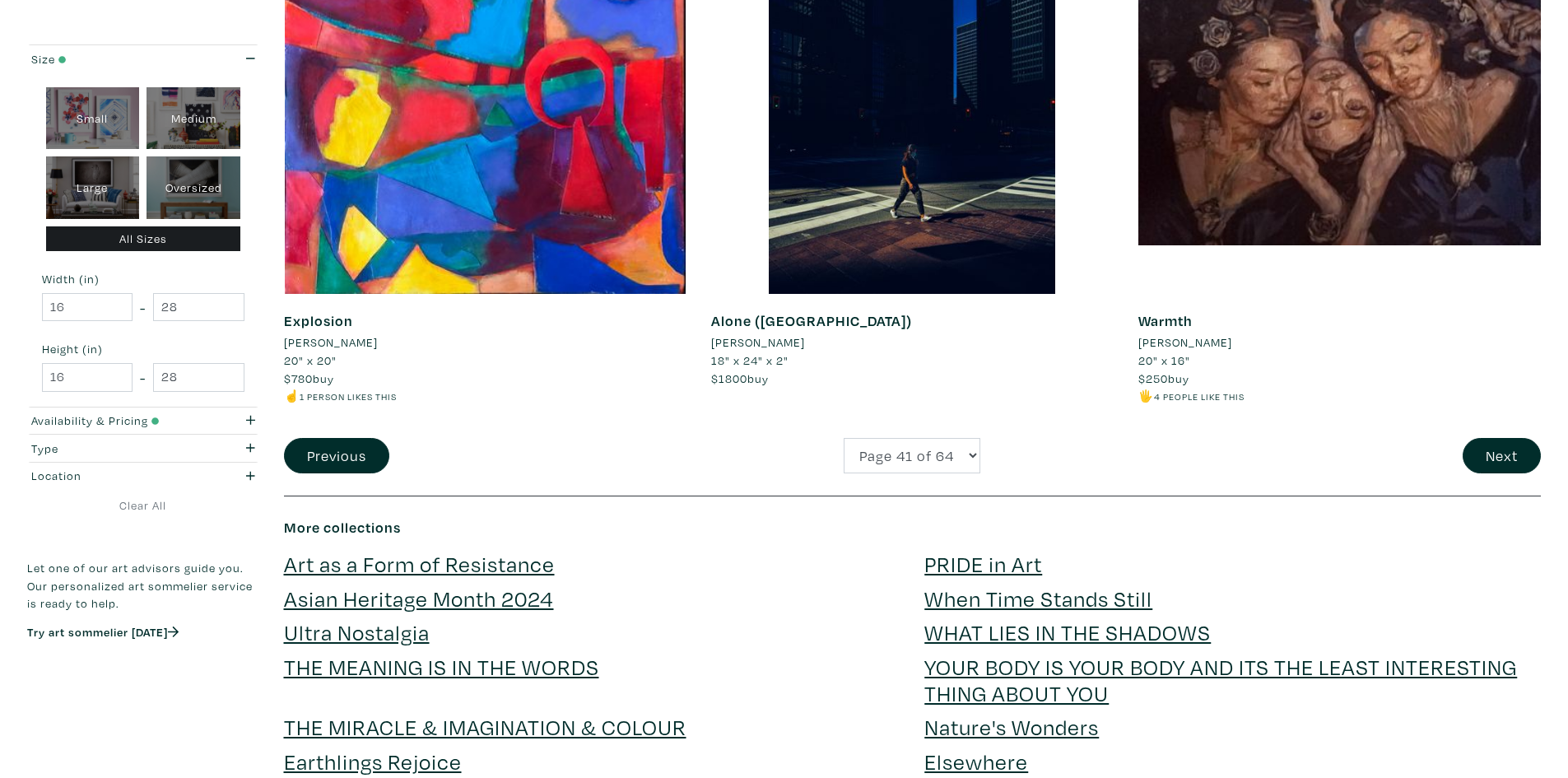
scroll to position [4199, 0]
click at [1483, 452] on button "Next" at bounding box center [1501, 454] width 78 height 35
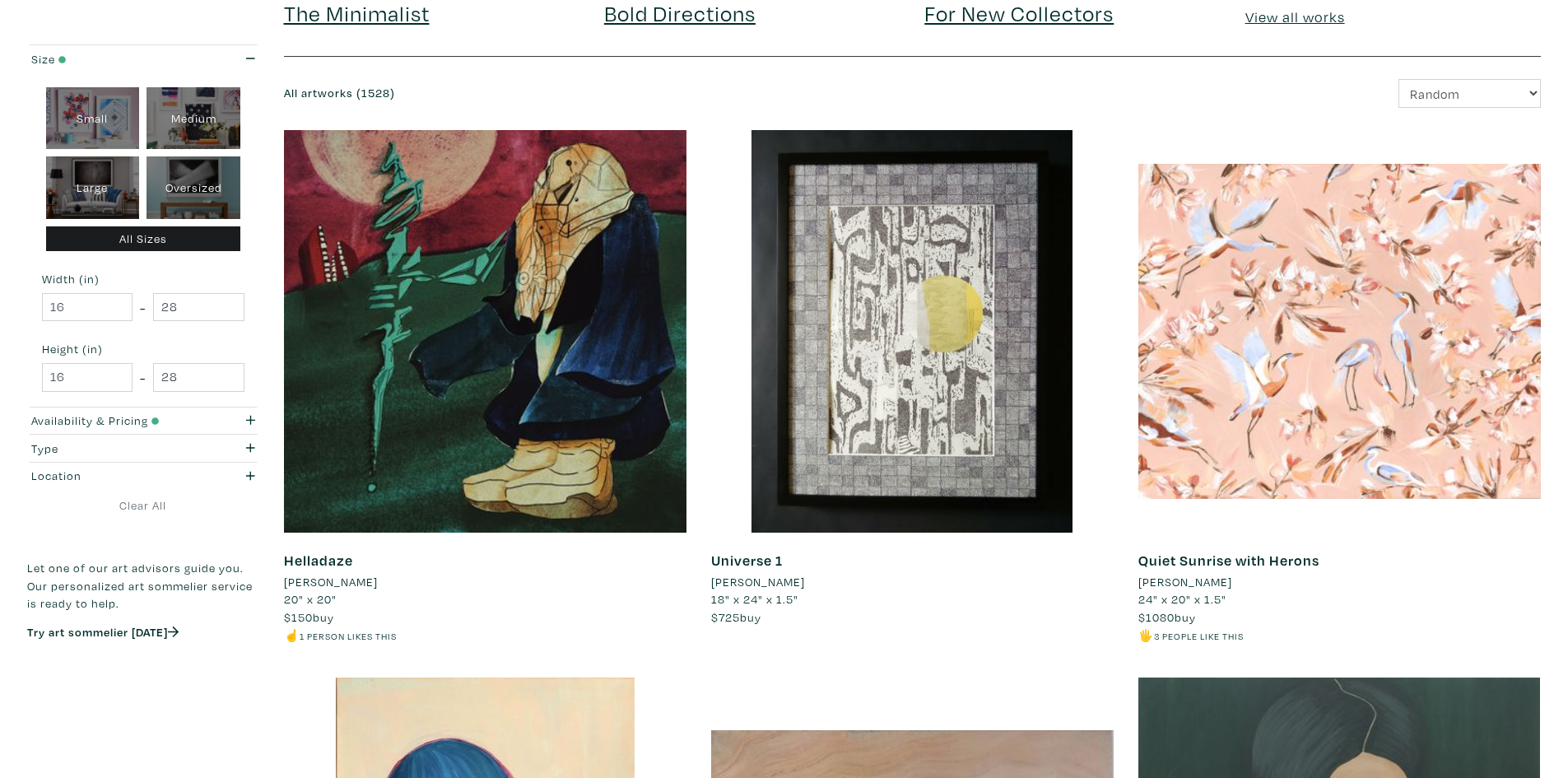
scroll to position [165, 0]
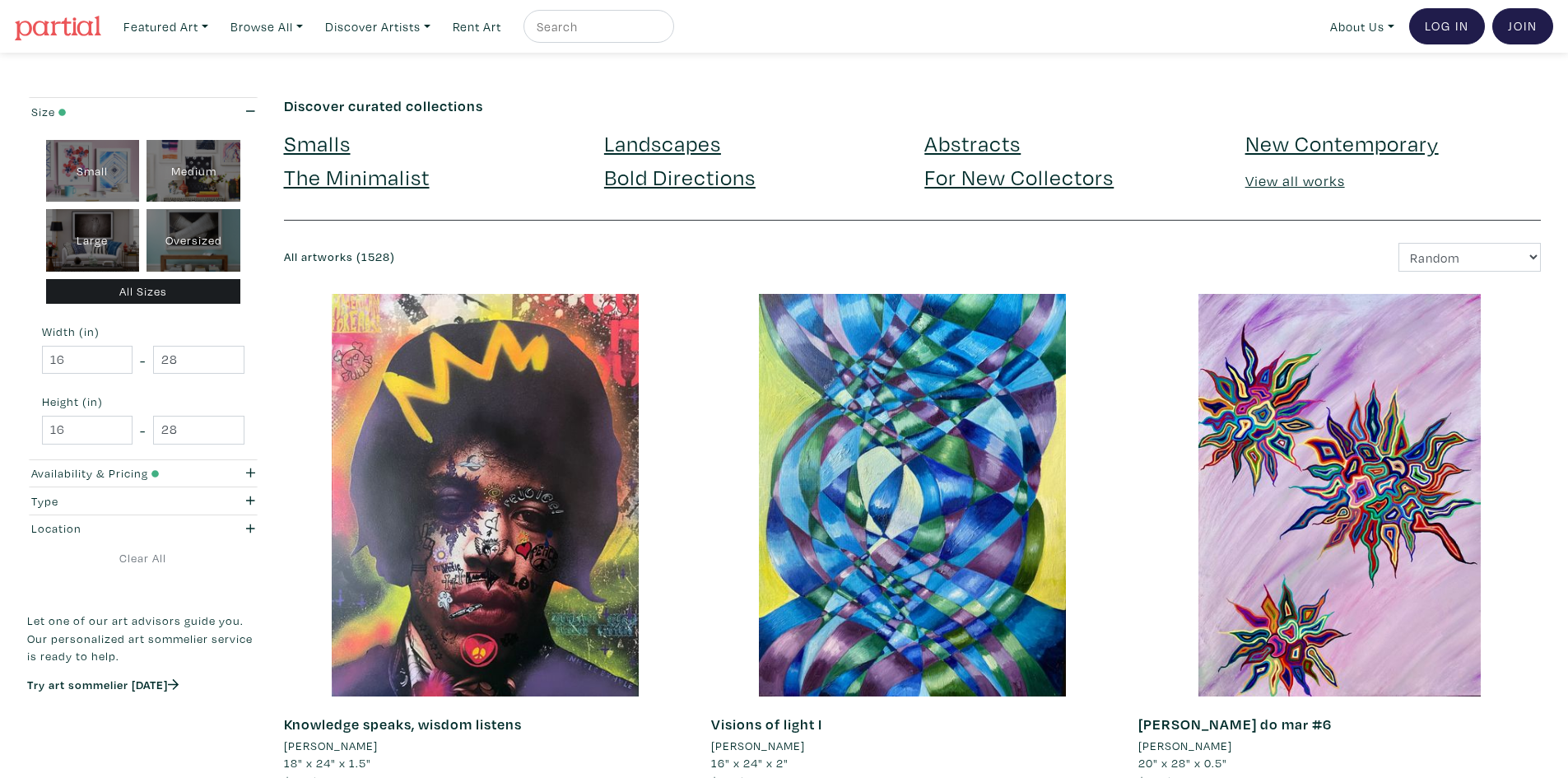
click at [598, 28] on input "text" at bounding box center [597, 27] width 124 height 21
type input "dream house"
click at [662, 31] on button "submit" at bounding box center [662, 31] width 0 height 0
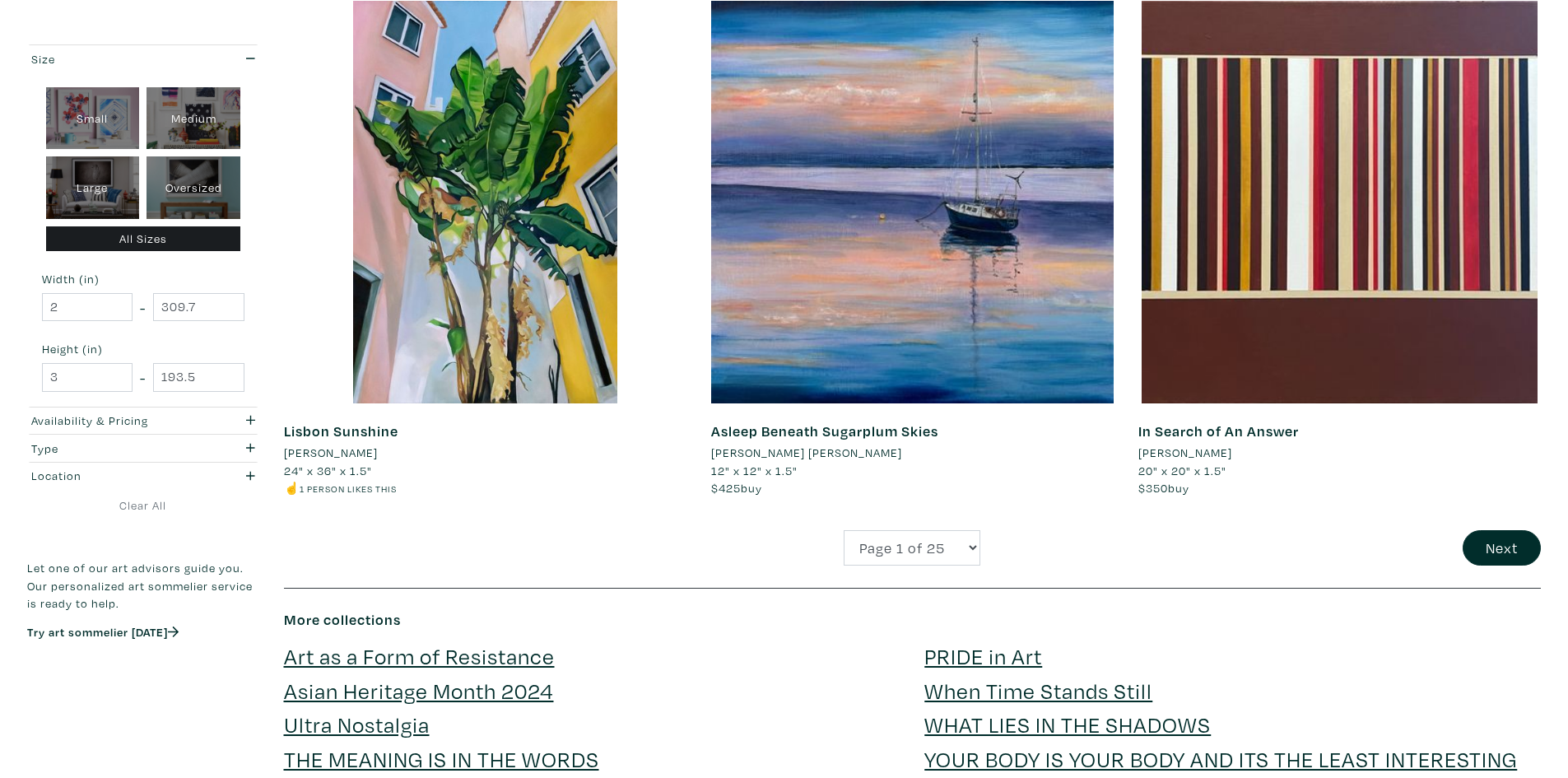
scroll to position [4280, 0]
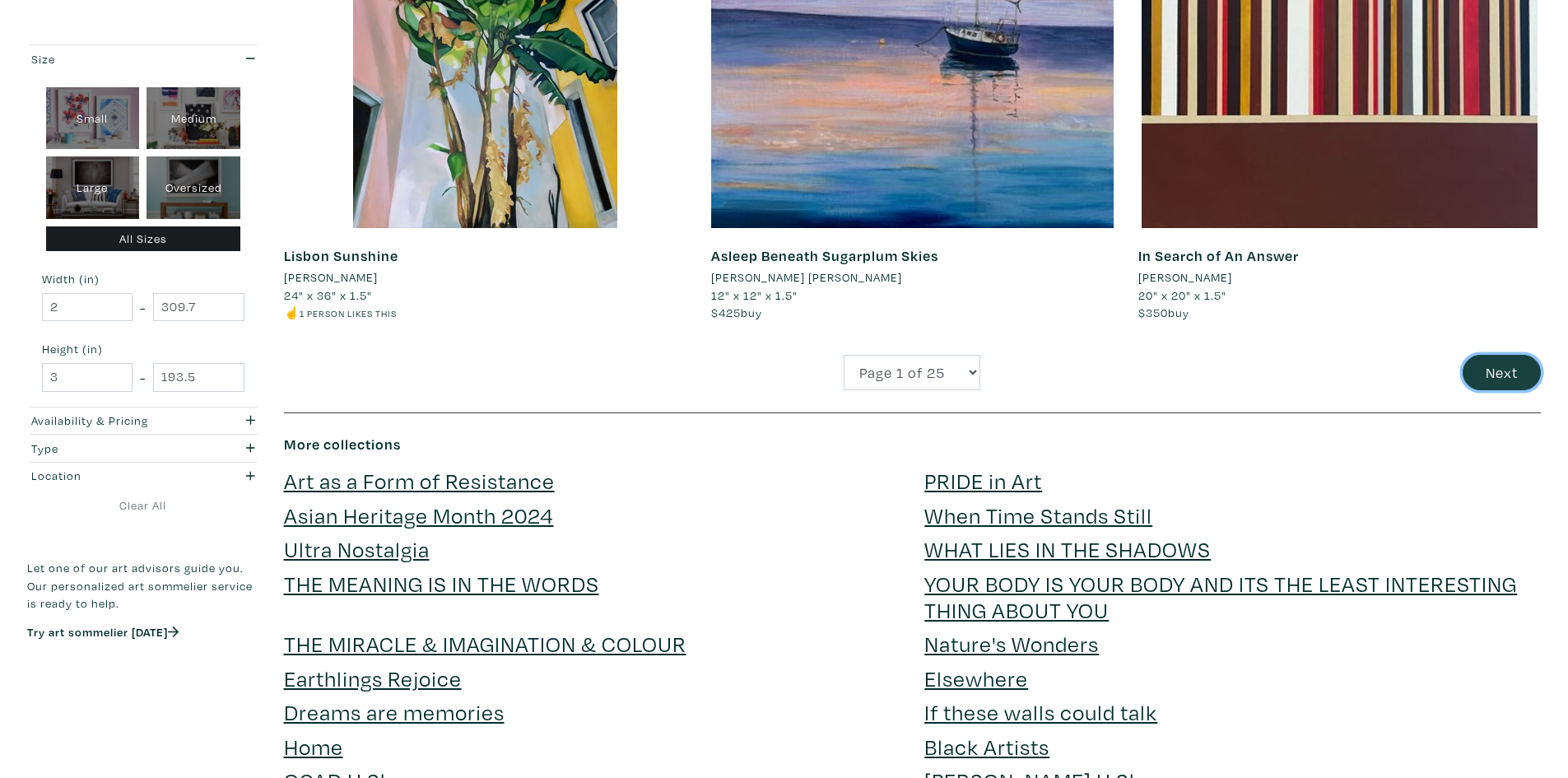
click at [1514, 373] on button "Next" at bounding box center [1501, 372] width 78 height 35
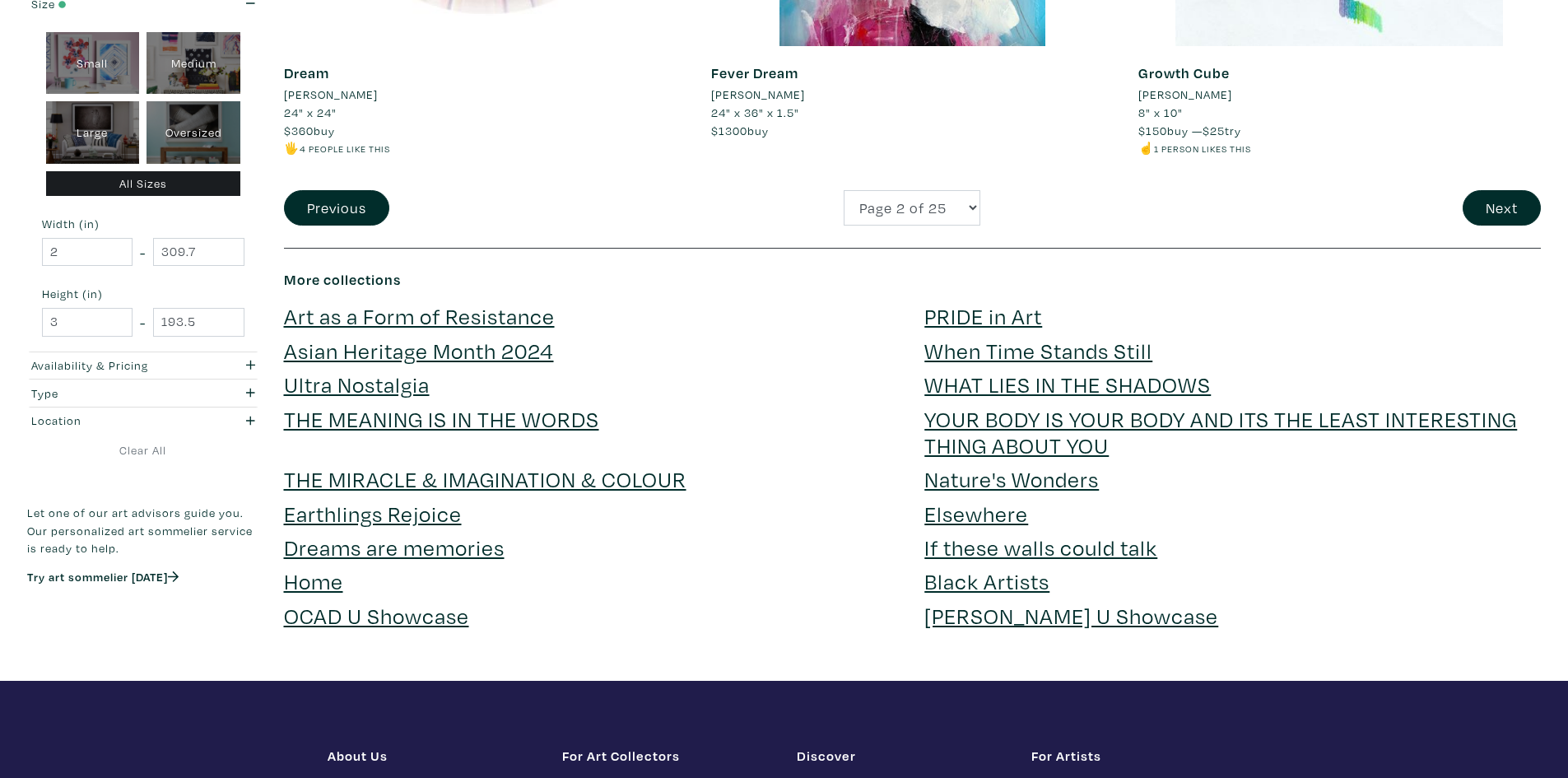
scroll to position [4034, 0]
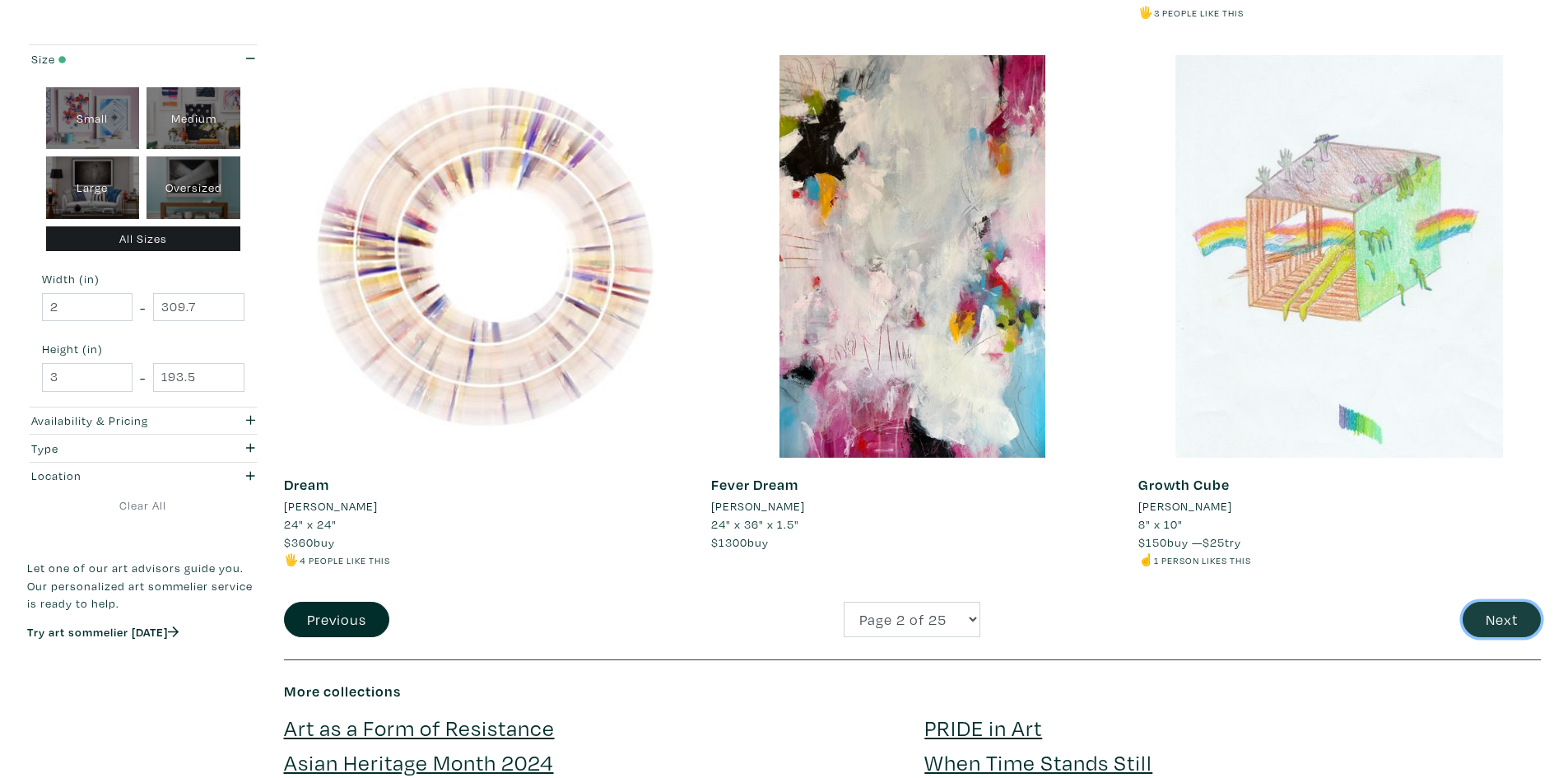
click at [1512, 608] on button "Next" at bounding box center [1501, 619] width 78 height 35
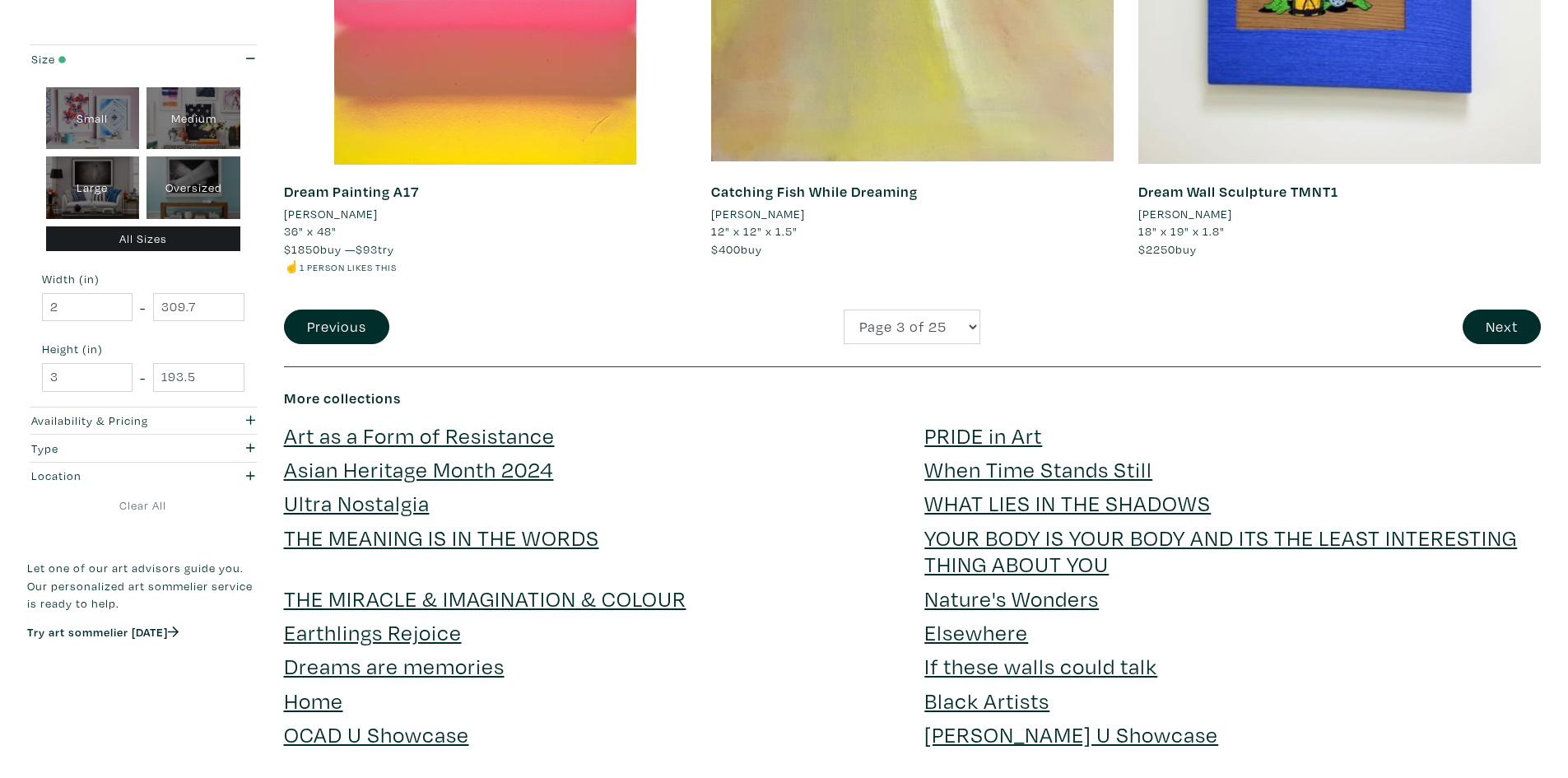
scroll to position [4363, 0]
click at [1486, 326] on button "Next" at bounding box center [1501, 326] width 78 height 35
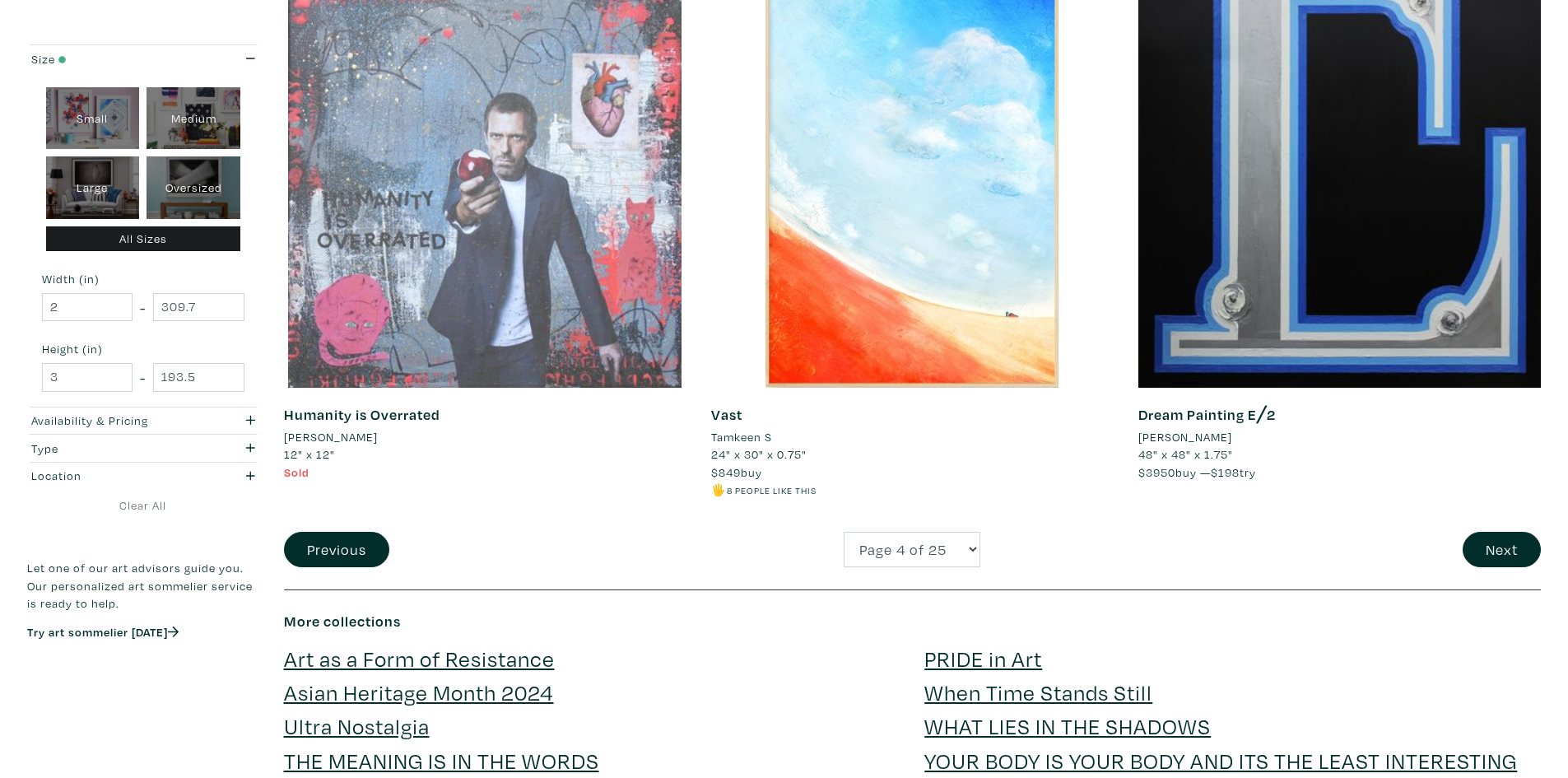
scroll to position [3951, 0]
